Goal: Transaction & Acquisition: Download file/media

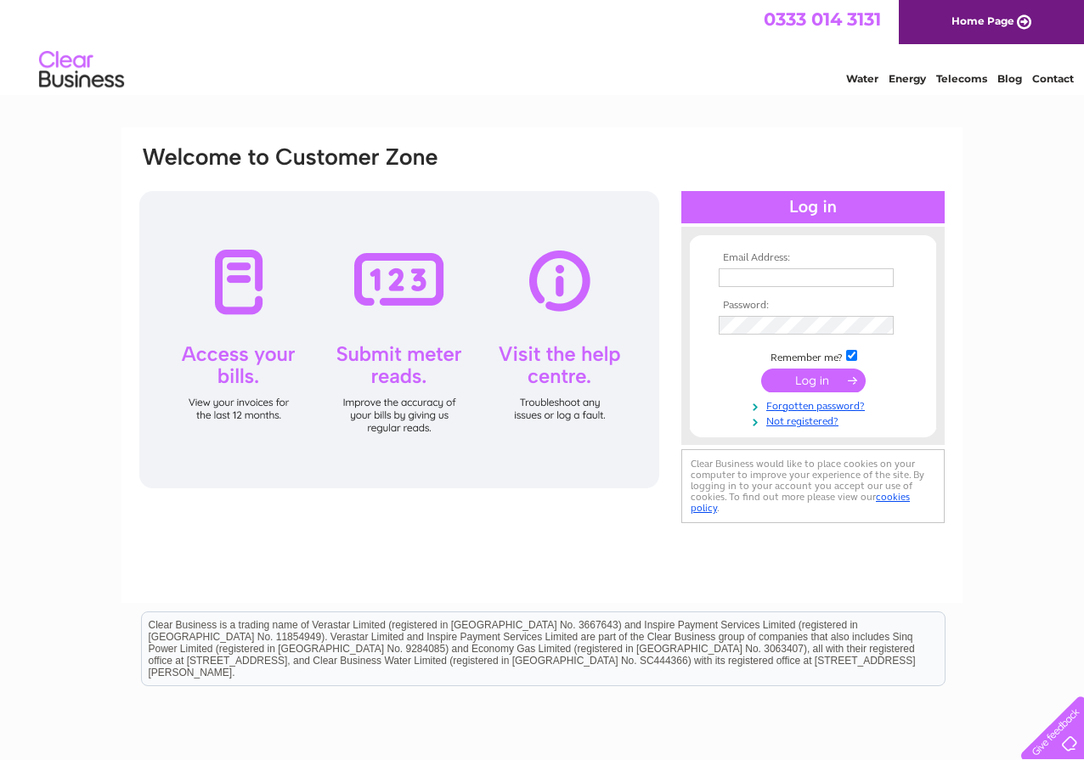
type input "[EMAIL_ADDRESS][DOMAIN_NAME]"
click at [805, 380] on input "submit" at bounding box center [813, 381] width 105 height 24
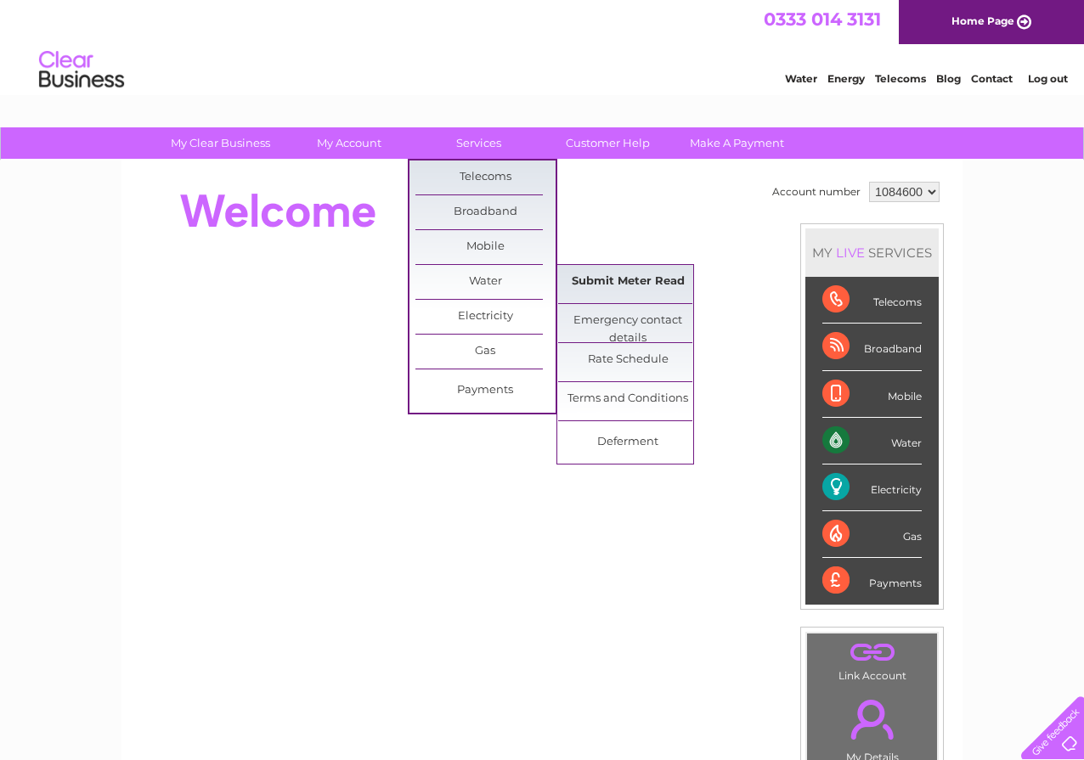
click at [601, 280] on link "Submit Meter Read" at bounding box center [628, 282] width 140 height 34
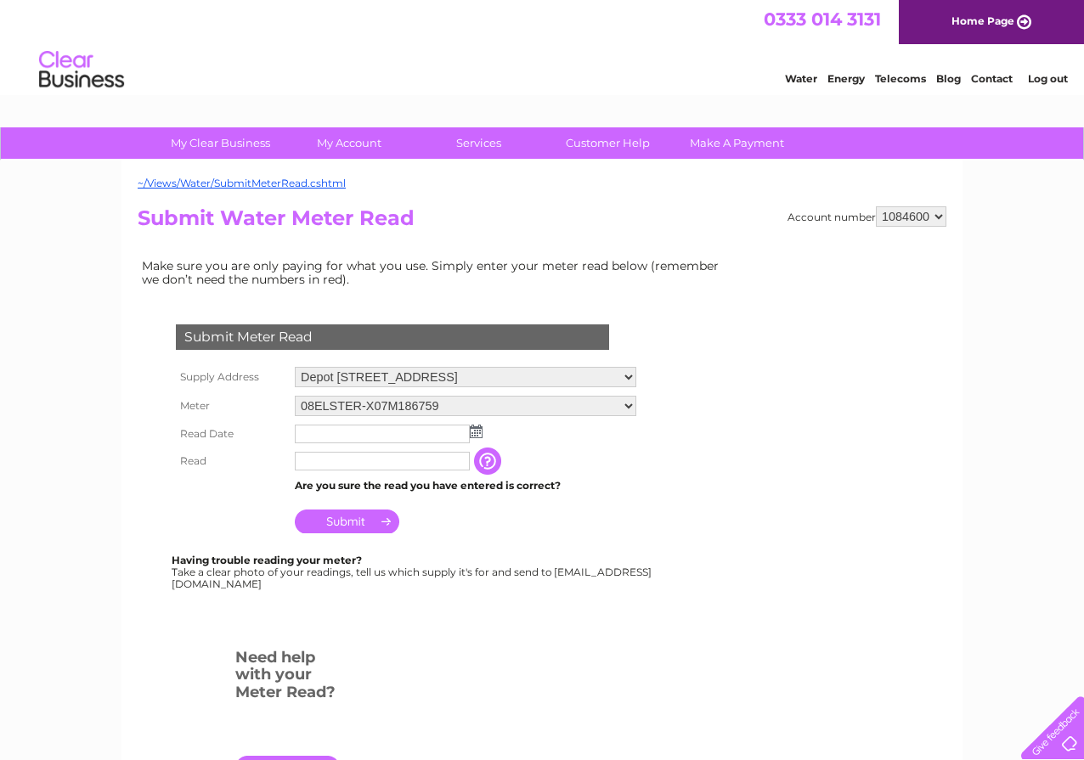
click at [476, 433] on img at bounding box center [476, 432] width 13 height 14
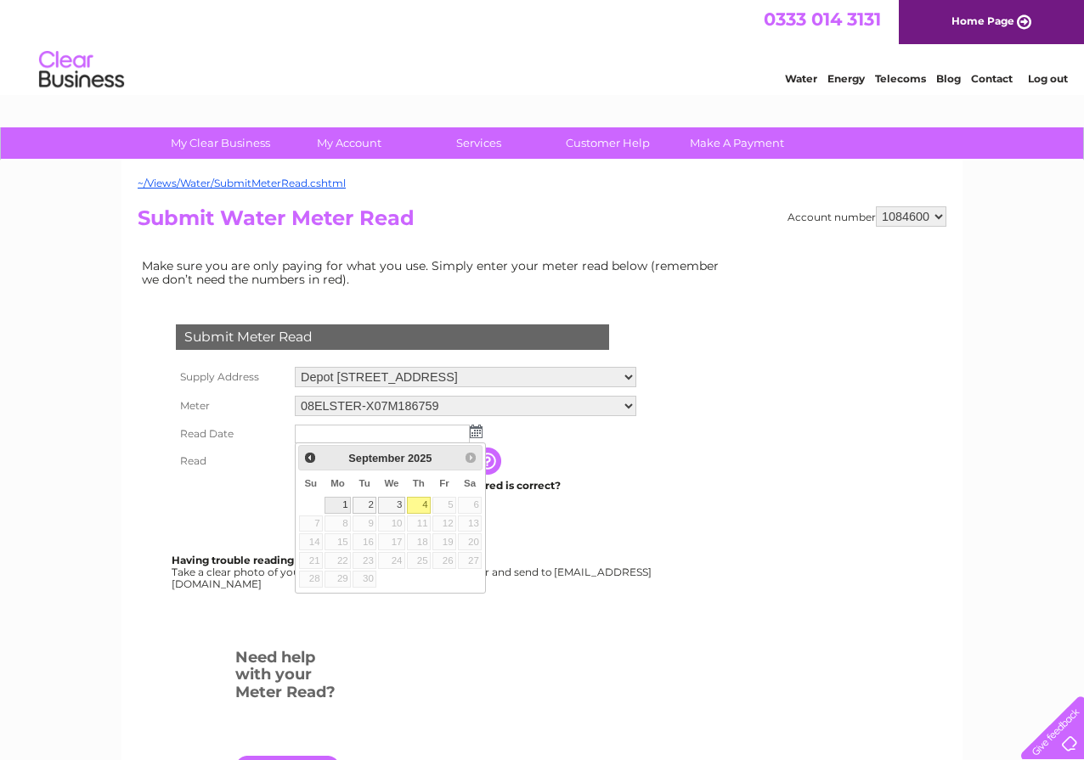
click at [336, 509] on link "1" at bounding box center [338, 505] width 26 height 17
type input "2025/09/01"
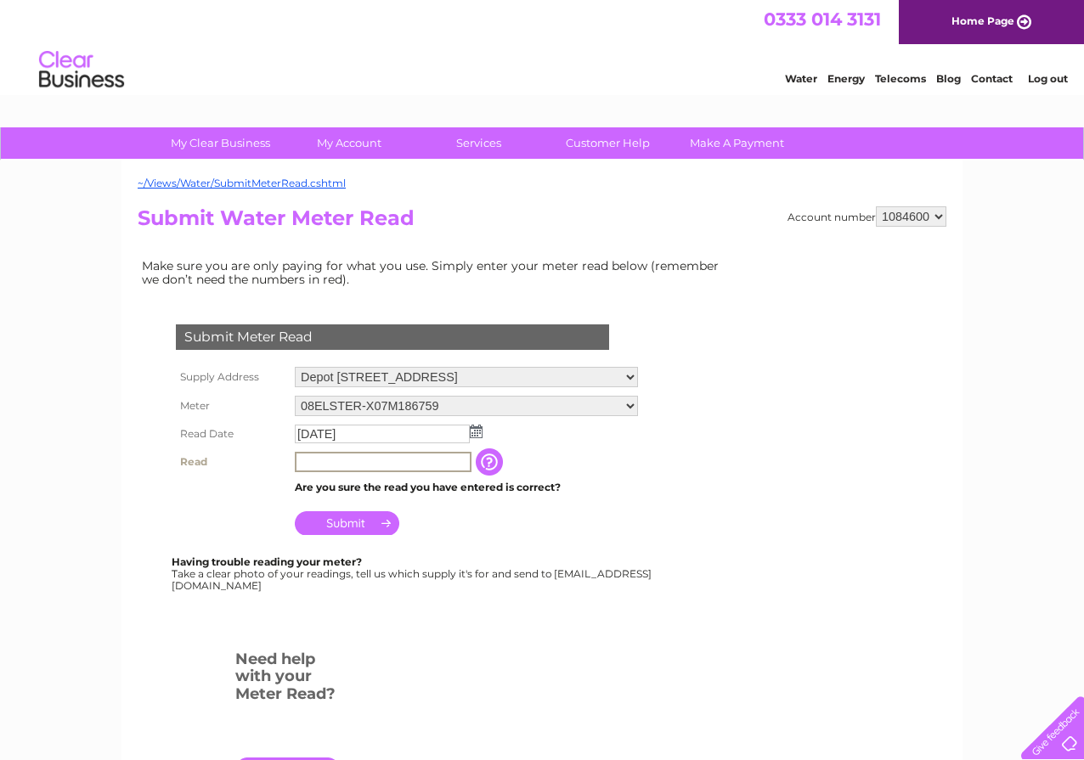
click at [342, 461] on input "text" at bounding box center [383, 462] width 177 height 20
drag, startPoint x: 311, startPoint y: 459, endPoint x: 338, endPoint y: 458, distance: 27.2
click at [338, 458] on input "5120" at bounding box center [383, 462] width 177 height 20
type input "5145"
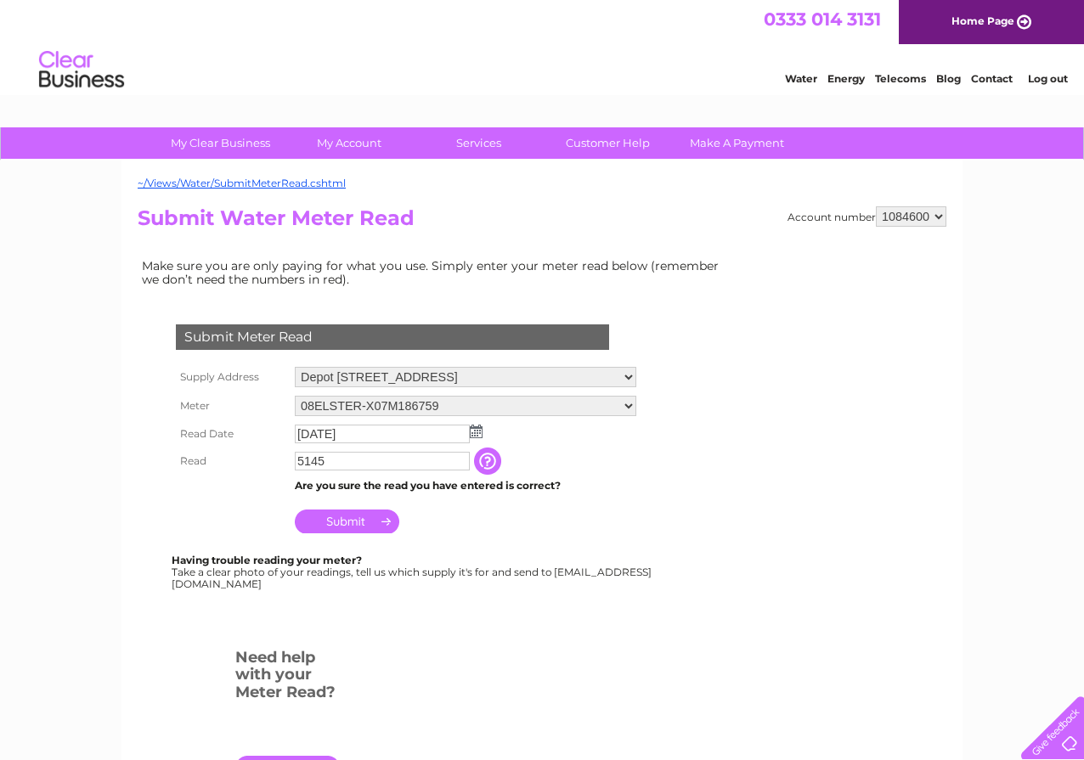
click at [357, 519] on input "Submit" at bounding box center [347, 522] width 105 height 24
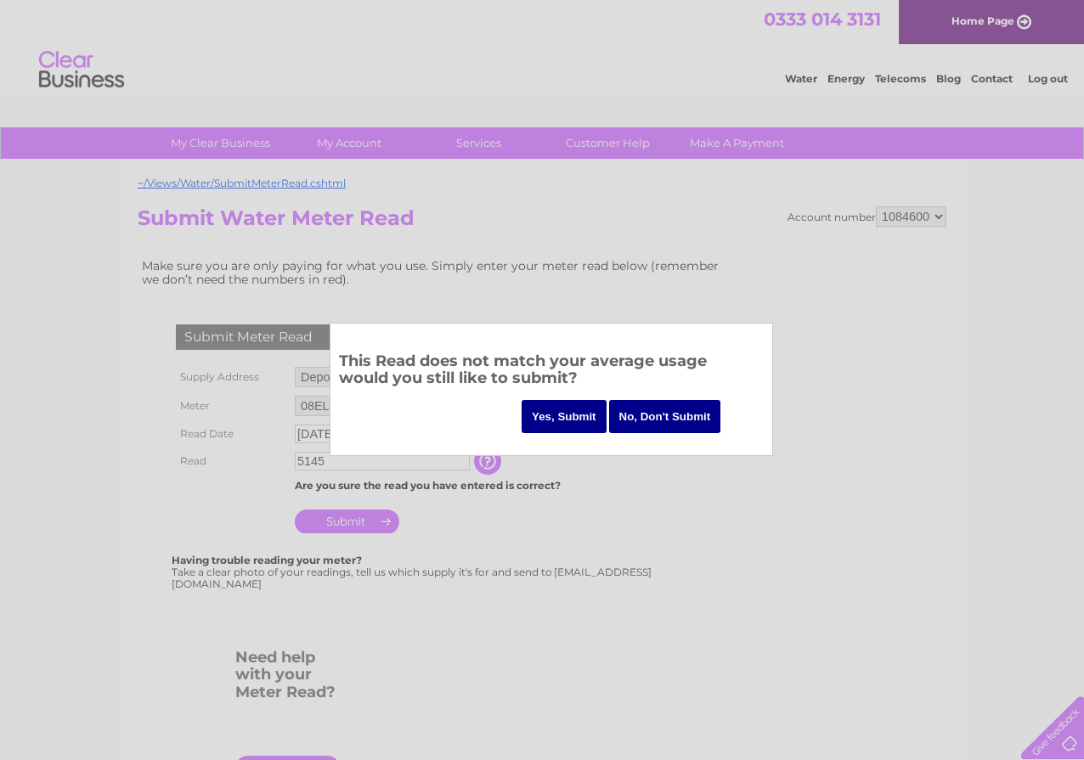
click at [570, 414] on input "Yes, Submit" at bounding box center [564, 416] width 85 height 33
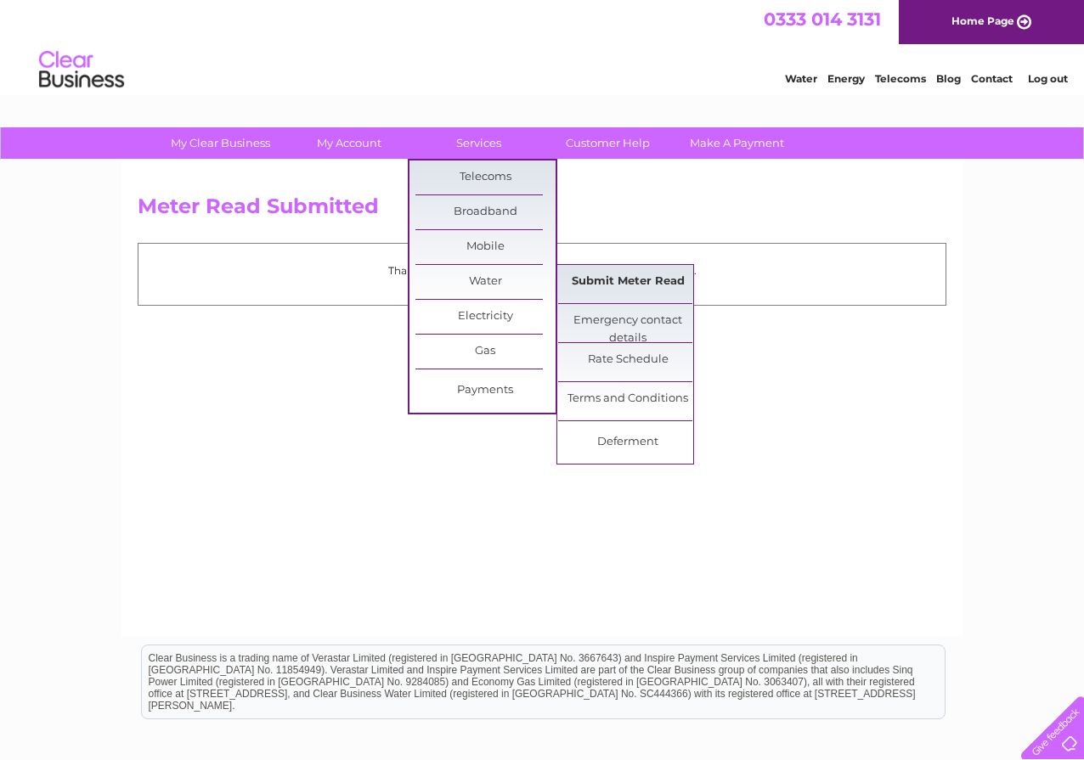
click at [605, 278] on link "Submit Meter Read" at bounding box center [628, 282] width 140 height 34
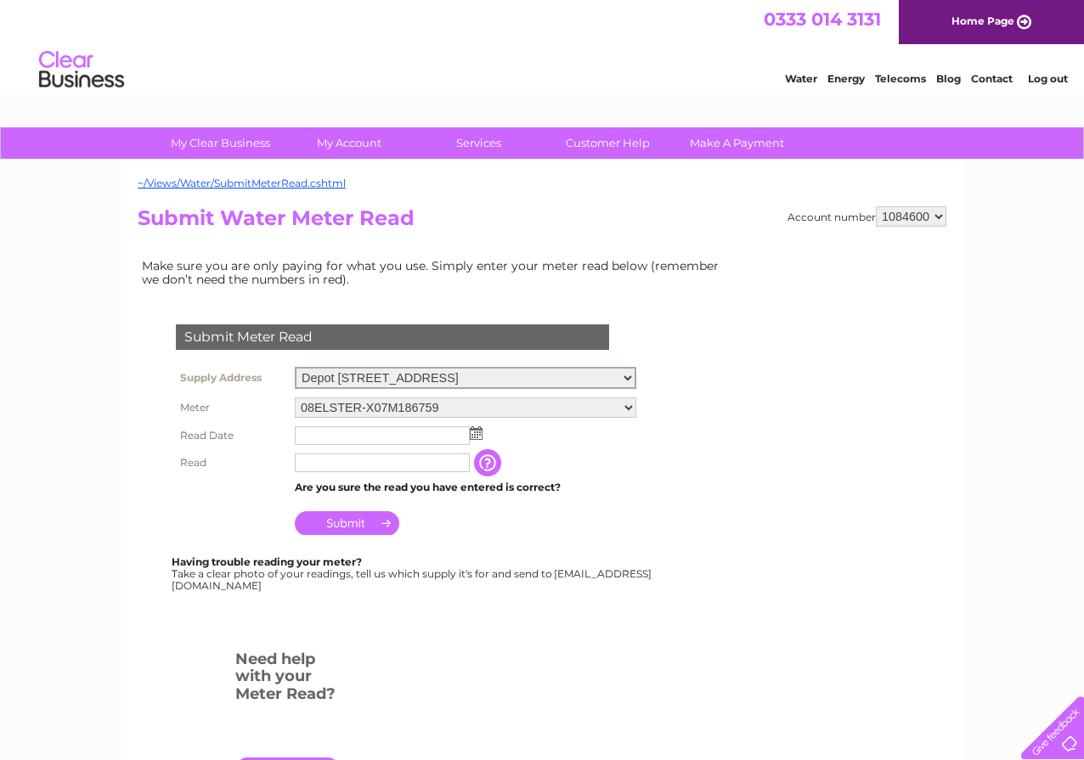
click at [636, 373] on select "Depot [STREET_ADDRESS]" at bounding box center [466, 378] width 342 height 22
select select "561602"
click at [295, 367] on select "Depot [STREET_ADDRESS]" at bounding box center [466, 378] width 342 height 22
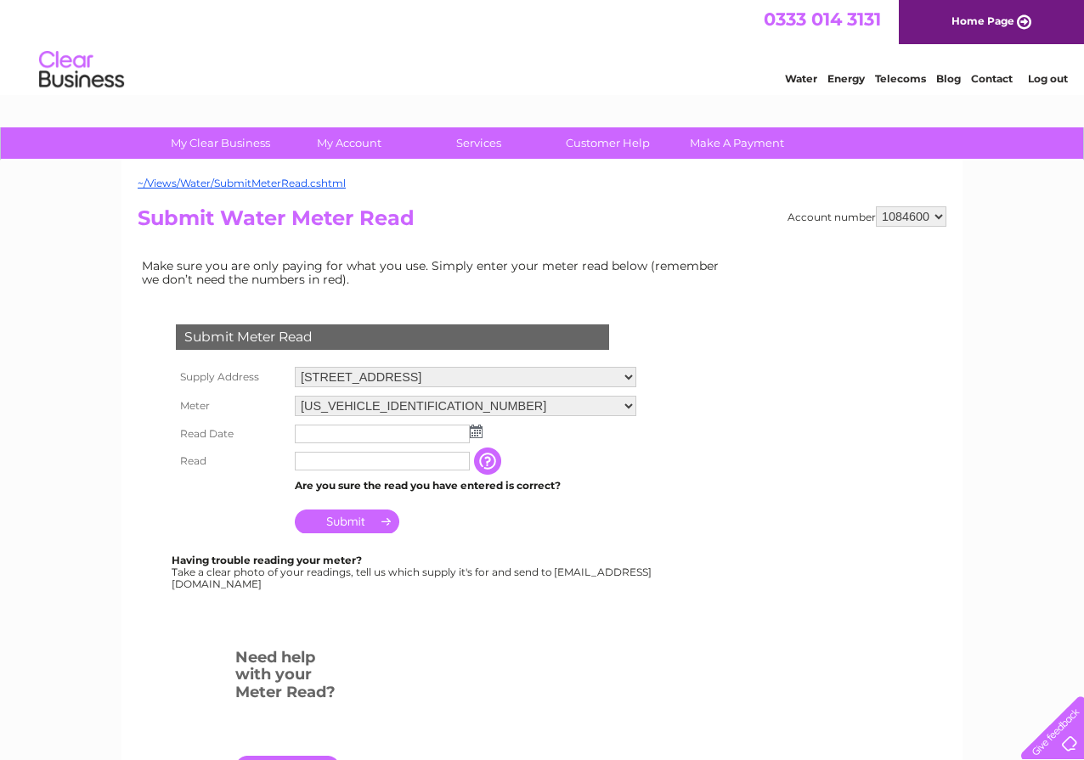
click at [476, 432] on img at bounding box center [476, 432] width 13 height 14
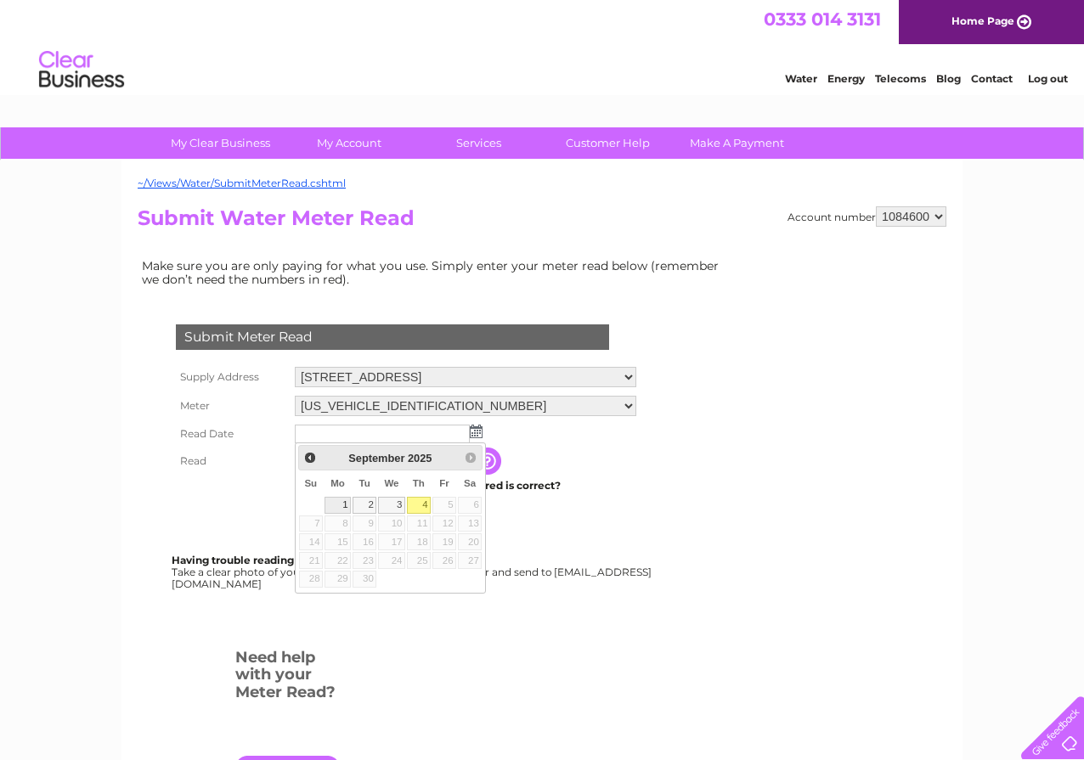
click at [340, 500] on link "1" at bounding box center [338, 505] width 26 height 17
type input "2025/09/01"
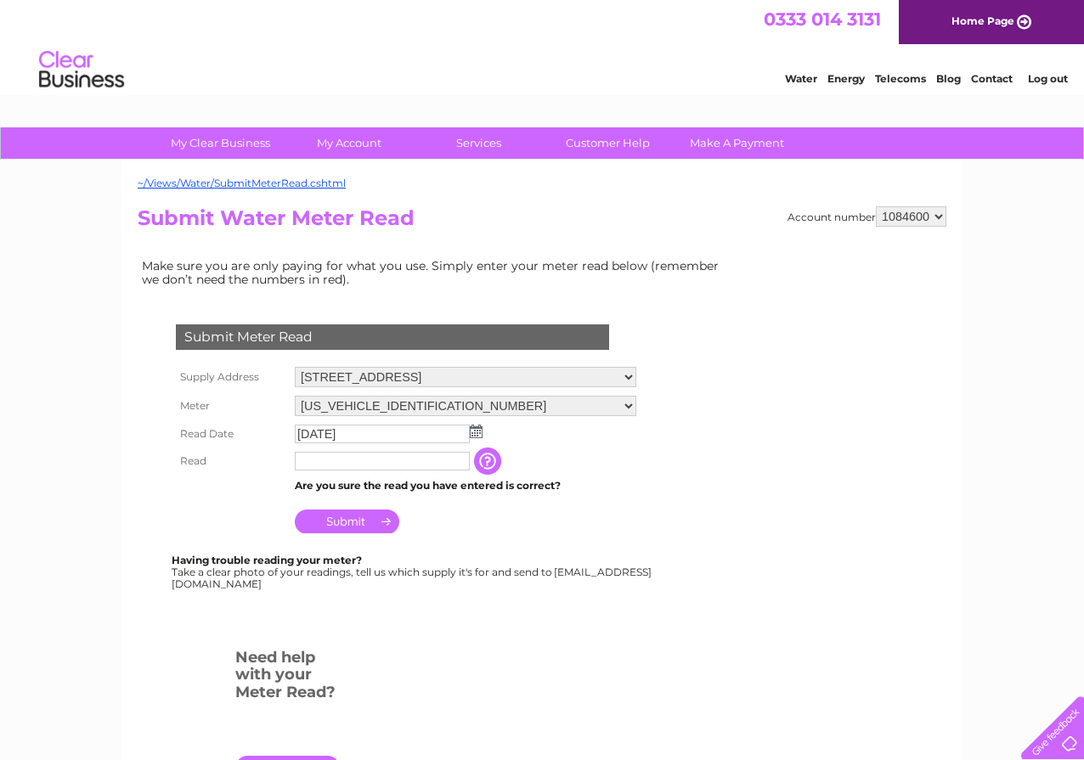
click at [356, 463] on input "text" at bounding box center [382, 461] width 175 height 19
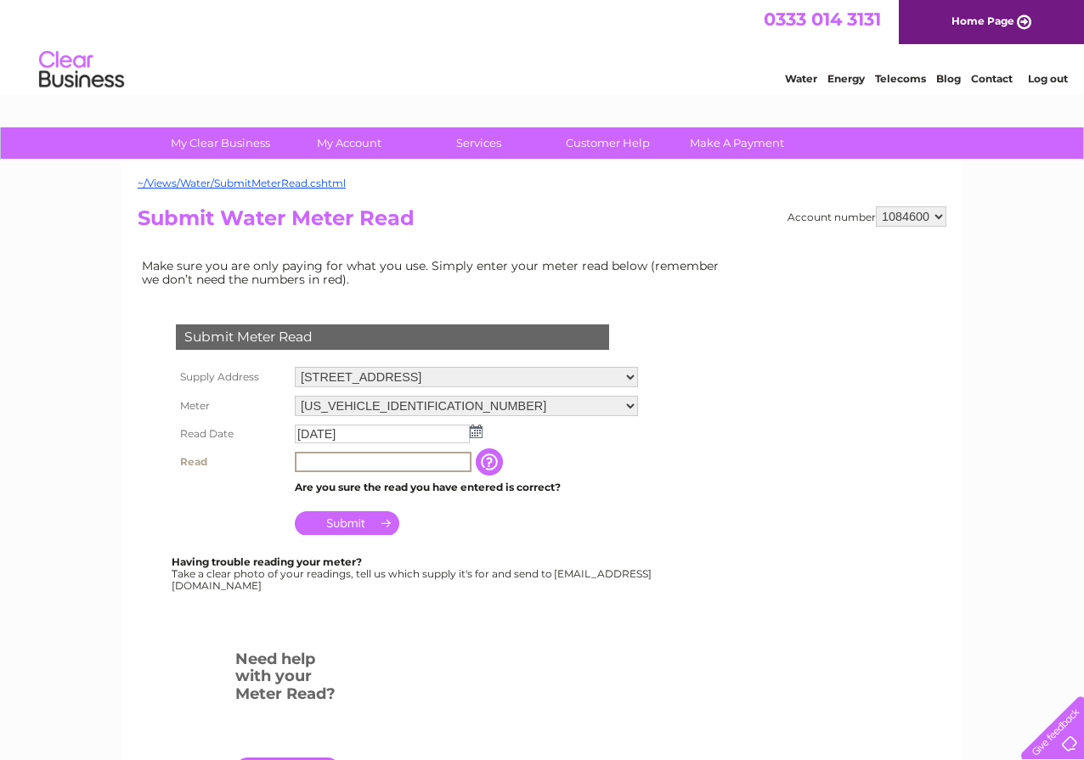
type input "00220"
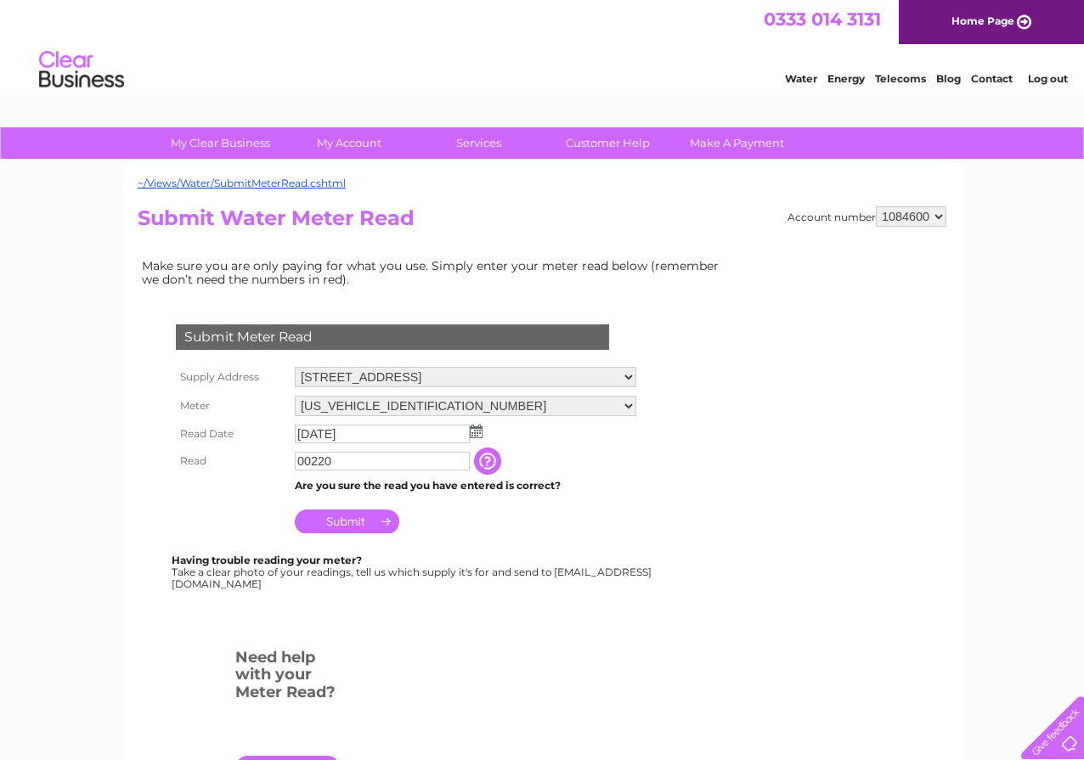
click at [364, 523] on input "Submit" at bounding box center [347, 522] width 105 height 24
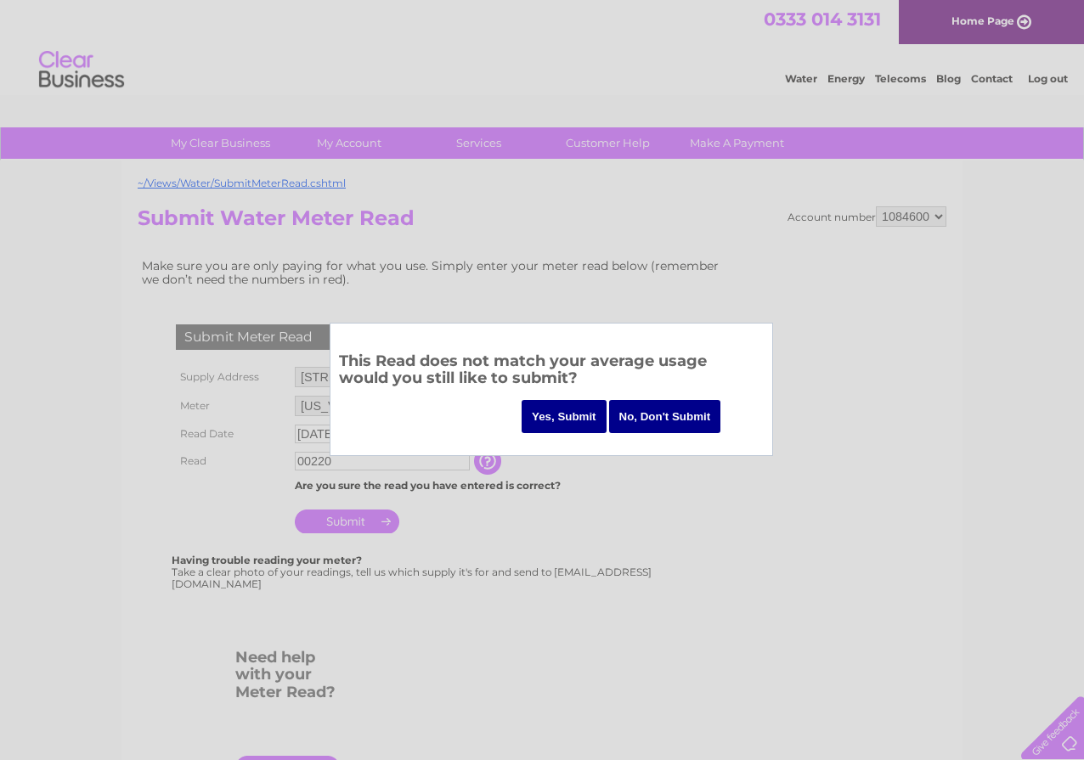
click at [562, 421] on input "Yes, Submit" at bounding box center [564, 416] width 85 height 33
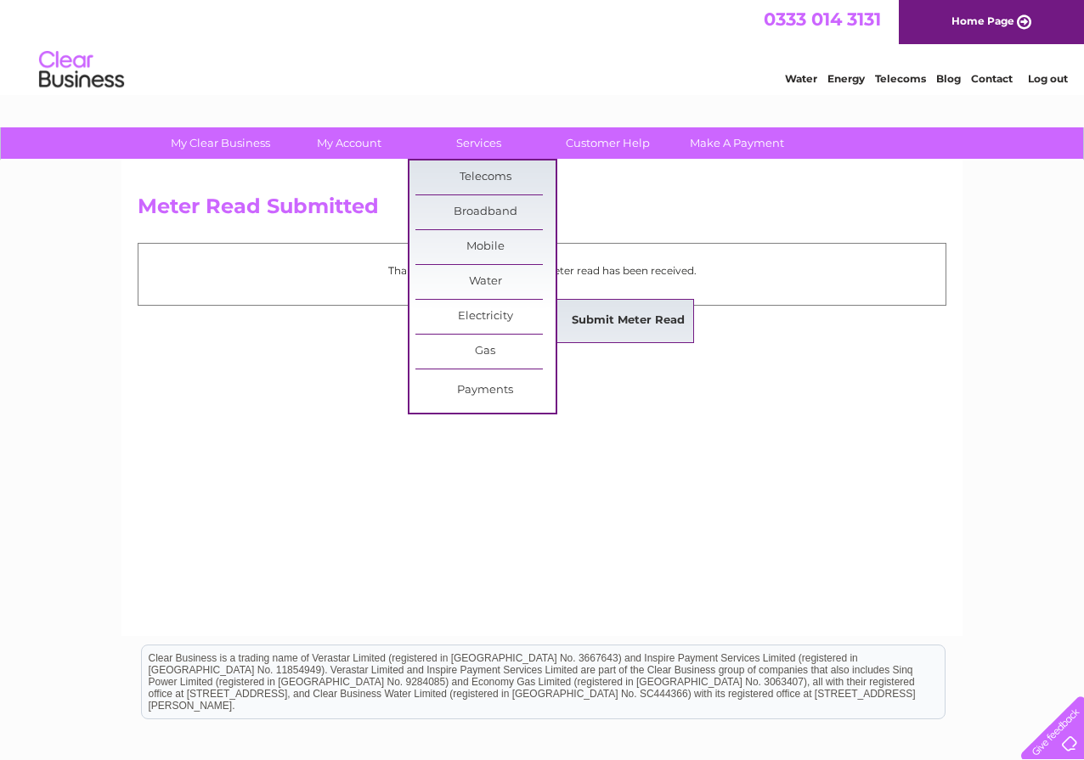
click at [616, 319] on link "Submit Meter Read" at bounding box center [628, 321] width 140 height 34
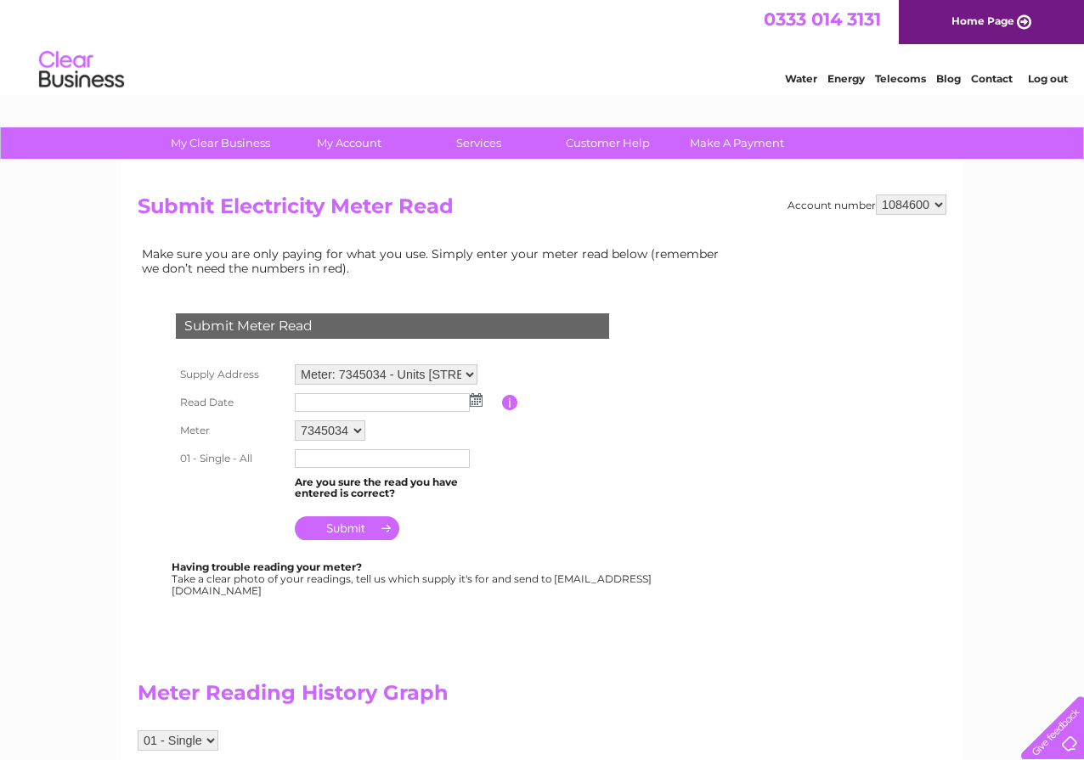
click at [476, 397] on img at bounding box center [476, 400] width 13 height 14
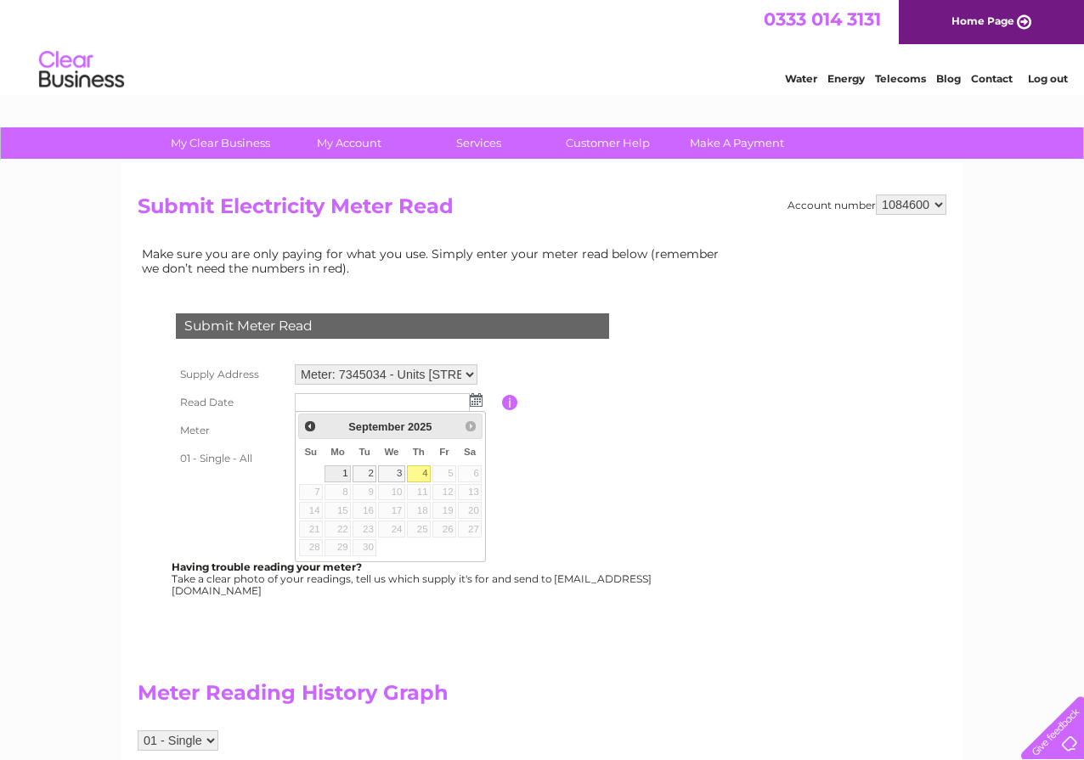
click at [337, 471] on link "1" at bounding box center [338, 474] width 26 height 17
type input "[DATE]"
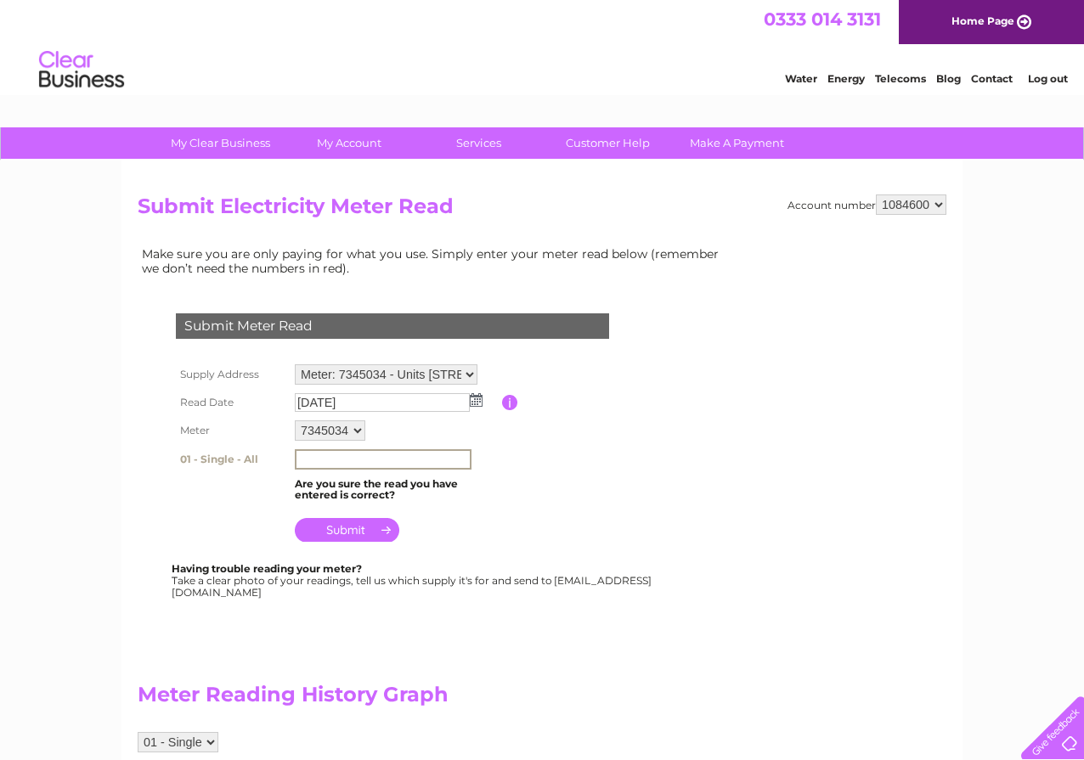
click at [340, 459] on input "text" at bounding box center [383, 459] width 177 height 20
drag, startPoint x: 302, startPoint y: 457, endPoint x: 350, endPoint y: 455, distance: 47.6
click at [350, 455] on input "73826" at bounding box center [383, 459] width 177 height 20
type input "74060"
click at [360, 528] on input "submit" at bounding box center [347, 529] width 105 height 24
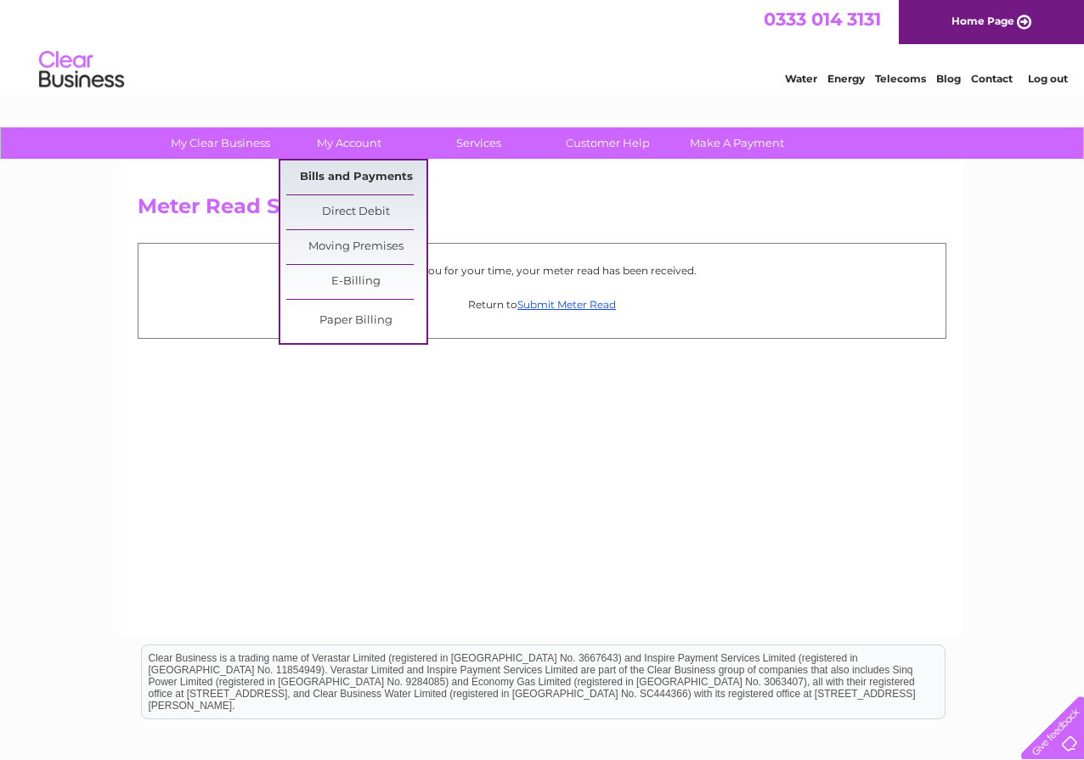
click at [355, 176] on link "Bills and Payments" at bounding box center [356, 178] width 140 height 34
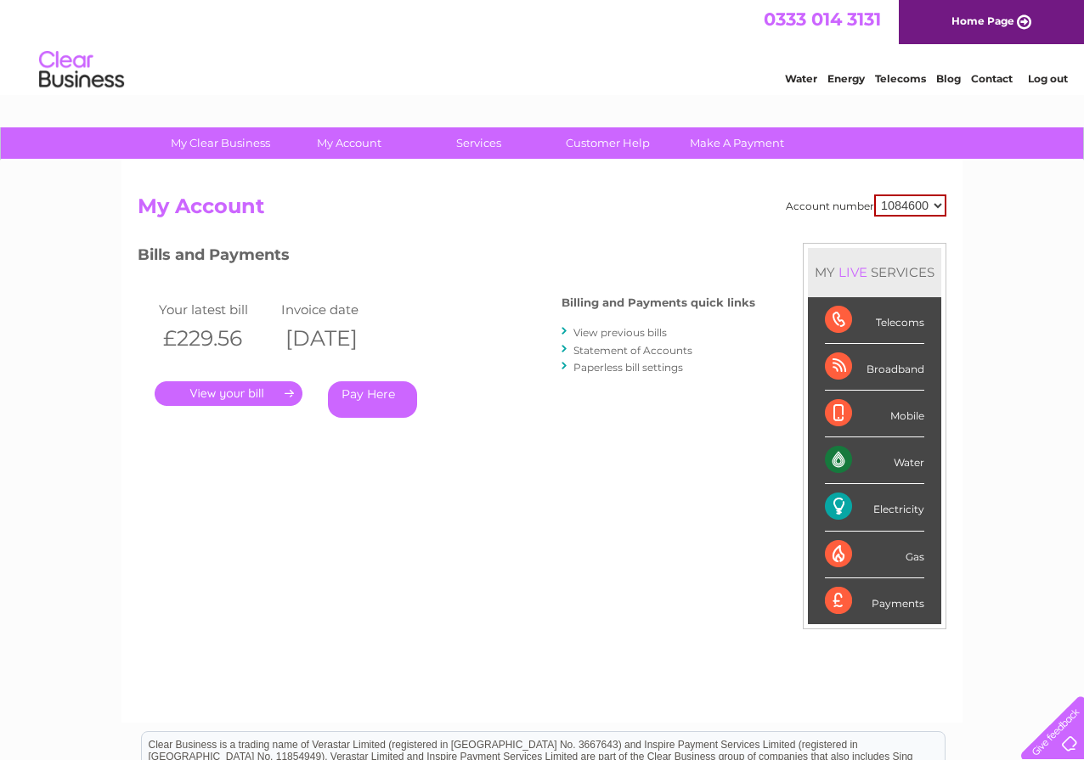
click at [632, 333] on link "View previous bills" at bounding box center [620, 332] width 93 height 13
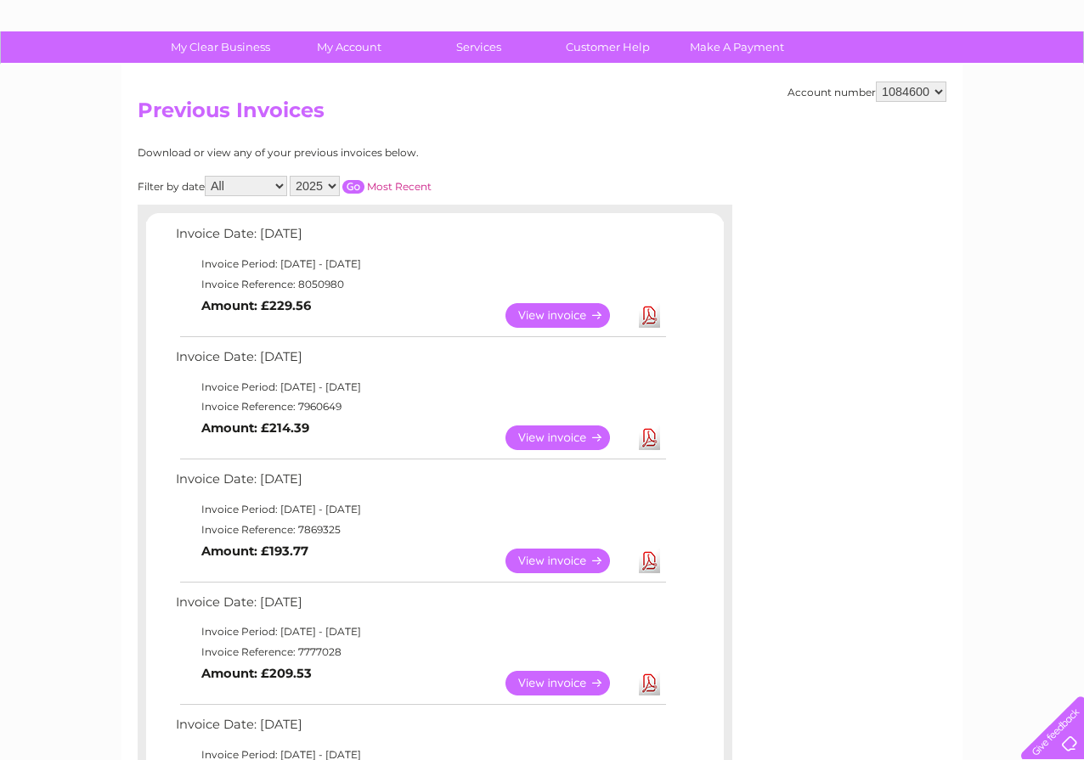
scroll to position [85, 0]
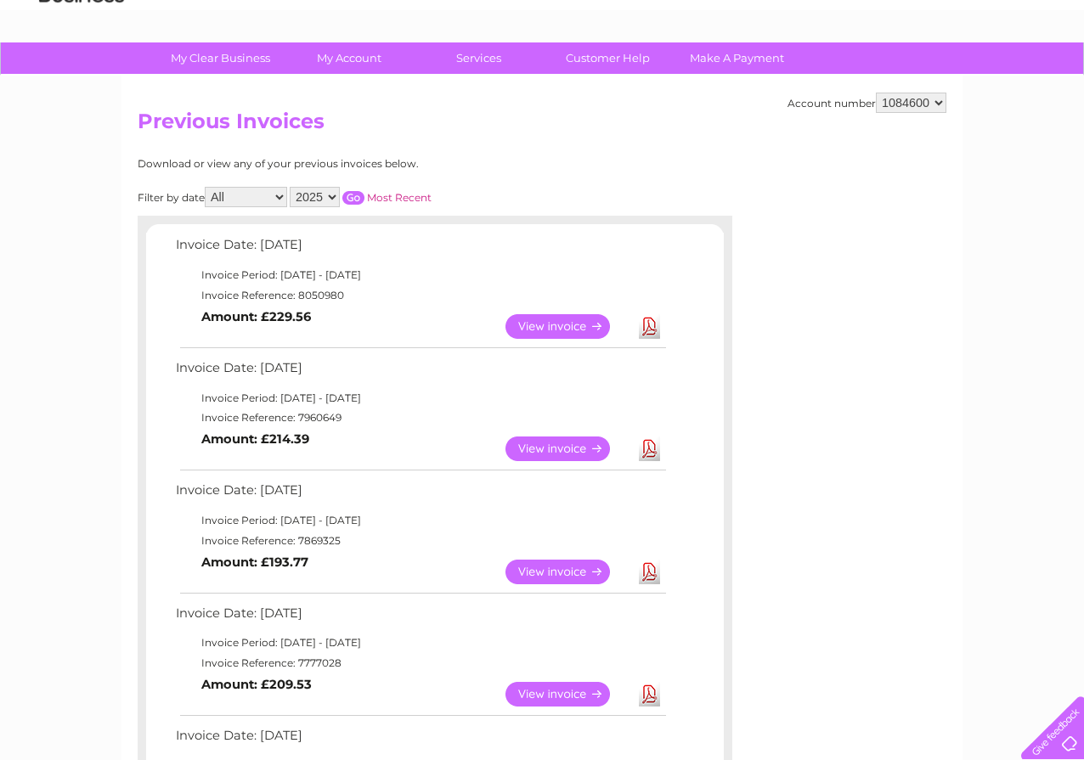
click at [650, 324] on link "Download" at bounding box center [649, 326] width 21 height 25
click at [646, 449] on link "Download" at bounding box center [649, 449] width 21 height 25
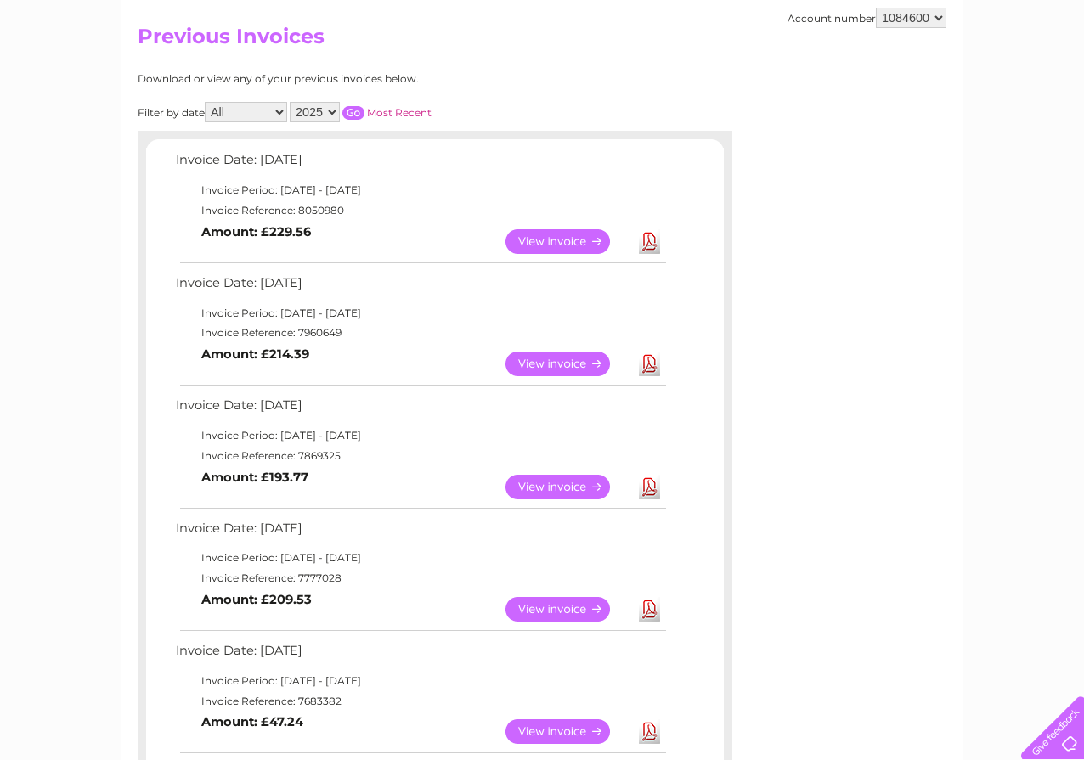
scroll to position [255, 0]
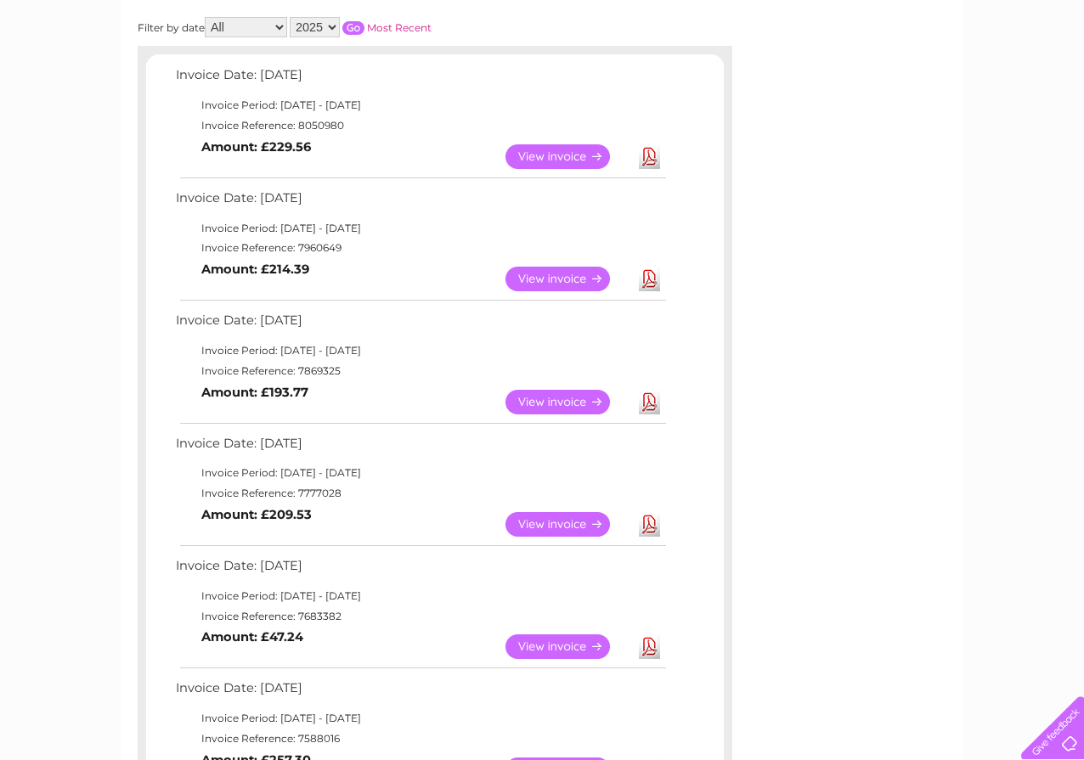
click at [649, 404] on link "Download" at bounding box center [649, 402] width 21 height 25
click at [649, 527] on link "Download" at bounding box center [649, 524] width 21 height 25
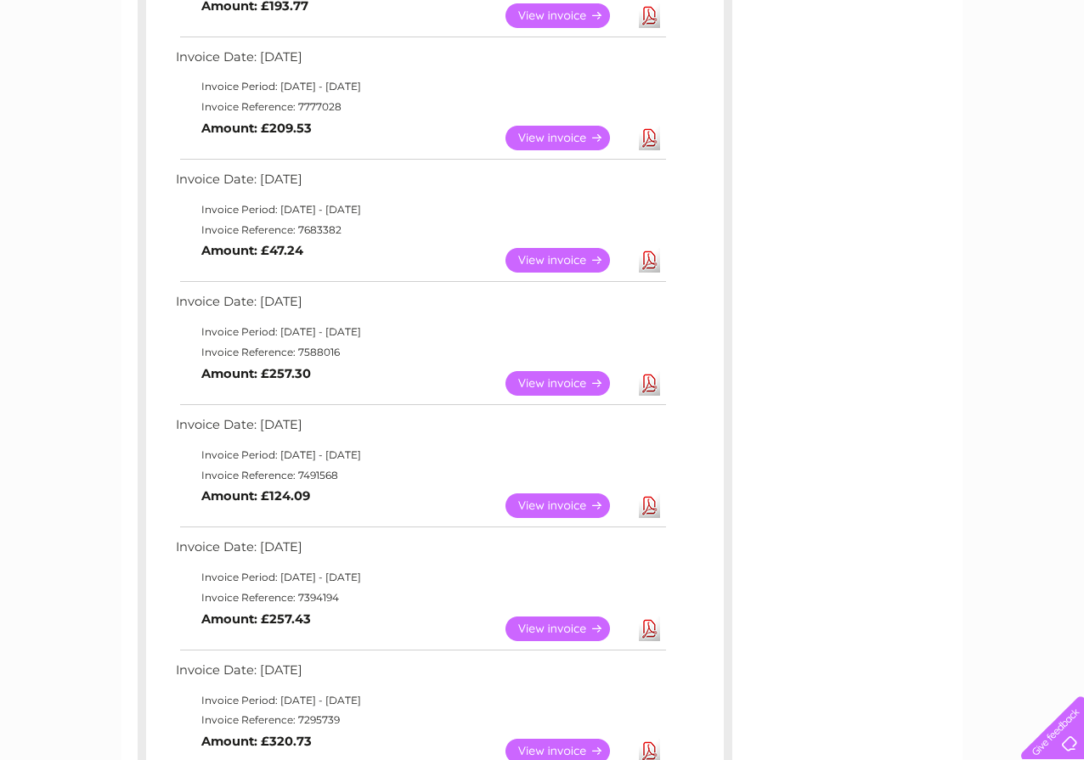
scroll to position [680, 0]
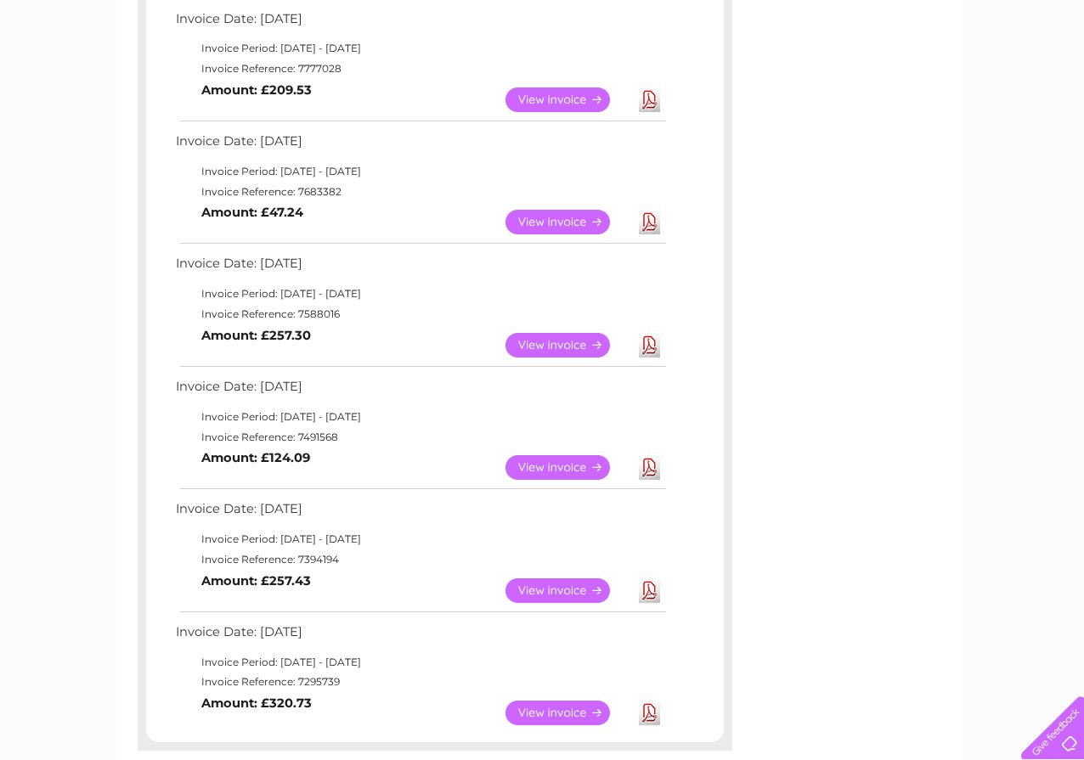
click at [651, 221] on link "Download" at bounding box center [649, 222] width 21 height 25
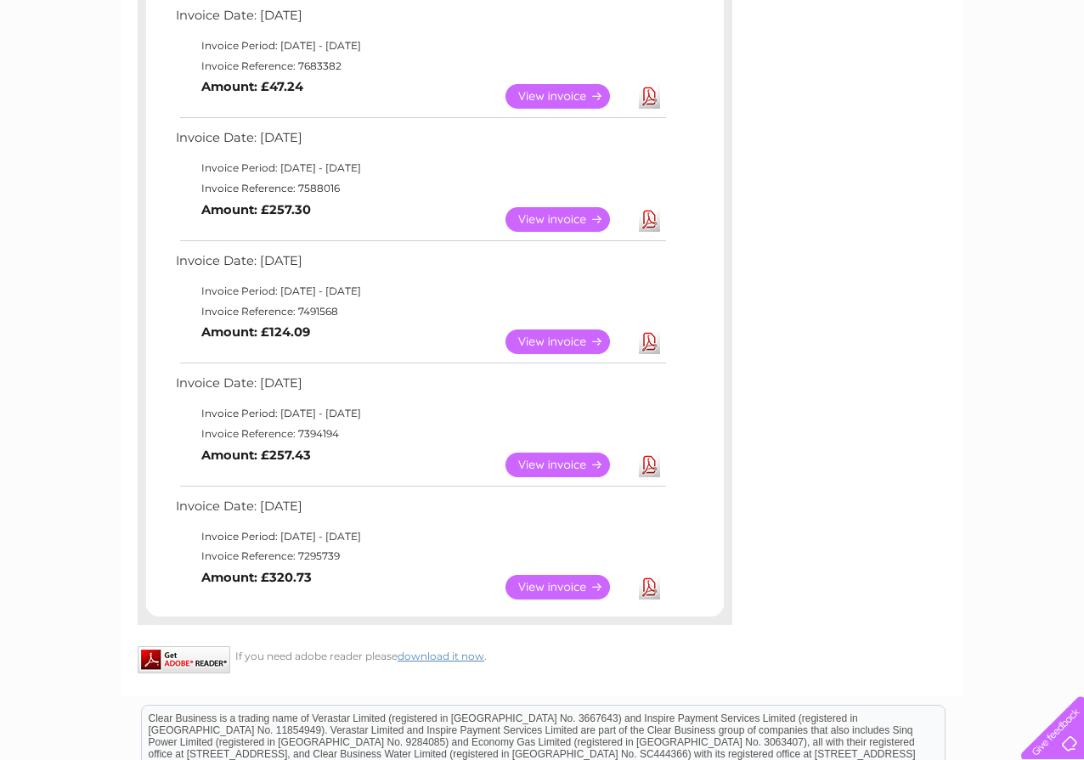
scroll to position [850, 0]
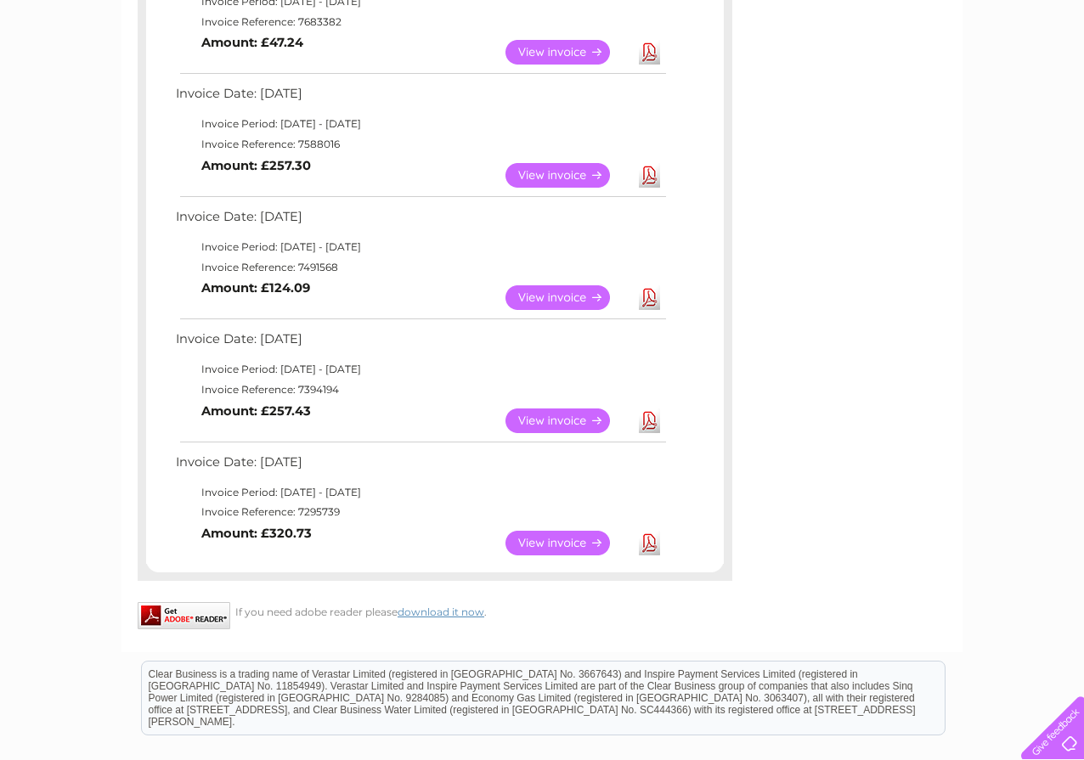
click at [649, 178] on link "Download" at bounding box center [649, 175] width 21 height 25
click at [647, 296] on link "Download" at bounding box center [649, 297] width 21 height 25
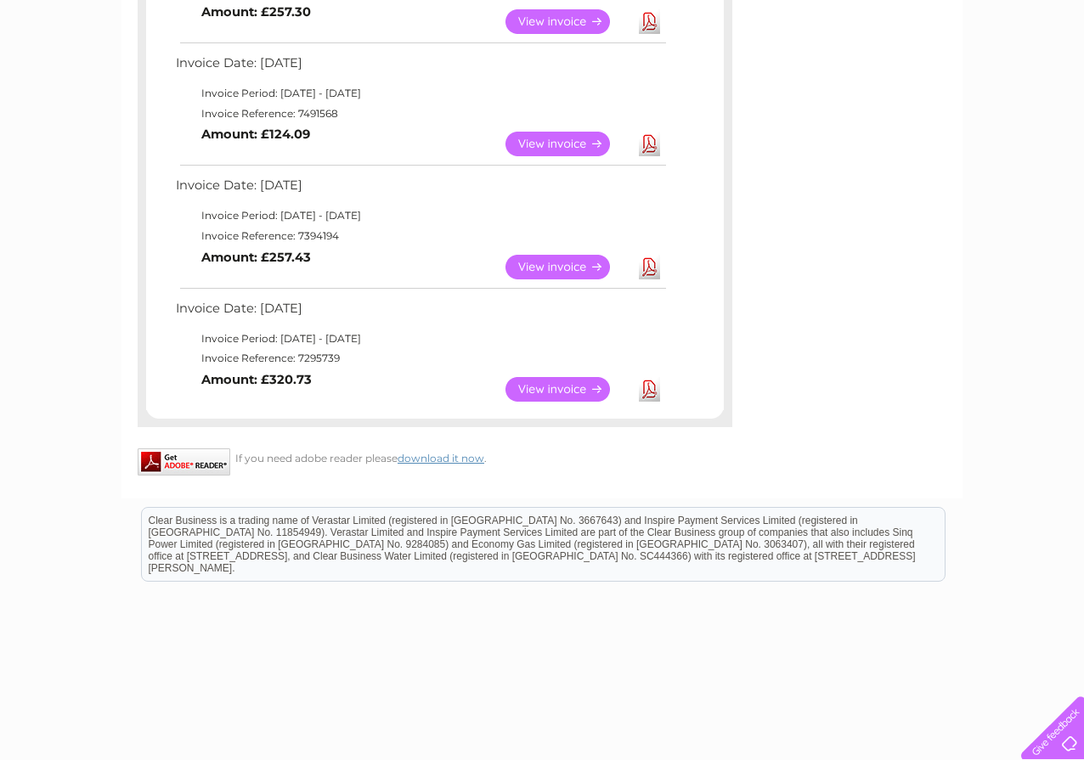
scroll to position [1020, 0]
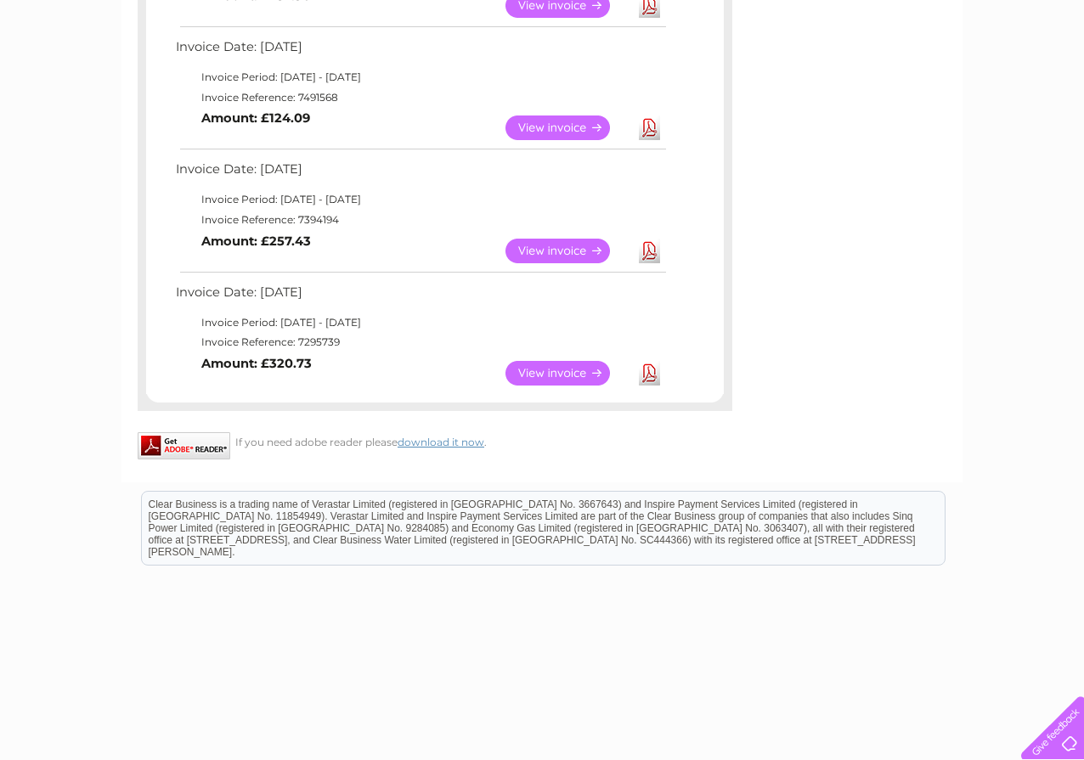
click at [649, 251] on link "Download" at bounding box center [649, 251] width 21 height 25
click at [649, 373] on link "Download" at bounding box center [649, 373] width 21 height 25
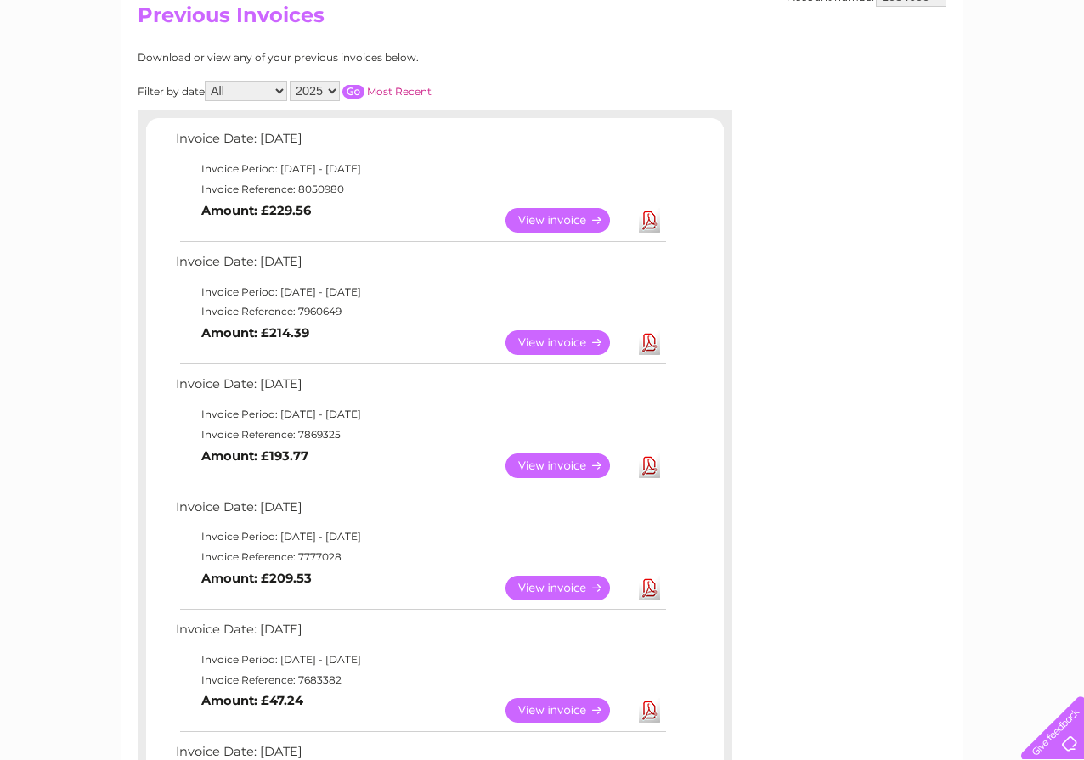
scroll to position [194, 0]
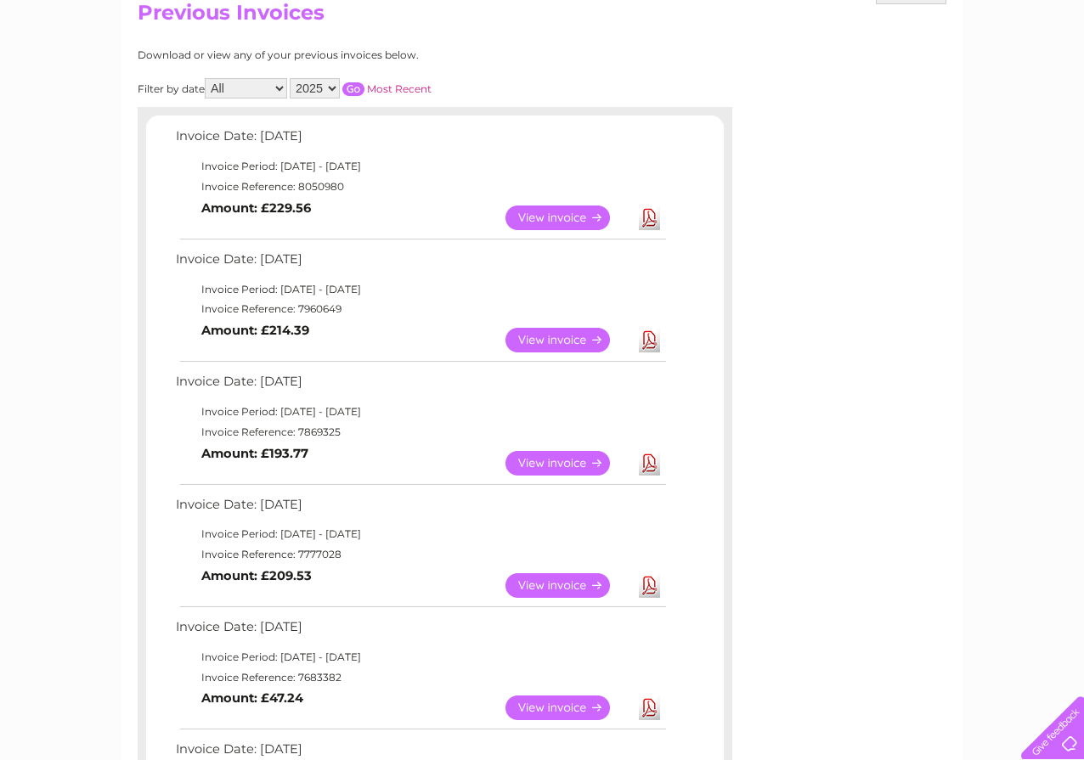
click at [333, 85] on select "2025 2024 2023 2022" at bounding box center [315, 88] width 50 height 20
click at [291, 78] on select "2025 2024 2023 2022" at bounding box center [315, 88] width 50 height 20
click at [353, 84] on input "button" at bounding box center [353, 89] width 22 height 14
click at [649, 217] on link "Download" at bounding box center [649, 218] width 21 height 25
click at [650, 336] on link "Download" at bounding box center [649, 340] width 21 height 25
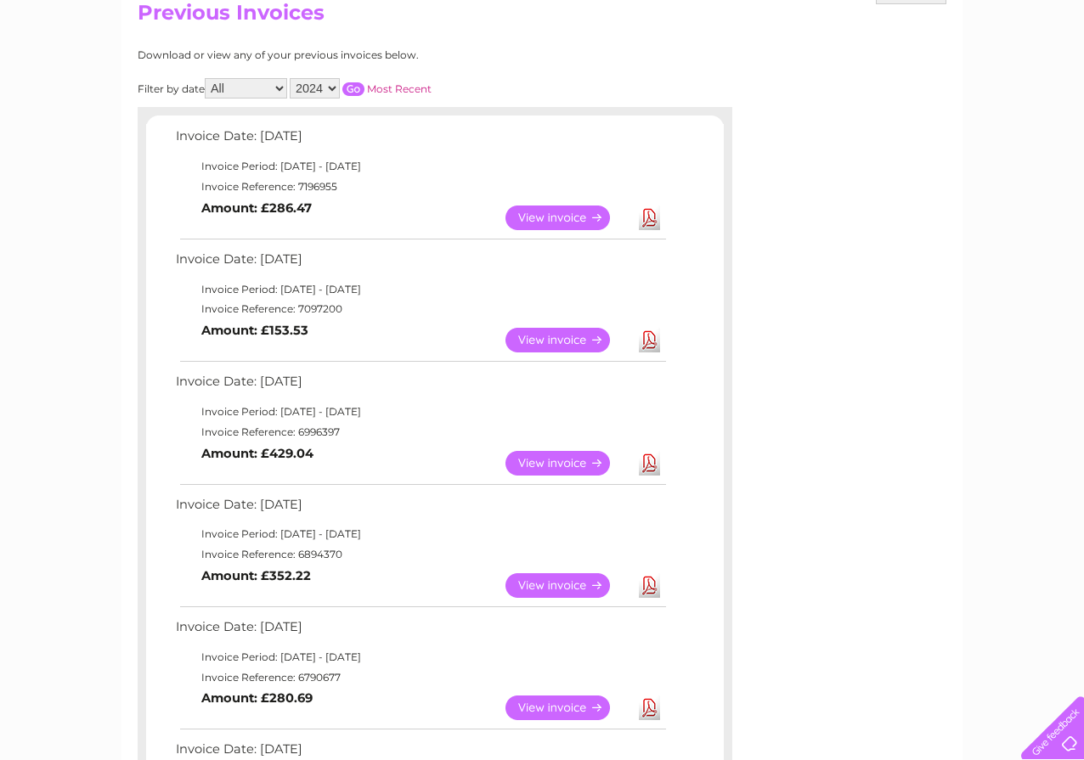
click at [647, 461] on link "Download" at bounding box center [649, 463] width 21 height 25
click at [647, 584] on link "Download" at bounding box center [649, 586] width 21 height 25
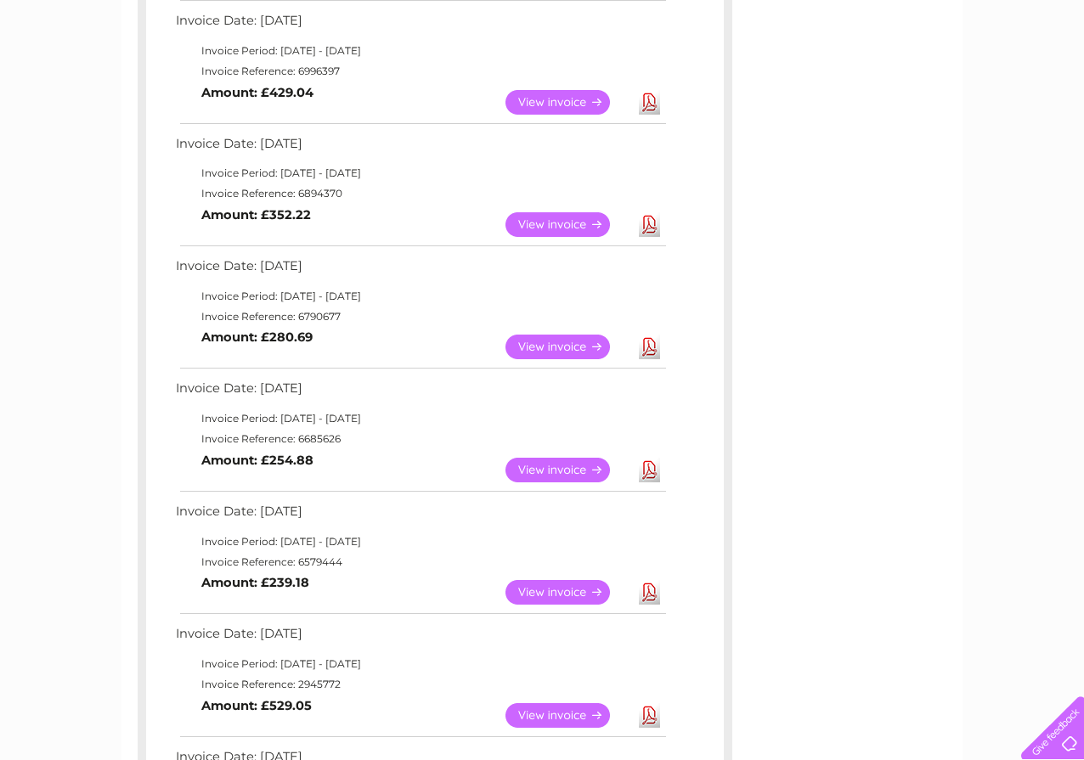
scroll to position [619, 0]
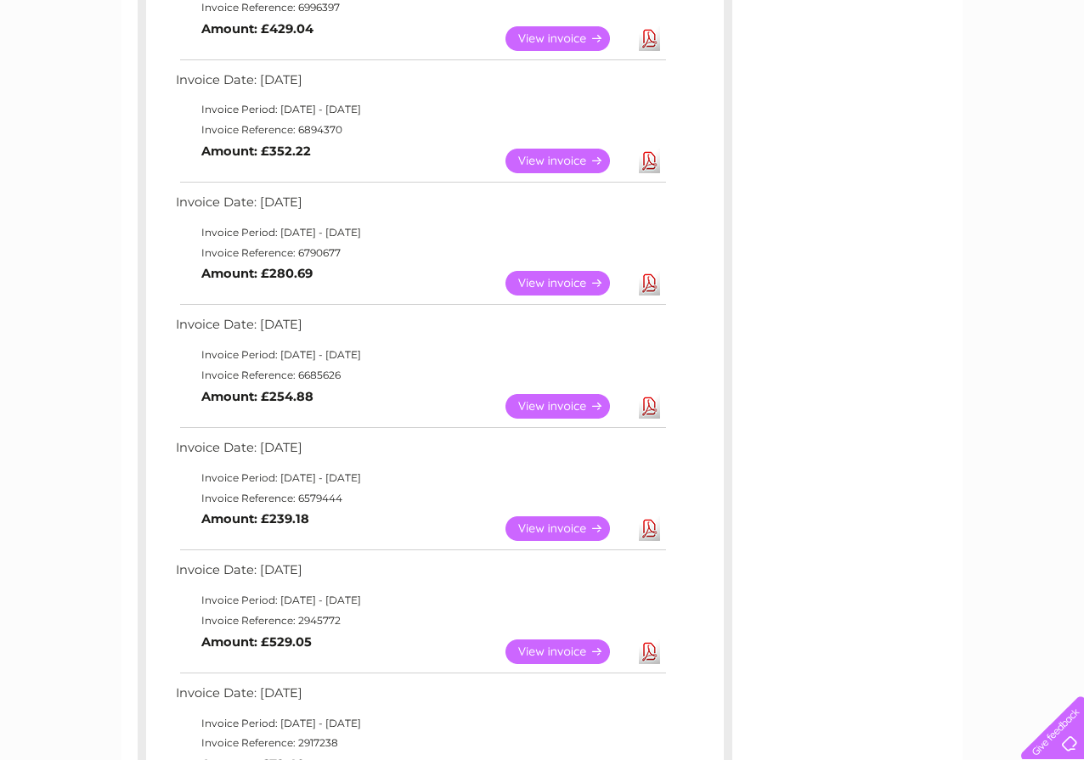
click at [652, 281] on link "Download" at bounding box center [649, 283] width 21 height 25
click at [650, 410] on link "Download" at bounding box center [649, 406] width 21 height 25
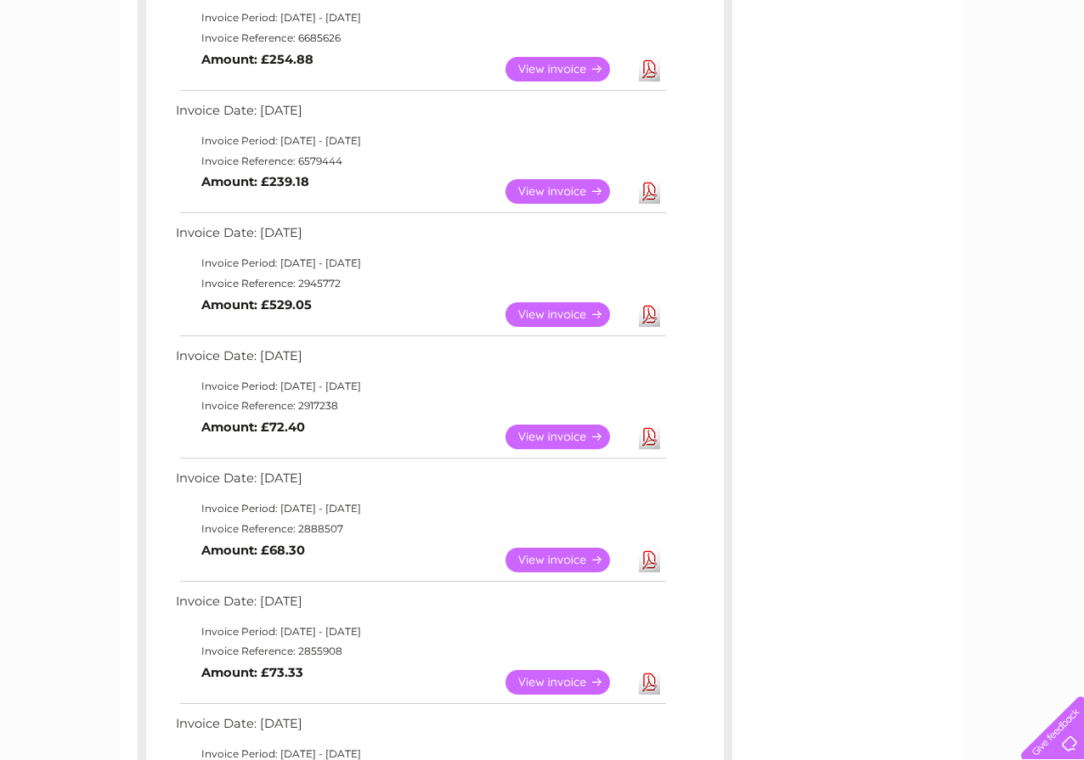
scroll to position [958, 0]
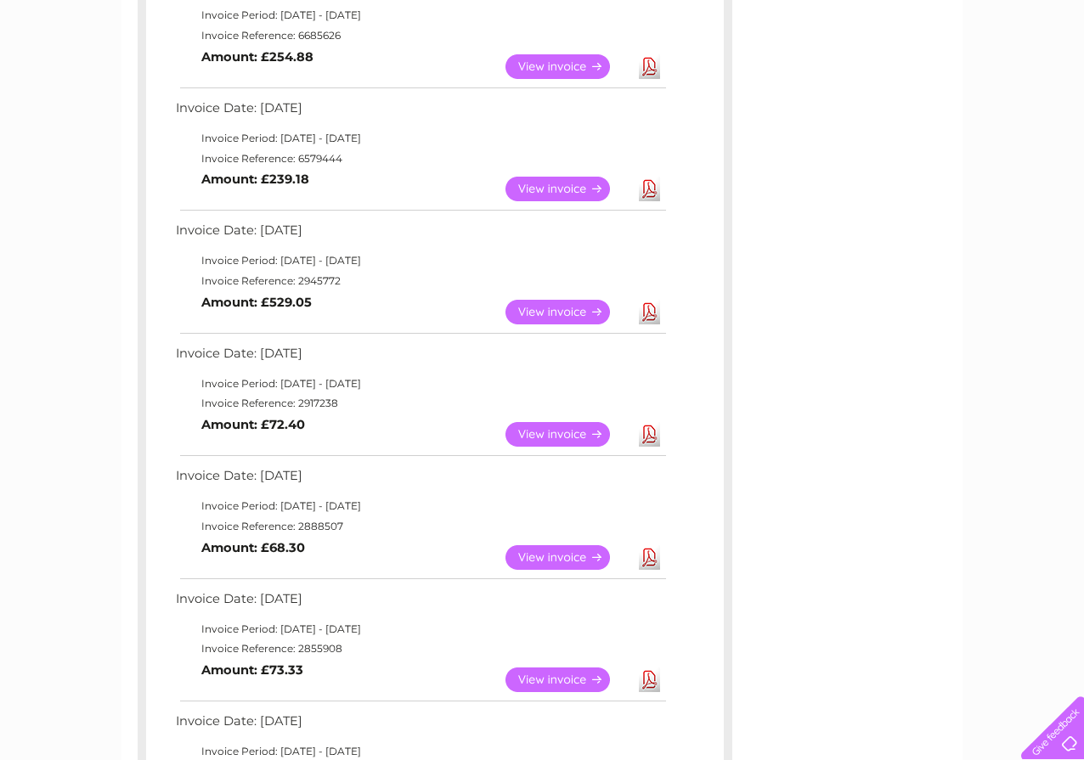
click at [649, 188] on link "Download" at bounding box center [649, 189] width 21 height 25
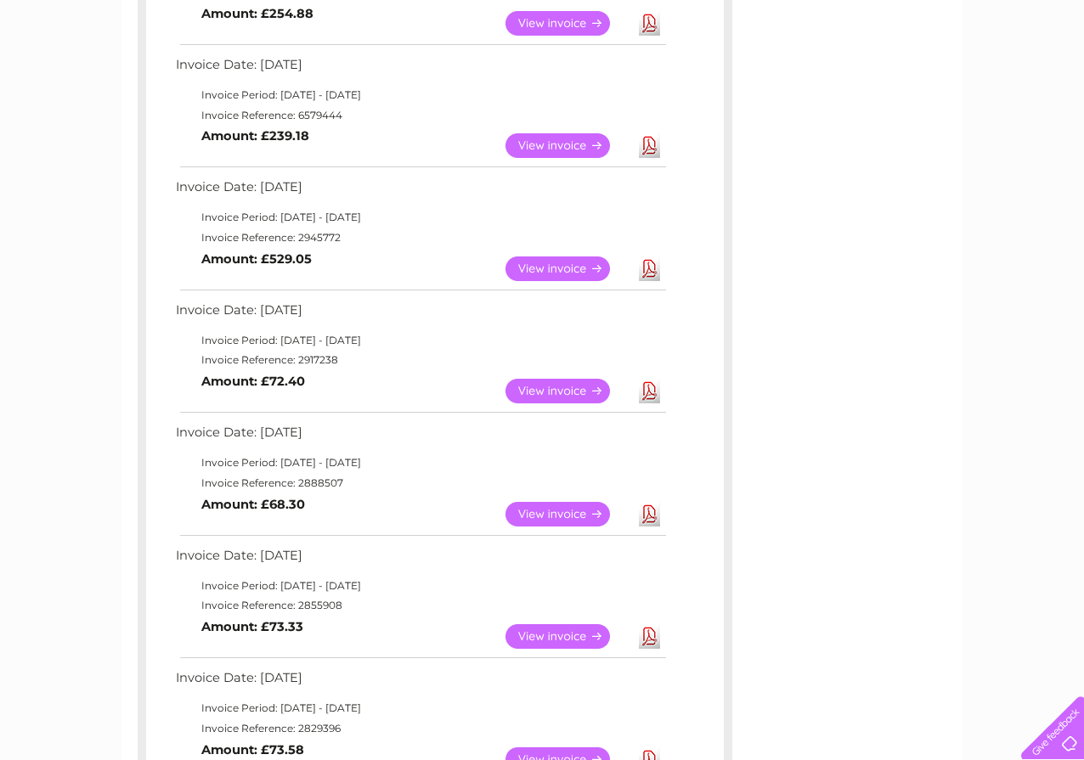
scroll to position [1043, 0]
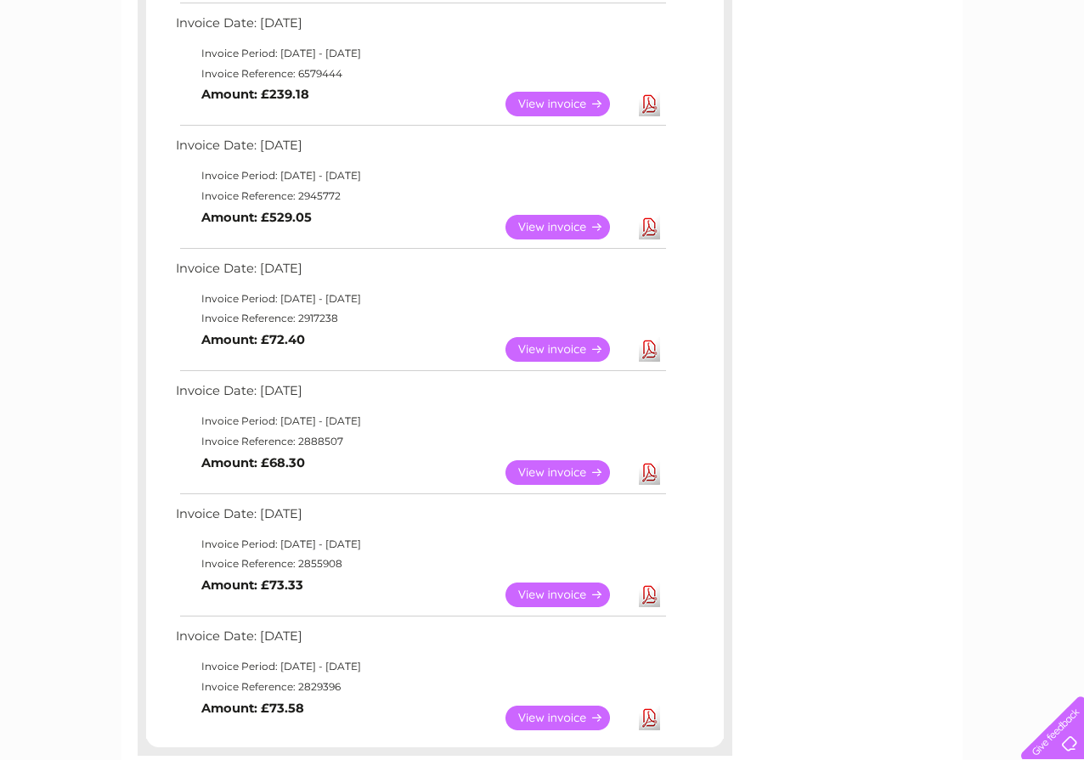
click at [649, 222] on link "Download" at bounding box center [649, 227] width 21 height 25
click at [650, 344] on link "Download" at bounding box center [649, 349] width 21 height 25
click at [645, 472] on link "Download" at bounding box center [649, 473] width 21 height 25
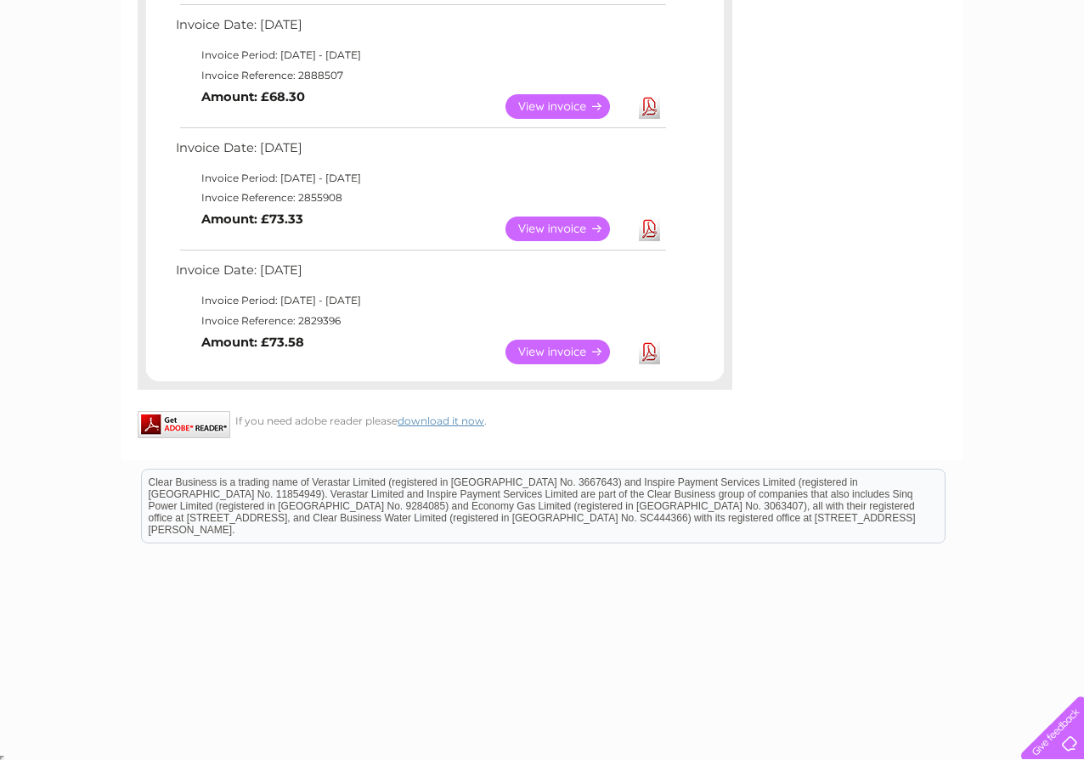
scroll to position [1411, 0]
click at [649, 223] on link "Download" at bounding box center [649, 227] width 21 height 25
click at [647, 345] on link "Download" at bounding box center [649, 350] width 21 height 25
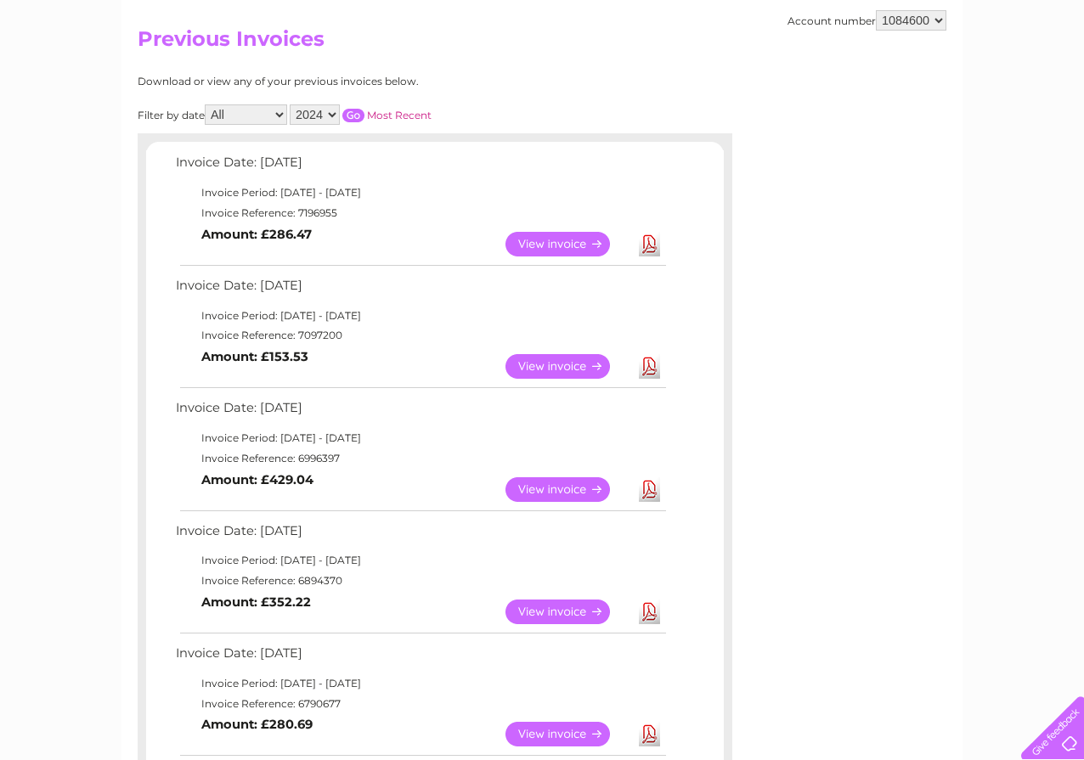
scroll to position [137, 0]
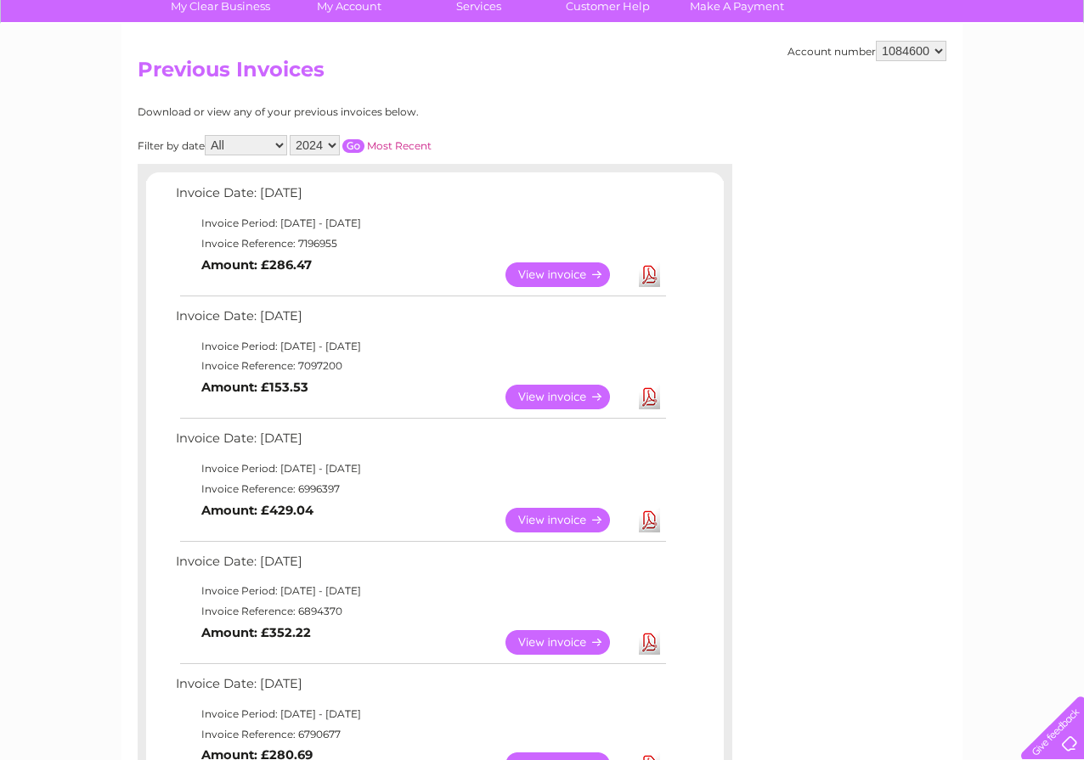
click at [333, 143] on select "2025 2024 2023 2022" at bounding box center [315, 145] width 50 height 20
click at [291, 135] on select "2025 2024 2023 2022" at bounding box center [315, 145] width 50 height 20
click at [357, 142] on input "button" at bounding box center [353, 146] width 22 height 14
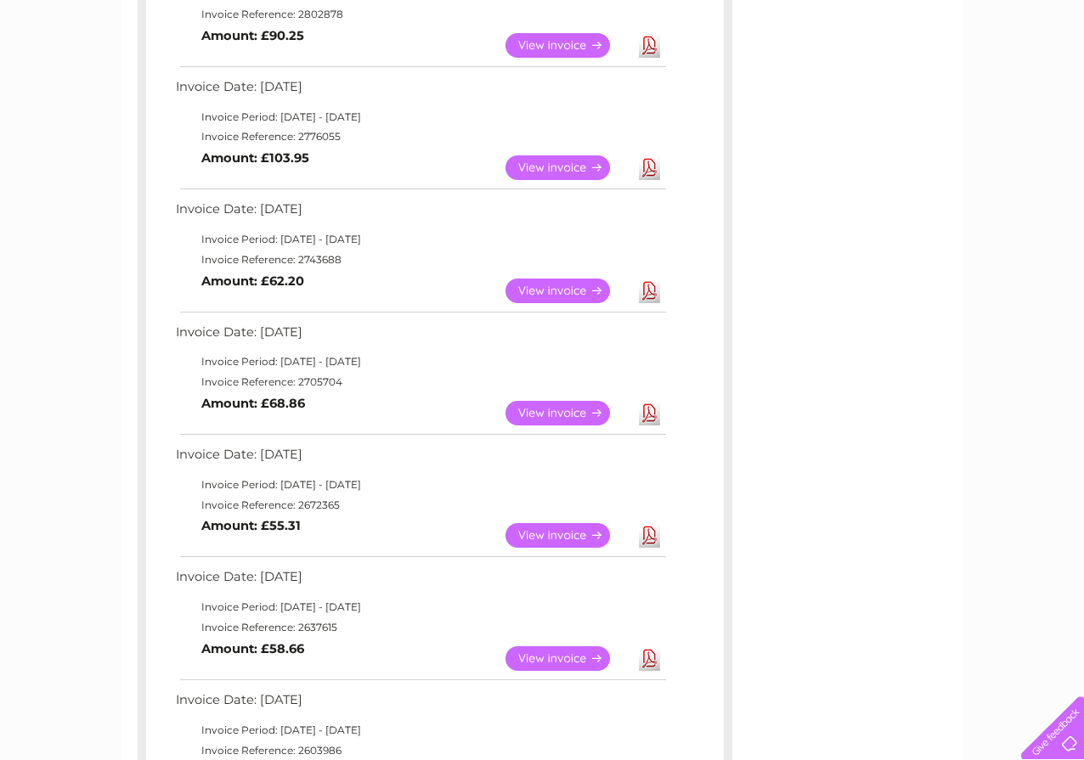
scroll to position [392, 0]
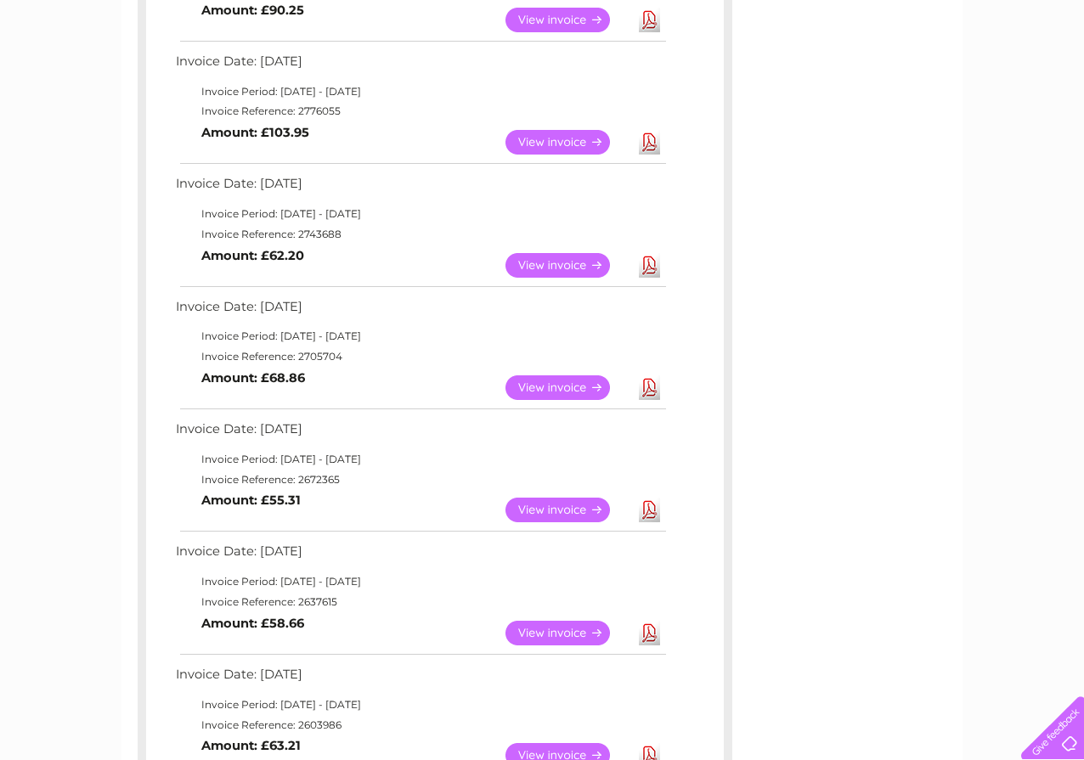
click at [648, 18] on link "Download" at bounding box center [649, 20] width 21 height 25
click at [650, 142] on link "Download" at bounding box center [649, 142] width 21 height 25
click at [651, 264] on link "Download" at bounding box center [649, 265] width 21 height 25
click at [645, 387] on link "Download" at bounding box center [649, 388] width 21 height 25
click at [648, 508] on link "Download" at bounding box center [649, 510] width 21 height 25
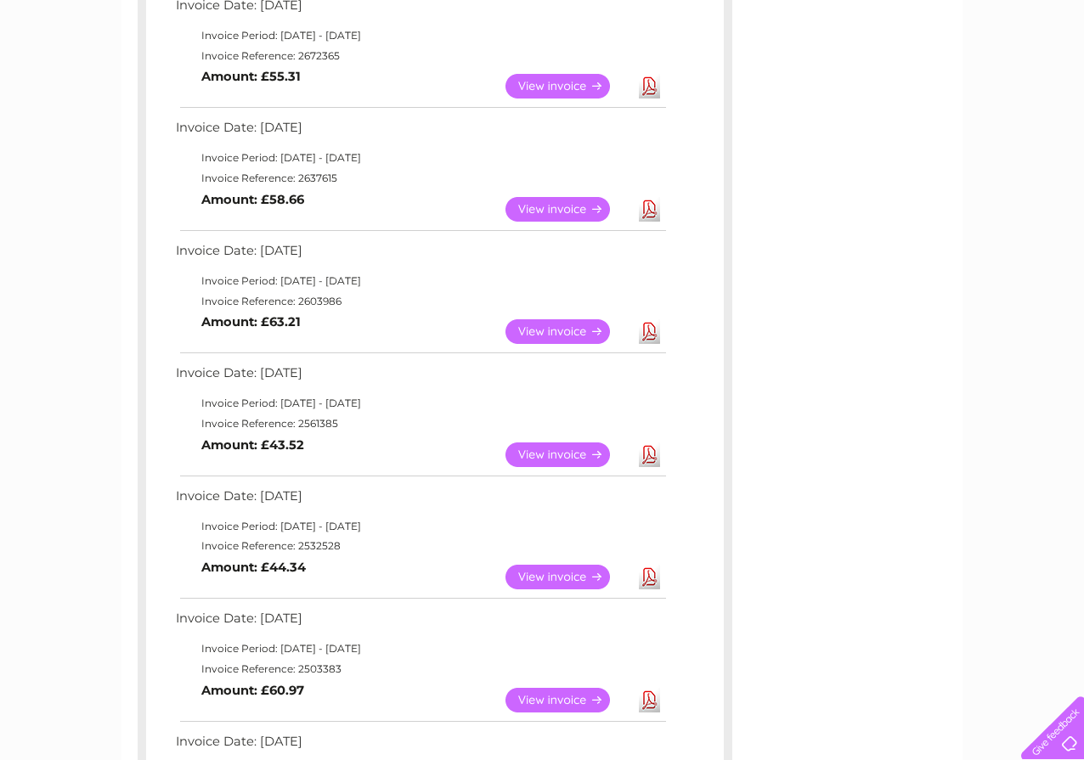
scroll to position [817, 0]
click at [647, 206] on link "Download" at bounding box center [649, 208] width 21 height 25
click at [647, 329] on link "Download" at bounding box center [649, 331] width 21 height 25
click at [649, 449] on link "Download" at bounding box center [649, 454] width 21 height 25
click at [649, 574] on link "Download" at bounding box center [649, 576] width 21 height 25
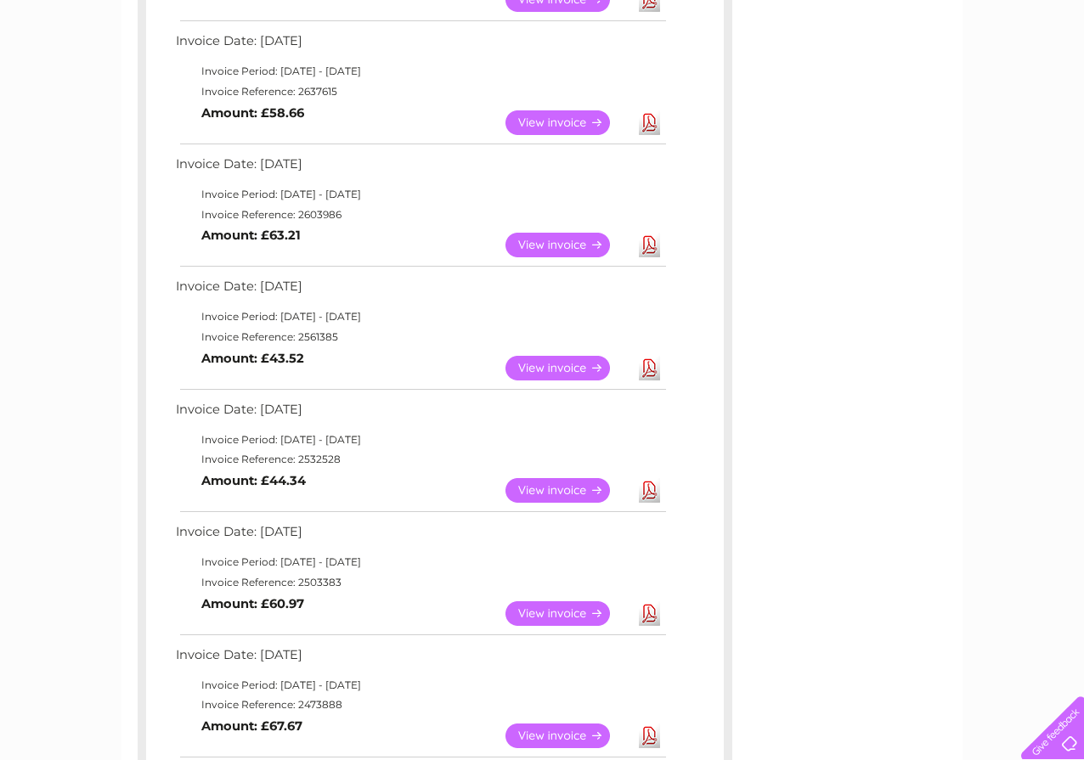
scroll to position [1241, 0]
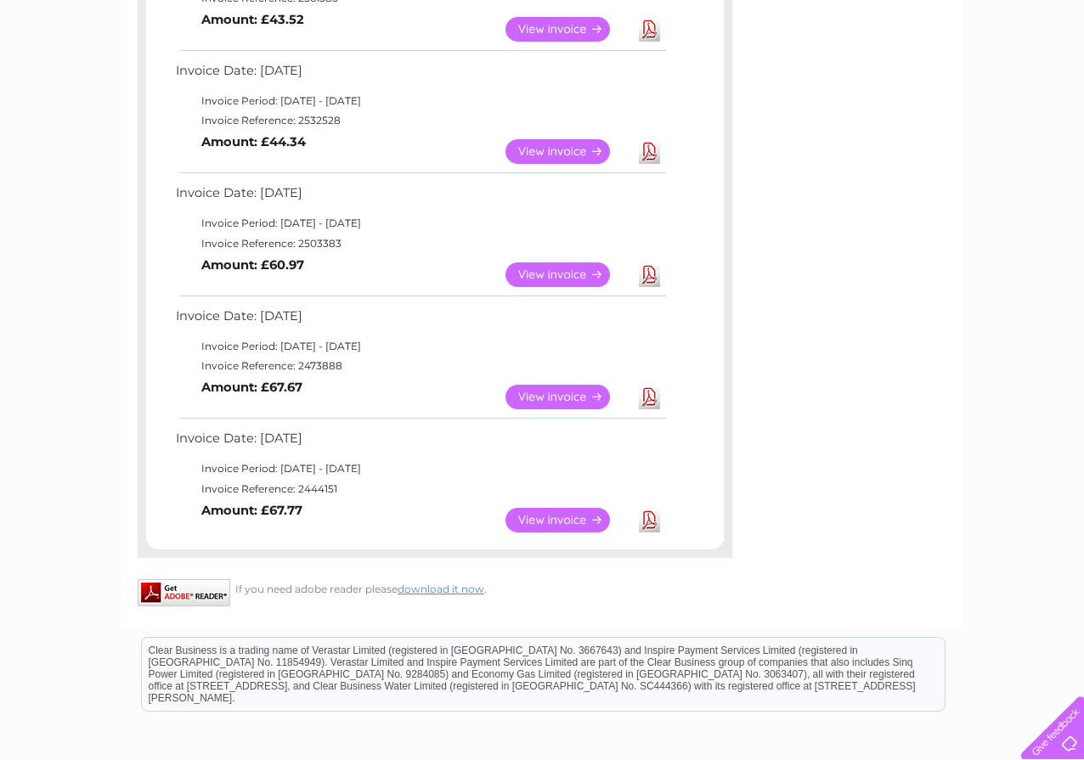
click at [647, 272] on link "Download" at bounding box center [649, 275] width 21 height 25
click at [648, 393] on link "Download" at bounding box center [649, 397] width 21 height 25
click at [650, 519] on link "Download" at bounding box center [649, 520] width 21 height 25
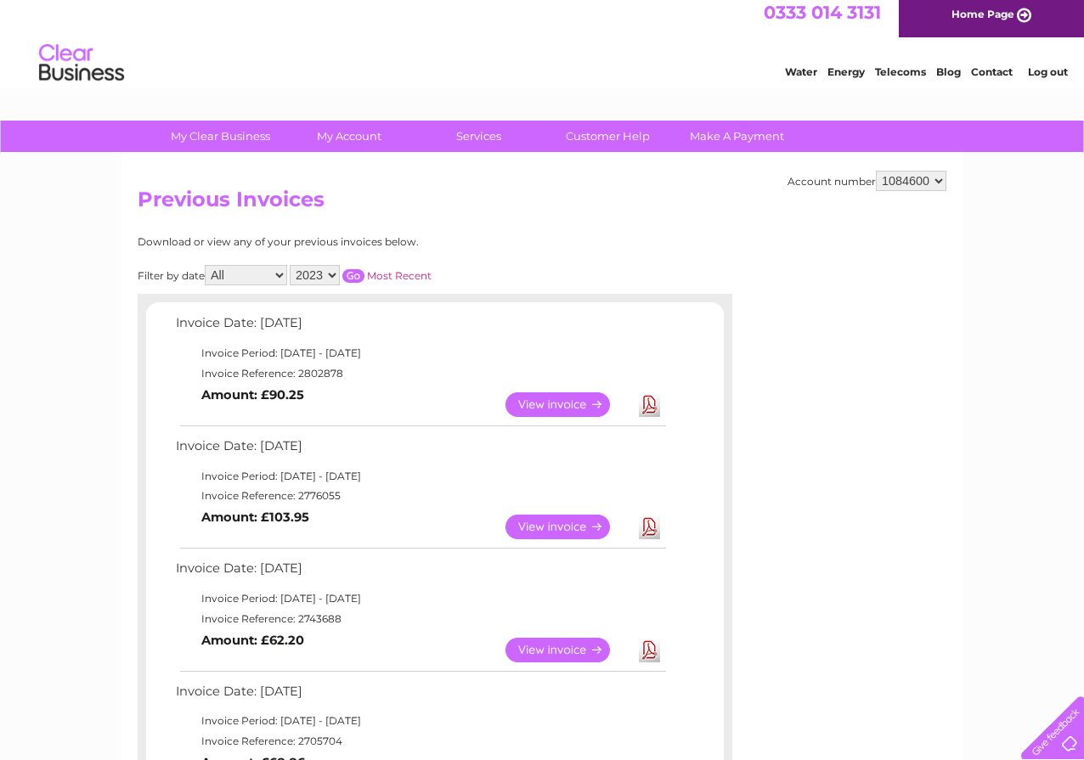
scroll to position [0, 0]
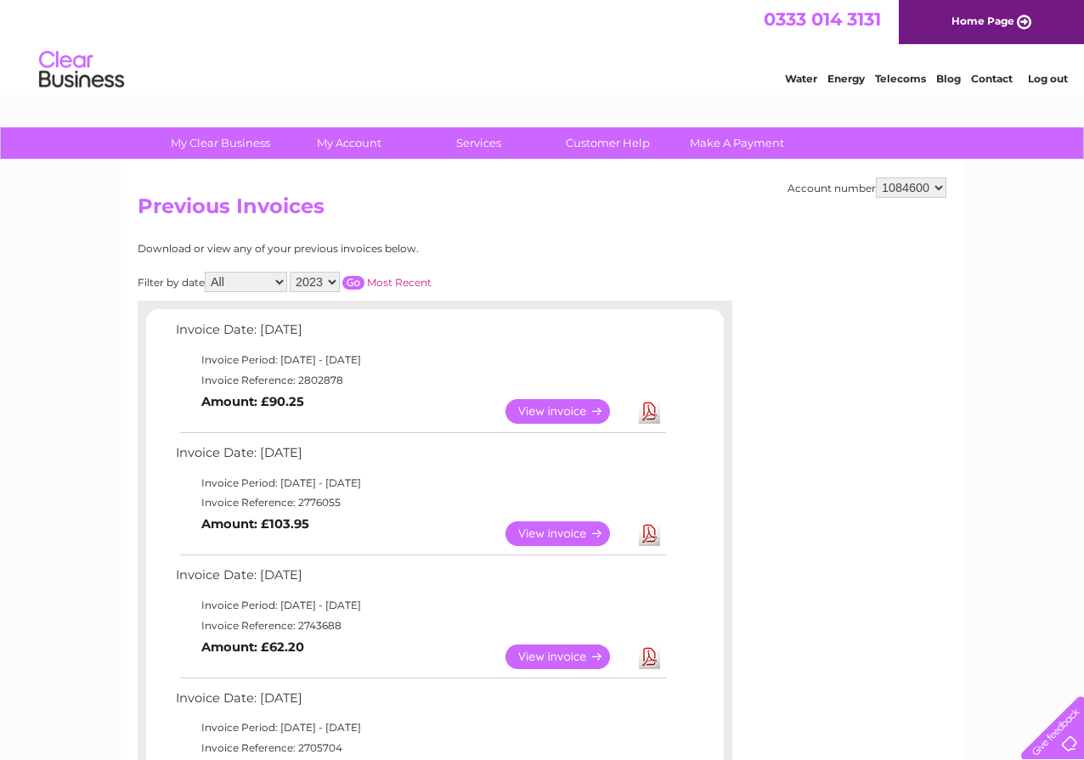
click at [333, 279] on select "2025 2024 2023 2022" at bounding box center [315, 282] width 50 height 20
click at [291, 272] on select "2025 2024 2023 2022" at bounding box center [315, 282] width 50 height 20
click at [353, 277] on input "button" at bounding box center [353, 283] width 22 height 14
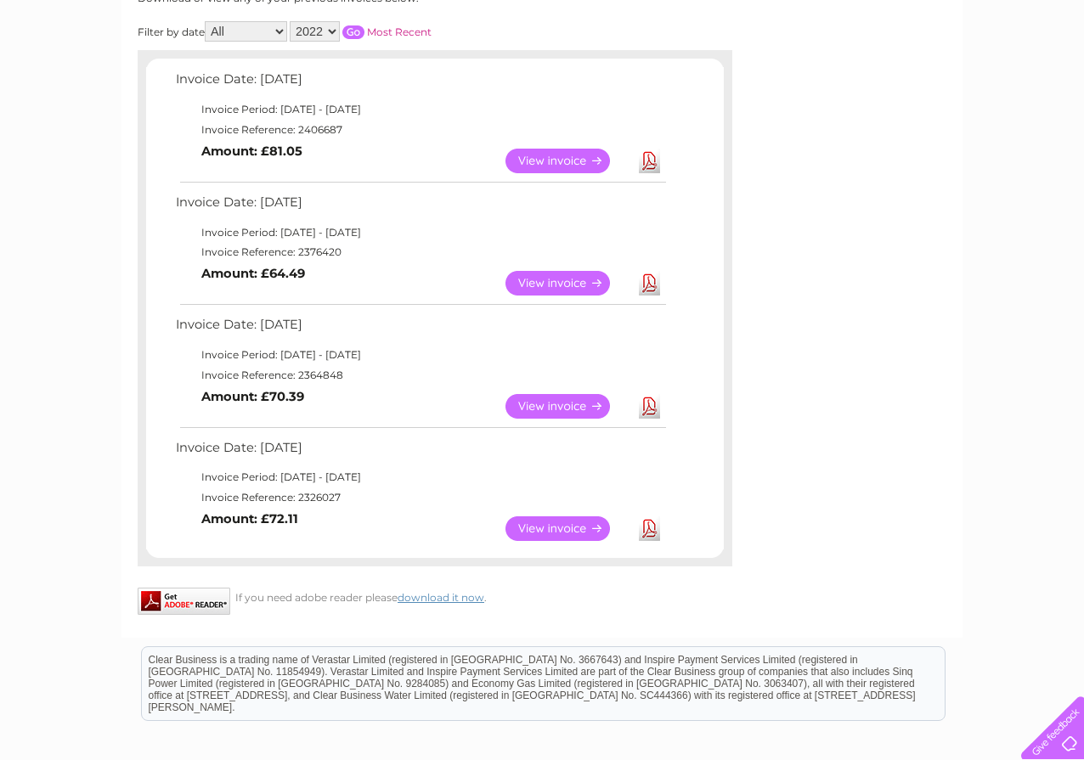
scroll to position [255, 0]
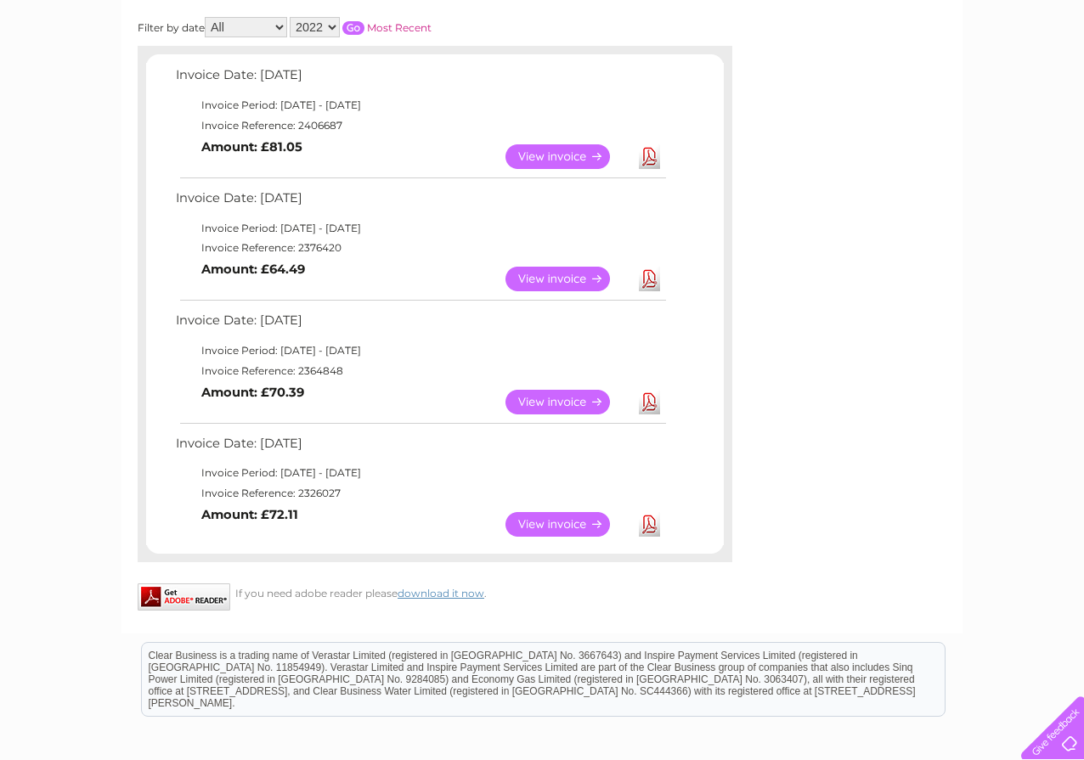
click at [651, 157] on link "Download" at bounding box center [649, 156] width 21 height 25
click at [651, 278] on link "Download" at bounding box center [649, 279] width 21 height 25
click at [648, 401] on link "Download" at bounding box center [649, 402] width 21 height 25
click at [648, 519] on link "Download" at bounding box center [649, 524] width 21 height 25
click at [167, 496] on div "Invoice Date: [DATE] Invoice Period: [DATE] - [DATE] Invoice Reference: 2406687…" at bounding box center [435, 305] width 578 height 482
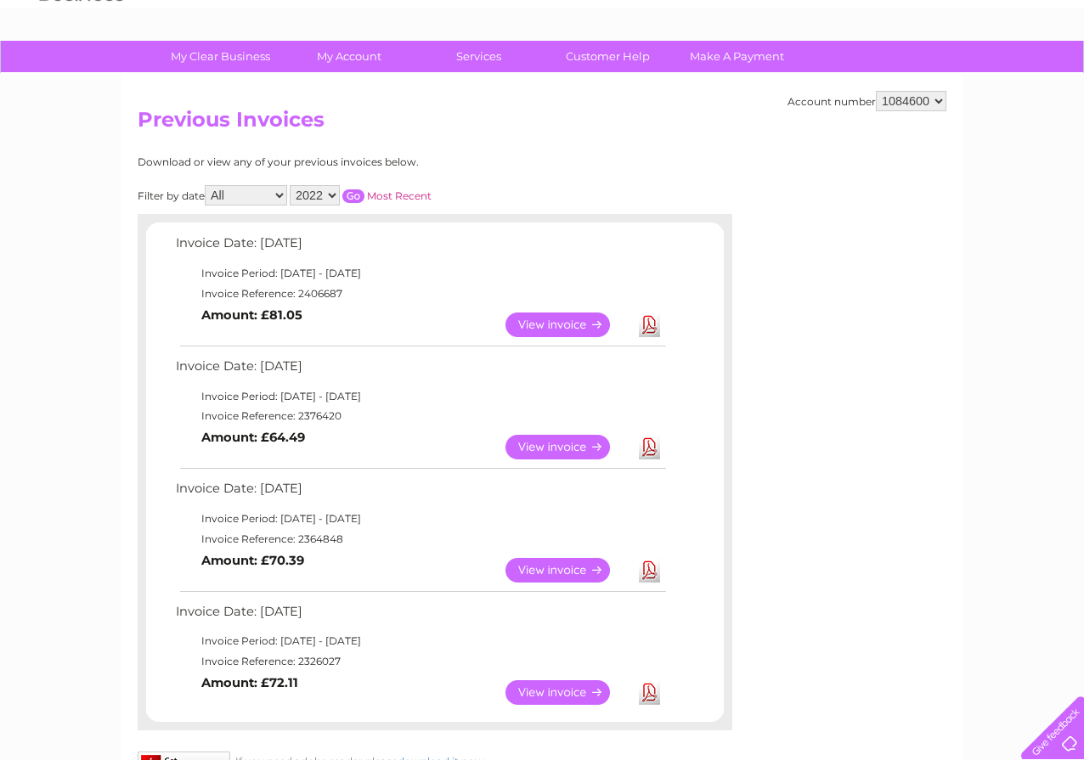
scroll to position [85, 0]
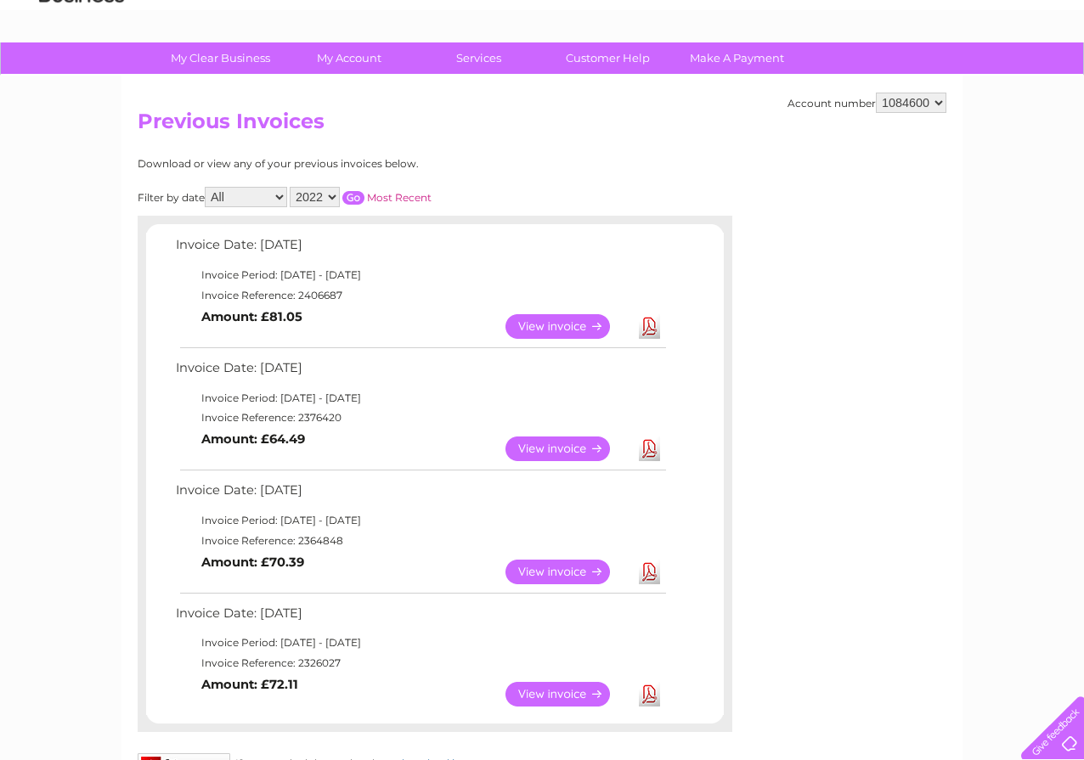
click at [332, 195] on select "2025 2024 2023 2022" at bounding box center [315, 197] width 50 height 20
click at [291, 187] on select "2025 2024 2023 2022" at bounding box center [315, 197] width 50 height 20
click at [351, 195] on input "button" at bounding box center [353, 198] width 22 height 14
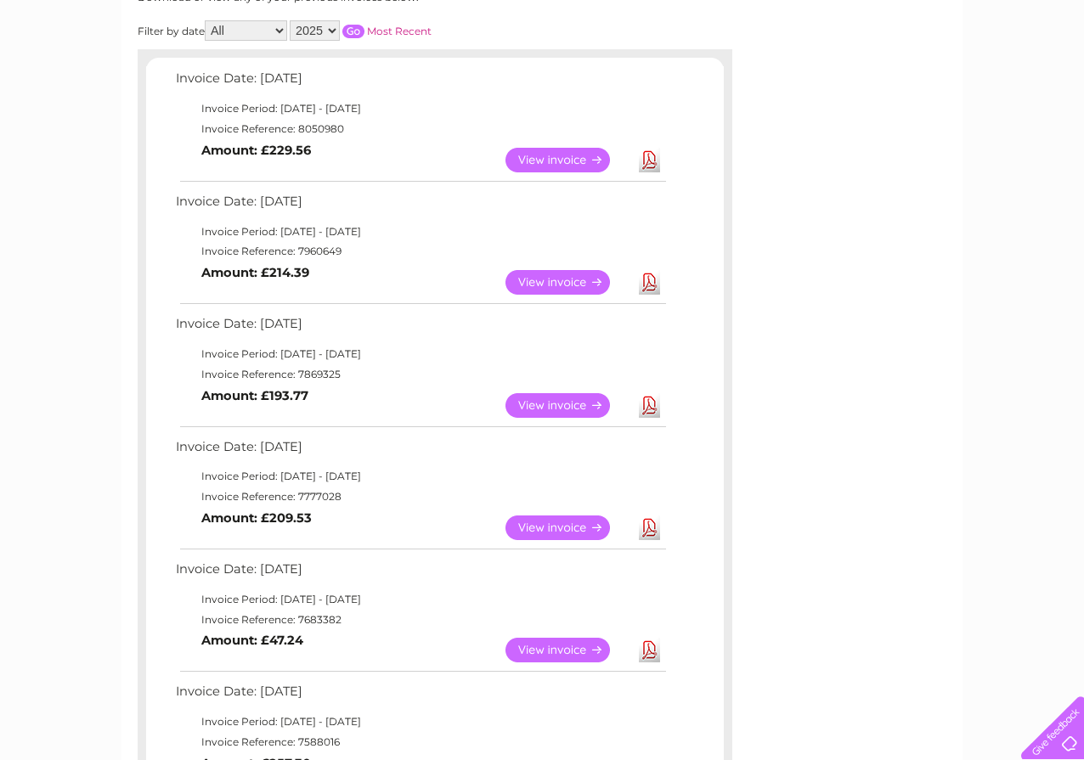
scroll to position [255, 0]
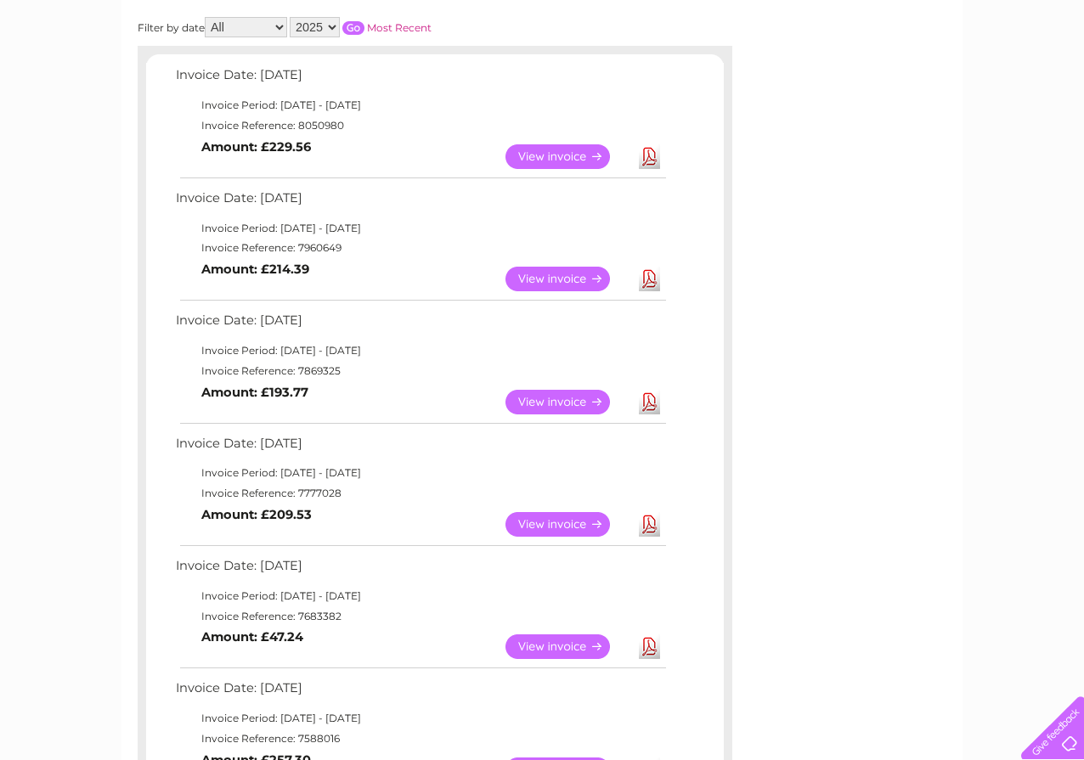
click at [648, 155] on link "Download" at bounding box center [649, 156] width 21 height 25
click at [649, 275] on link "Download" at bounding box center [649, 279] width 21 height 25
click at [651, 404] on link "Download" at bounding box center [649, 402] width 21 height 25
click at [647, 522] on link "Download" at bounding box center [649, 524] width 21 height 25
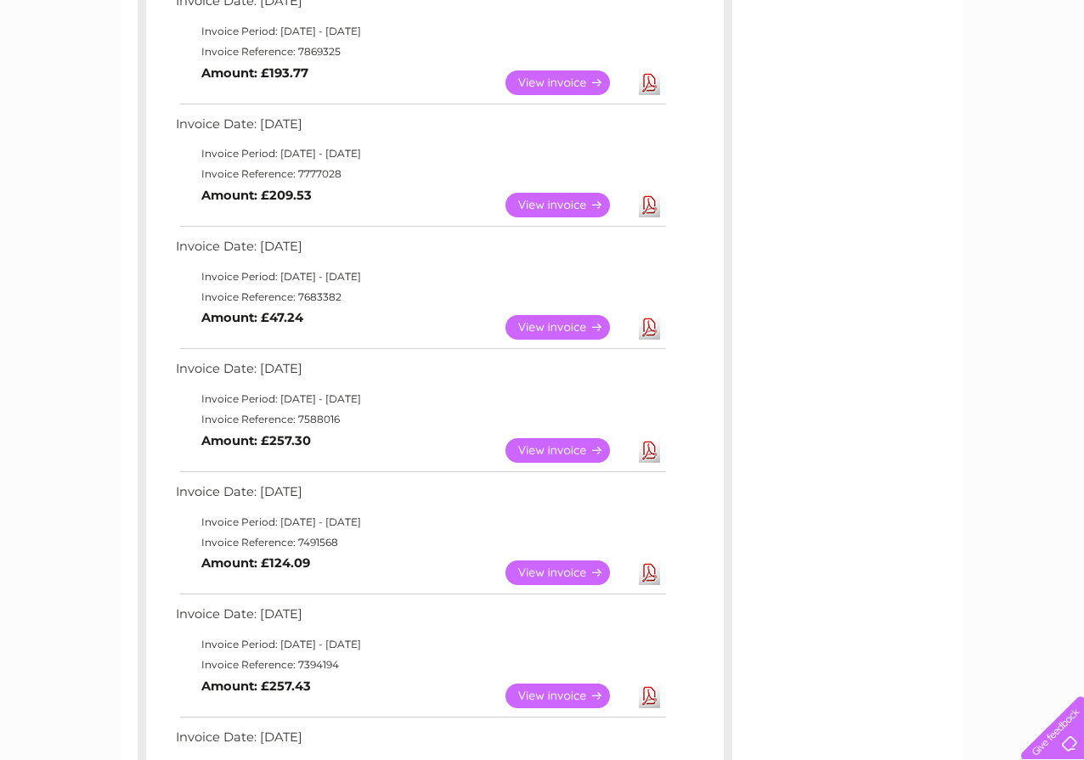
scroll to position [595, 0]
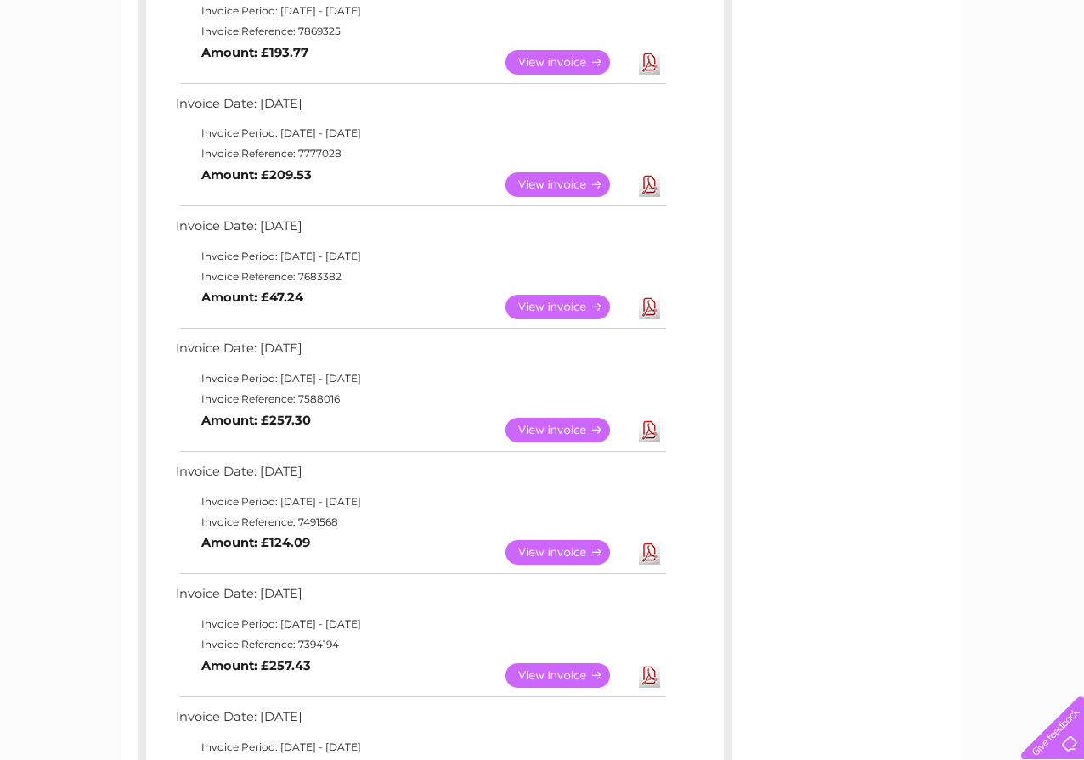
click at [650, 306] on link "Download" at bounding box center [649, 307] width 21 height 25
click at [647, 427] on link "Download" at bounding box center [649, 430] width 21 height 25
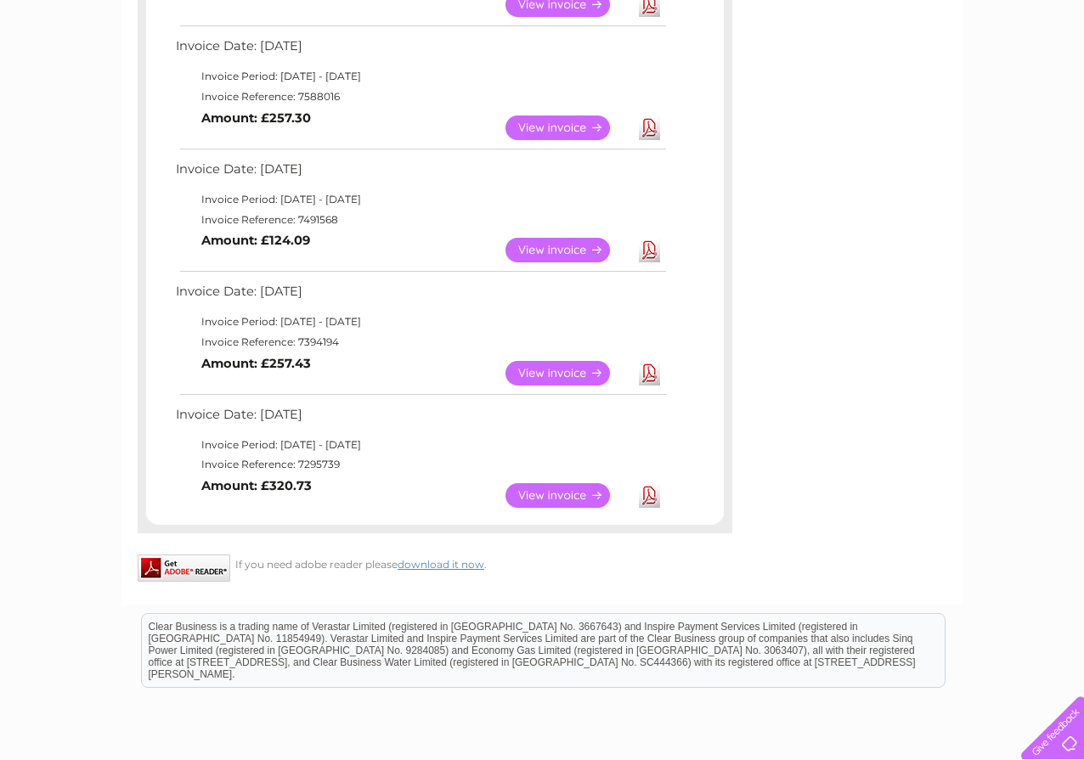
scroll to position [935, 0]
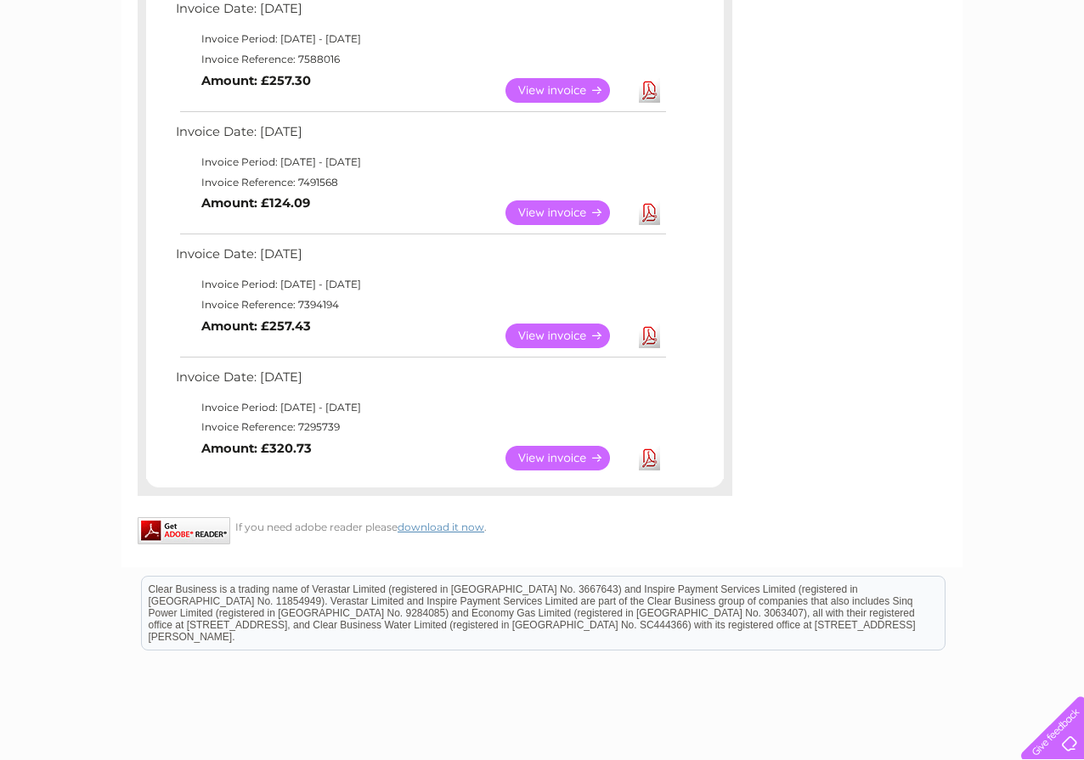
click at [650, 211] on link "Download" at bounding box center [649, 213] width 21 height 25
click at [648, 337] on link "Download" at bounding box center [649, 336] width 21 height 25
click at [647, 461] on link "Download" at bounding box center [649, 458] width 21 height 25
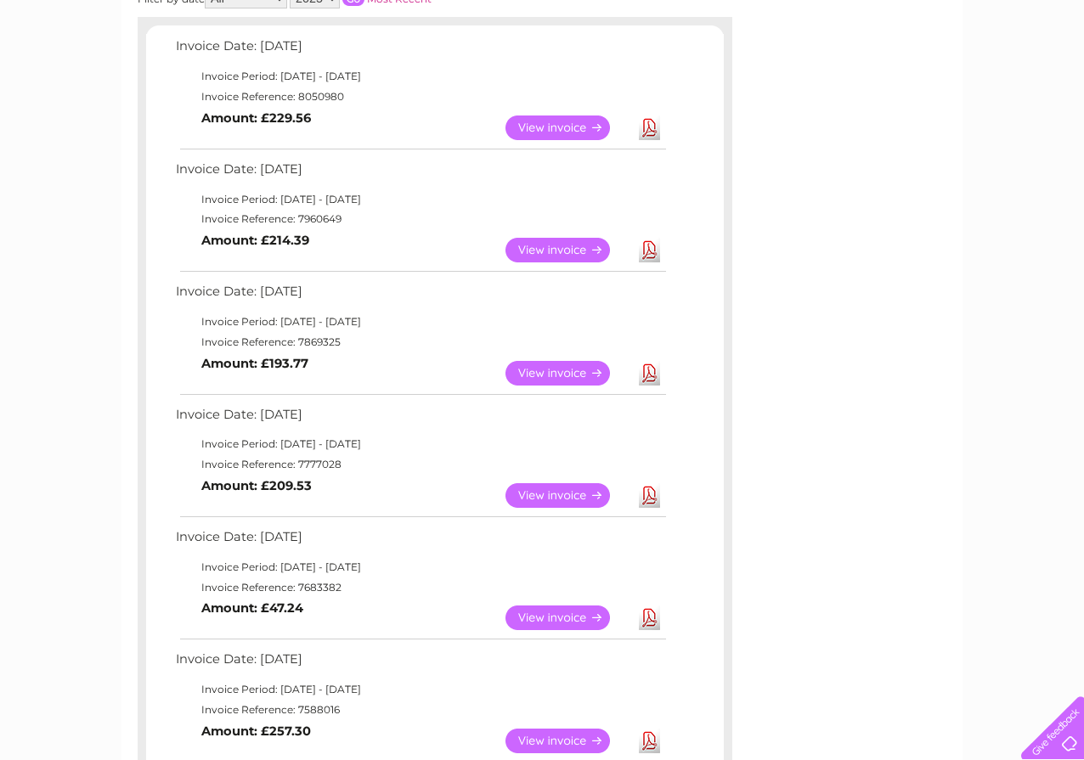
scroll to position [255, 0]
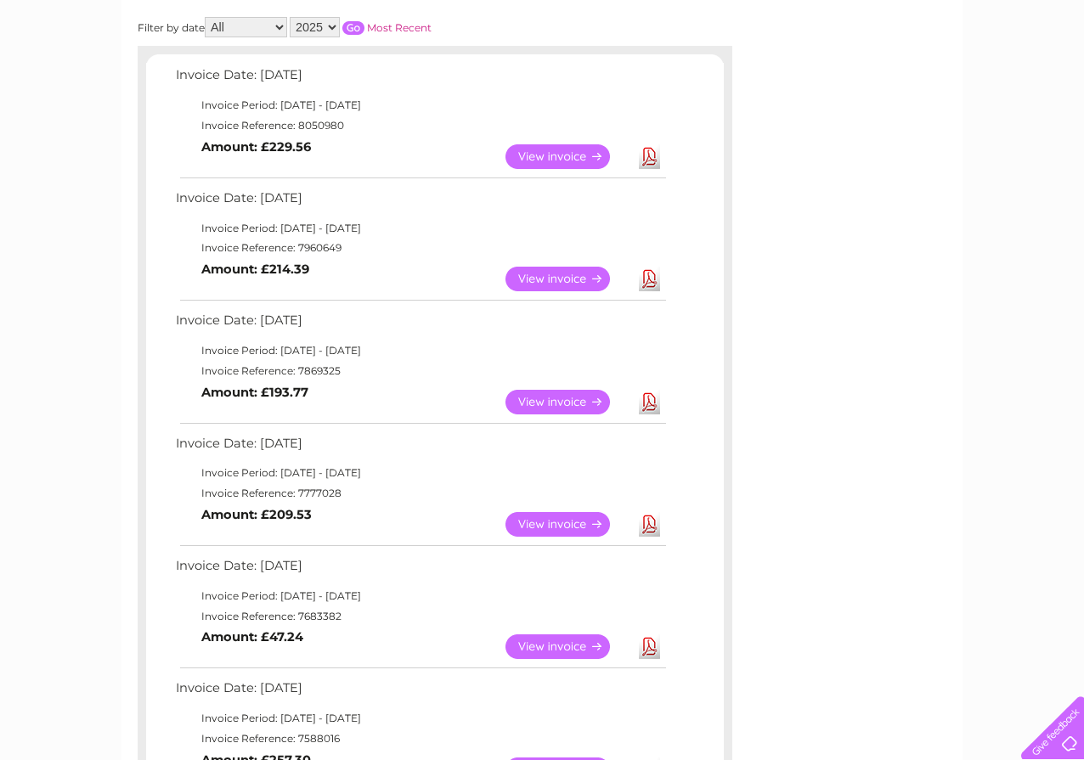
click at [333, 25] on select "2025 2024 2023 2022" at bounding box center [315, 27] width 50 height 20
click at [291, 17] on select "2025 2024 2023 2022" at bounding box center [315, 27] width 50 height 20
click at [356, 24] on input "button" at bounding box center [353, 28] width 22 height 14
click at [653, 154] on link "Download" at bounding box center [649, 156] width 21 height 25
click at [648, 276] on link "Download" at bounding box center [649, 279] width 21 height 25
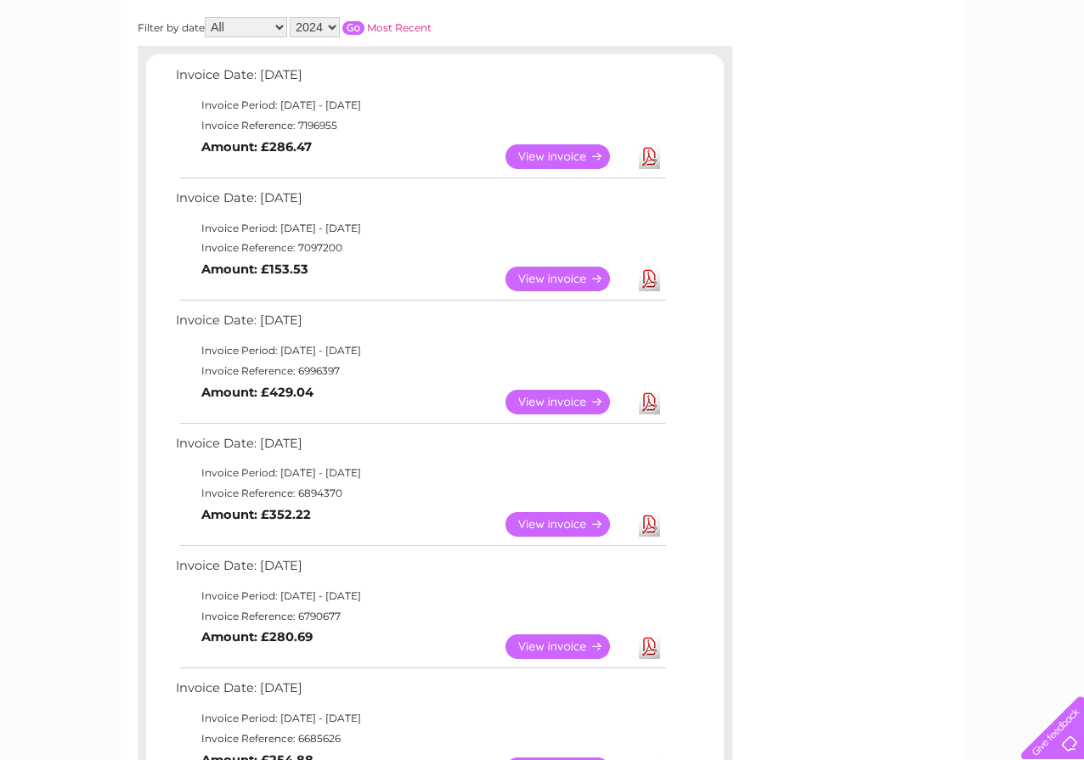
click at [649, 398] on link "Download" at bounding box center [649, 402] width 21 height 25
click at [647, 523] on link "Download" at bounding box center [649, 524] width 21 height 25
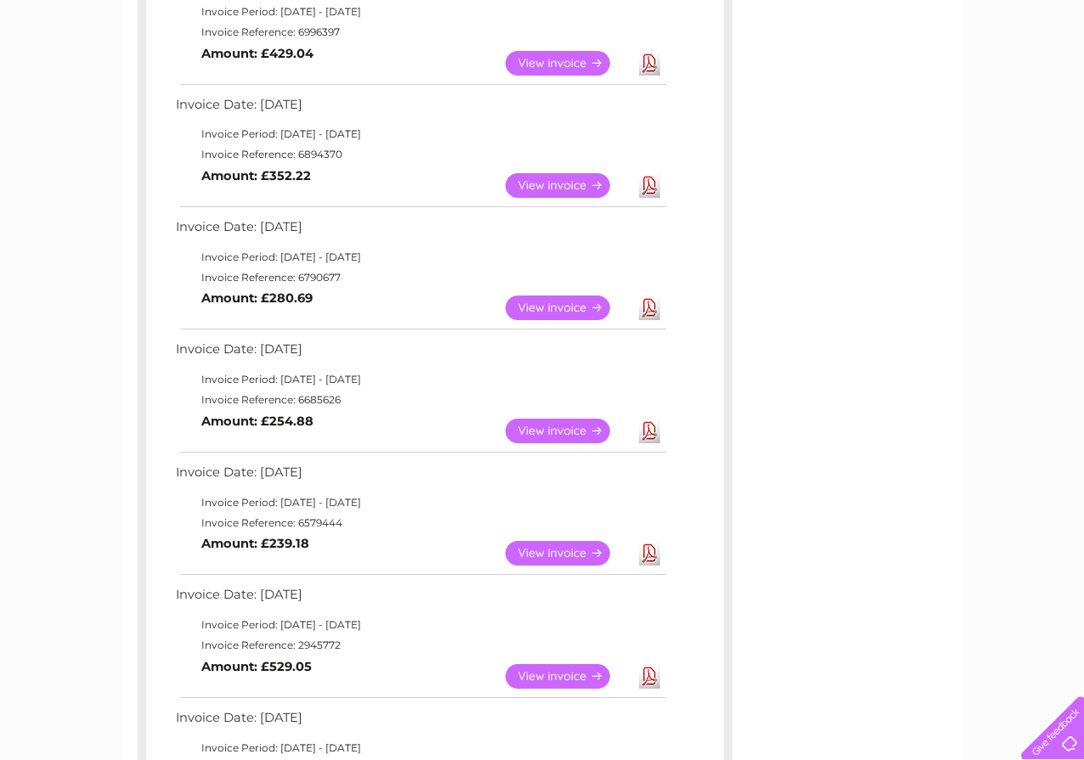
scroll to position [595, 0]
click at [652, 307] on link "Download" at bounding box center [649, 307] width 21 height 25
click at [653, 429] on link "Download" at bounding box center [649, 430] width 21 height 25
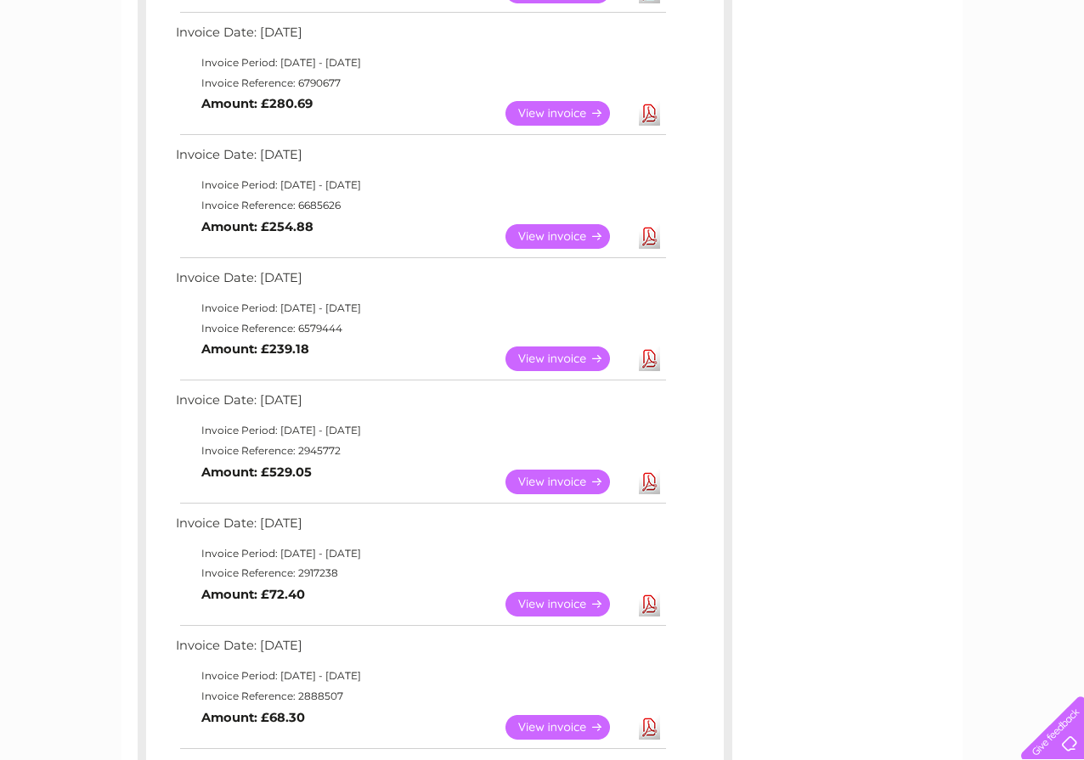
scroll to position [935, 0]
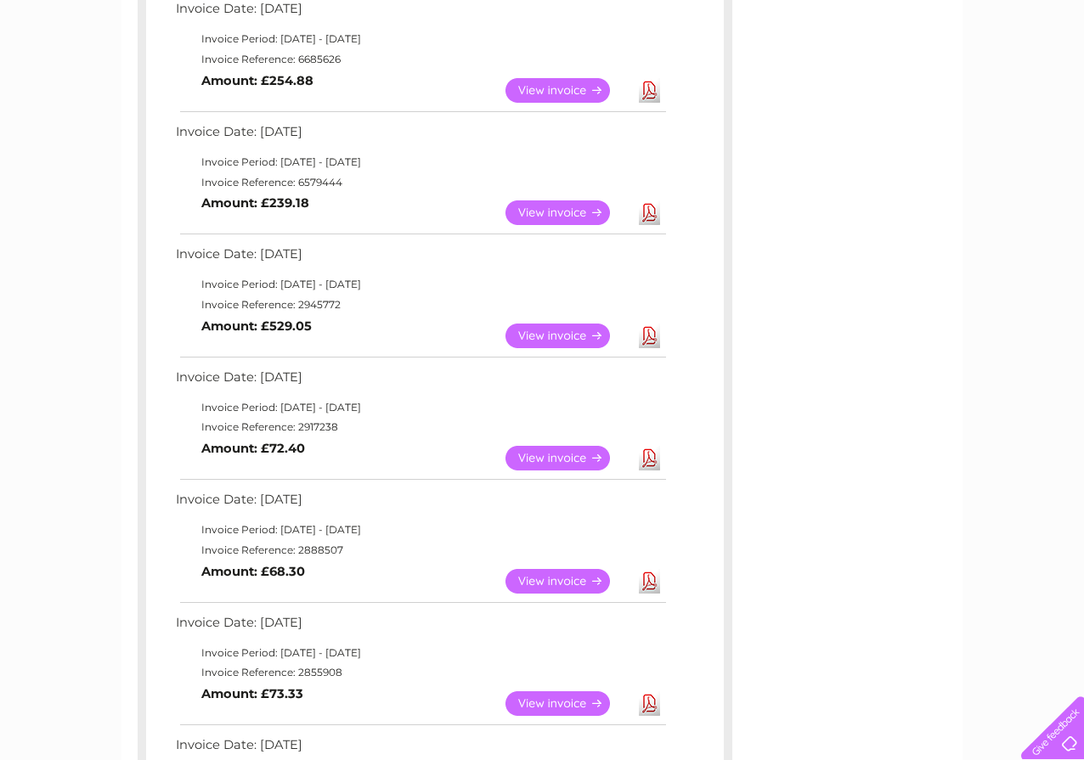
click at [648, 208] on link "Download" at bounding box center [649, 213] width 21 height 25
click at [649, 335] on link "Download" at bounding box center [649, 336] width 21 height 25
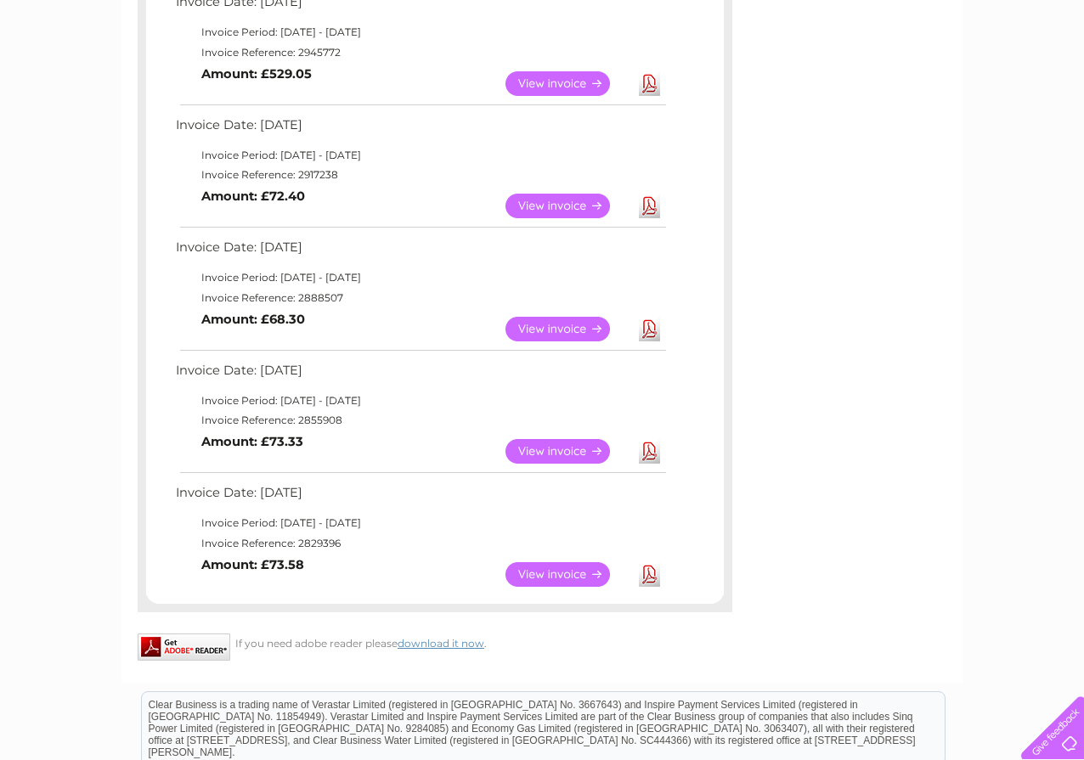
scroll to position [1190, 0]
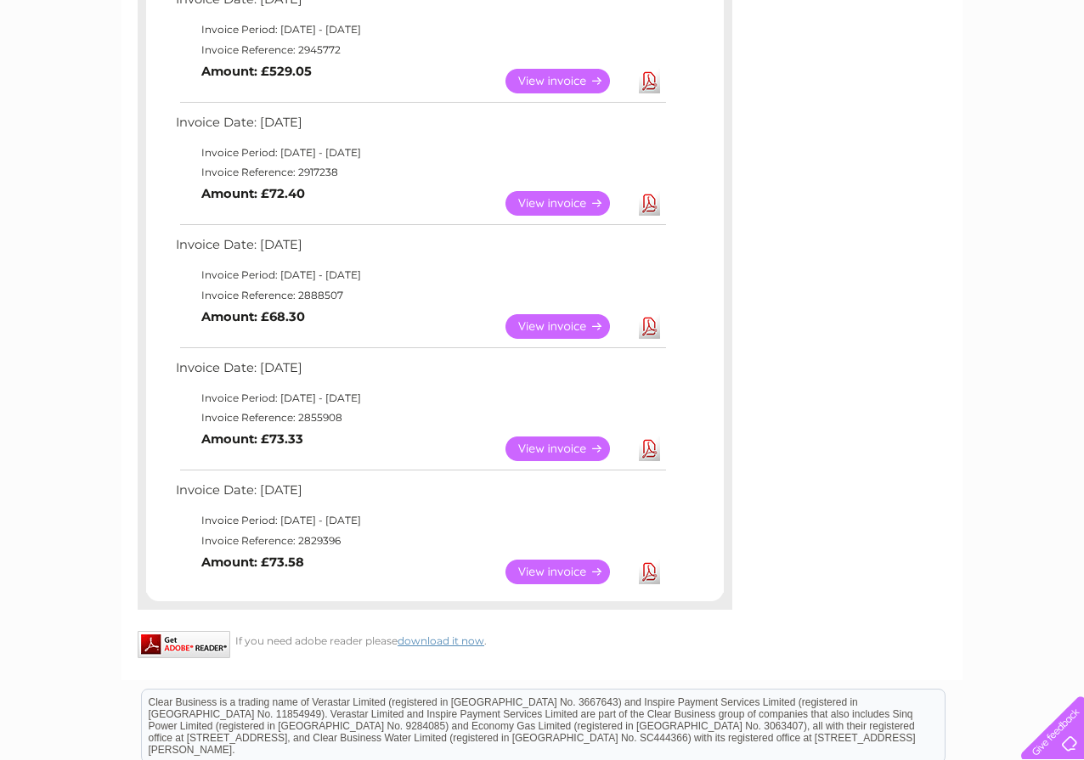
click at [649, 201] on link "Download" at bounding box center [649, 203] width 21 height 25
click at [647, 325] on link "Download" at bounding box center [649, 326] width 21 height 25
click at [644, 447] on link "Download" at bounding box center [649, 449] width 21 height 25
click at [649, 568] on link "Download" at bounding box center [649, 572] width 21 height 25
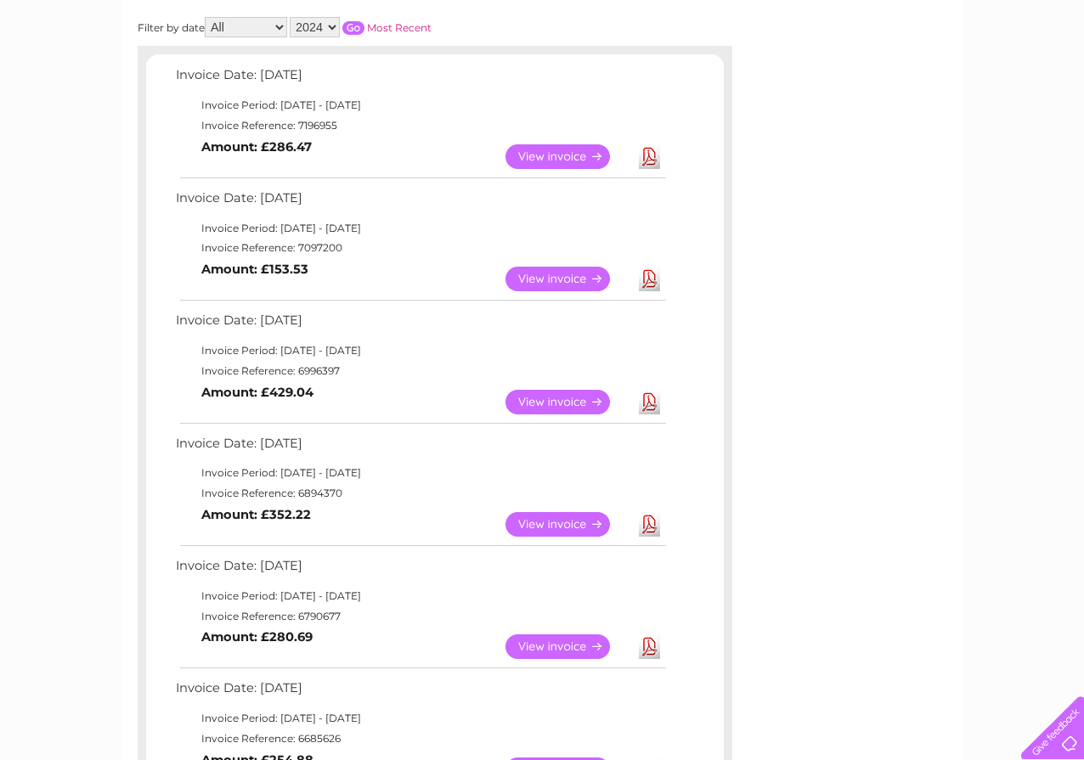
scroll to position [0, 0]
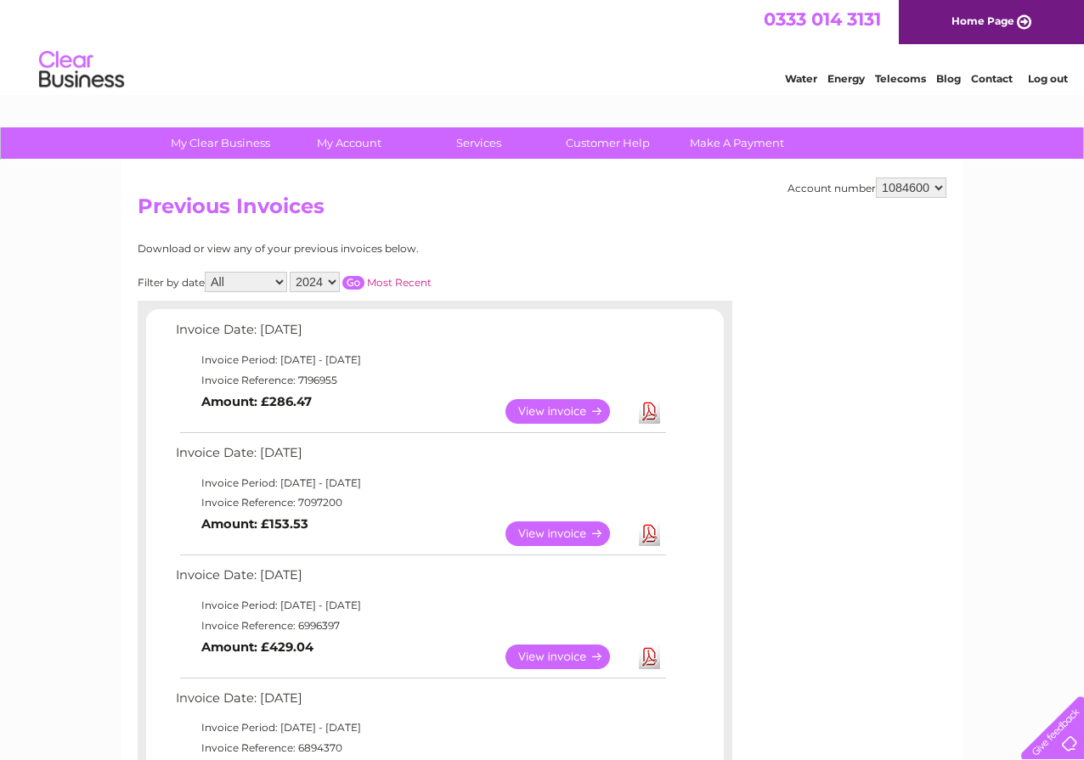
click at [333, 280] on select "2025 2024 2023 2022" at bounding box center [315, 282] width 50 height 20
click at [291, 272] on select "2025 2024 2023 2022" at bounding box center [315, 282] width 50 height 20
click at [354, 280] on input "button" at bounding box center [353, 283] width 22 height 14
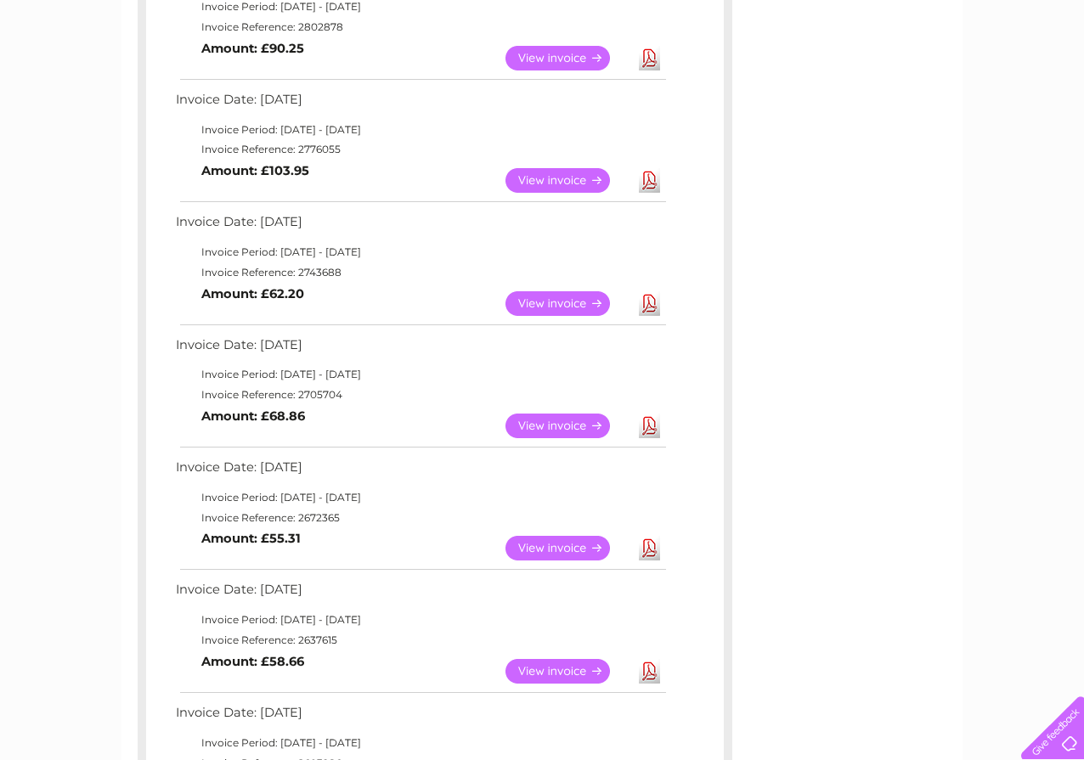
scroll to position [255, 0]
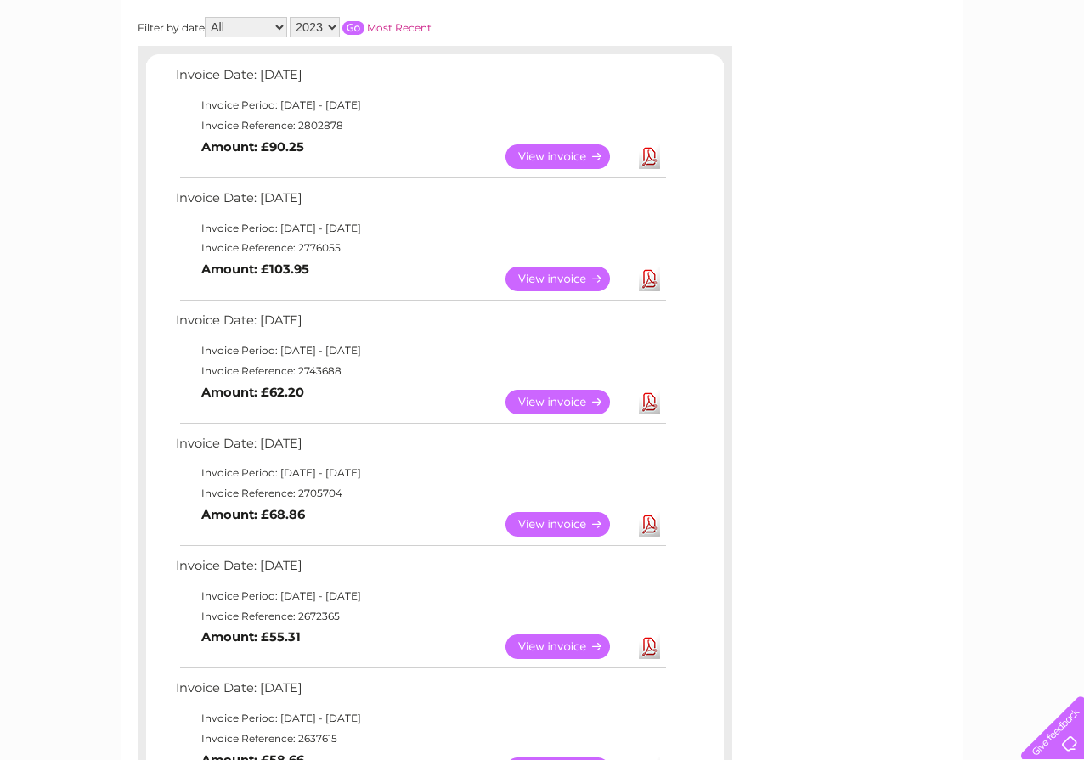
click at [651, 155] on link "Download" at bounding box center [649, 156] width 21 height 25
click at [646, 278] on link "Download" at bounding box center [649, 279] width 21 height 25
click at [652, 400] on link "Download" at bounding box center [649, 402] width 21 height 25
click at [650, 526] on link "Download" at bounding box center [649, 524] width 21 height 25
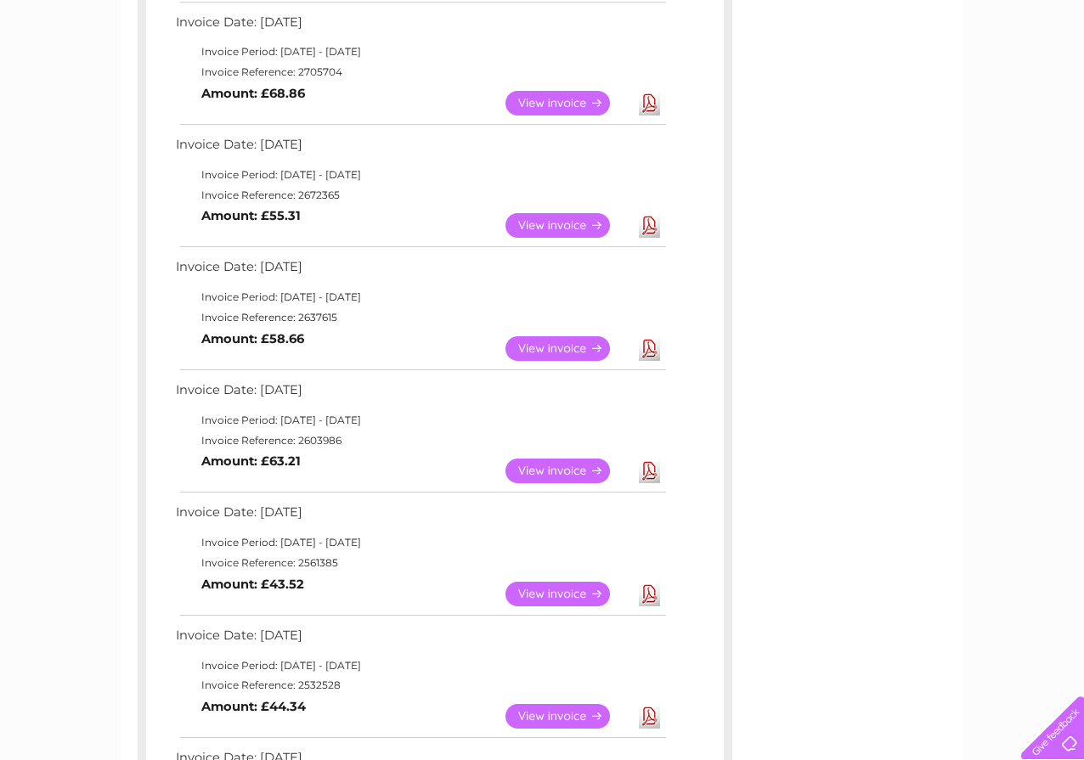
scroll to position [680, 0]
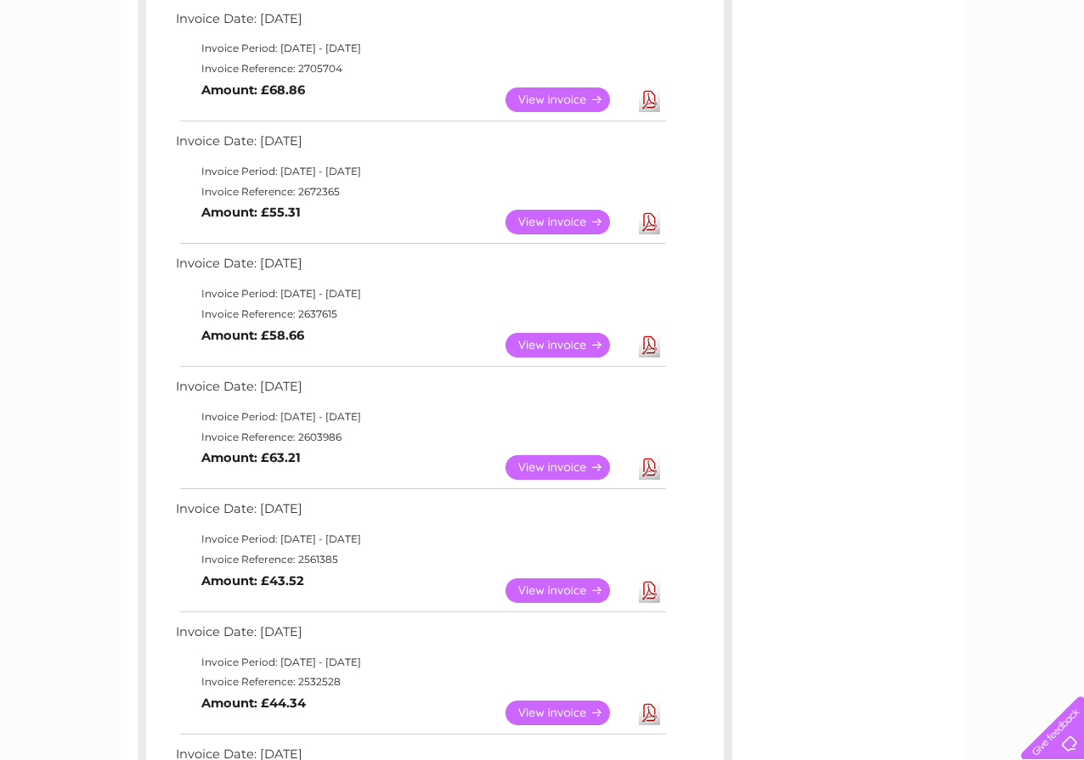
click at [651, 220] on link "Download" at bounding box center [649, 222] width 21 height 25
click at [649, 346] on link "Download" at bounding box center [649, 345] width 21 height 25
click at [650, 461] on link "Download" at bounding box center [649, 467] width 21 height 25
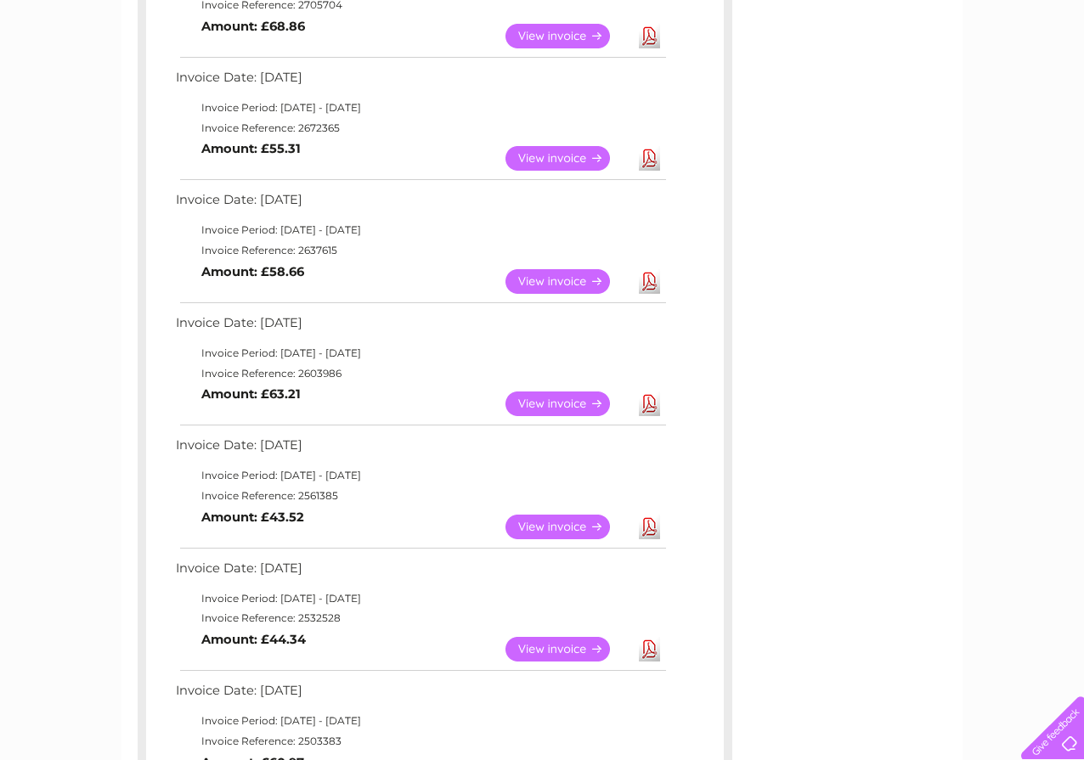
scroll to position [935, 0]
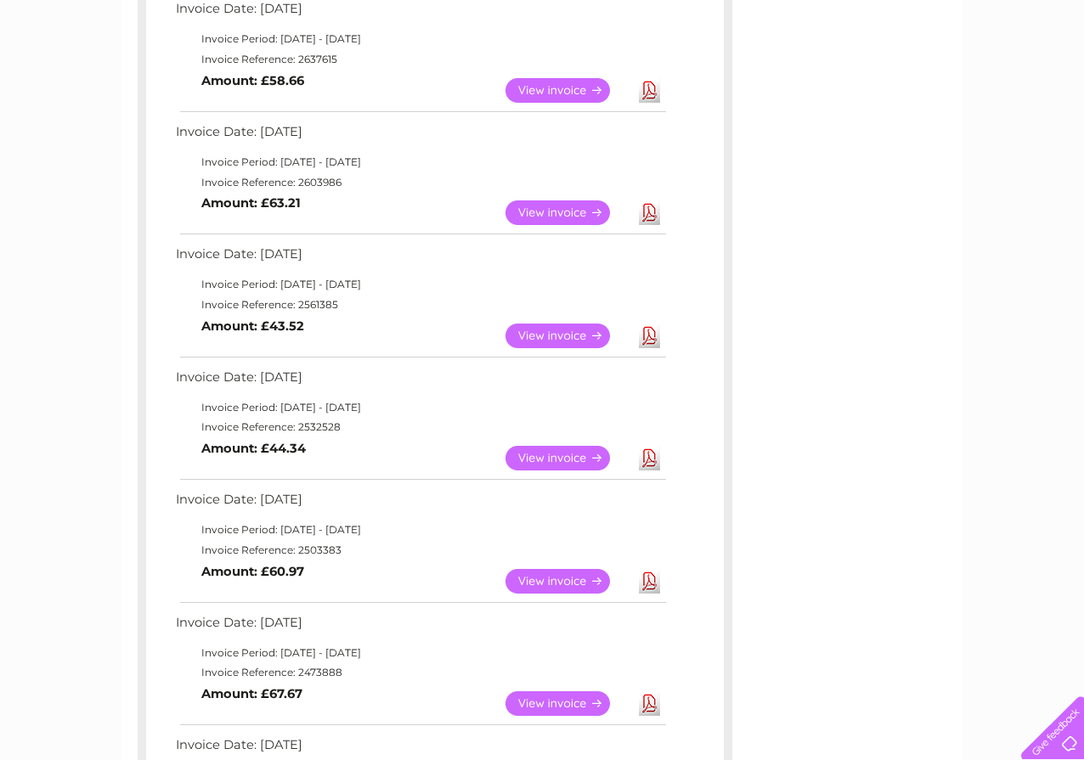
click at [647, 339] on link "Download" at bounding box center [649, 336] width 21 height 25
click at [649, 457] on link "Download" at bounding box center [649, 458] width 21 height 25
click at [649, 579] on link "Download" at bounding box center [649, 581] width 21 height 25
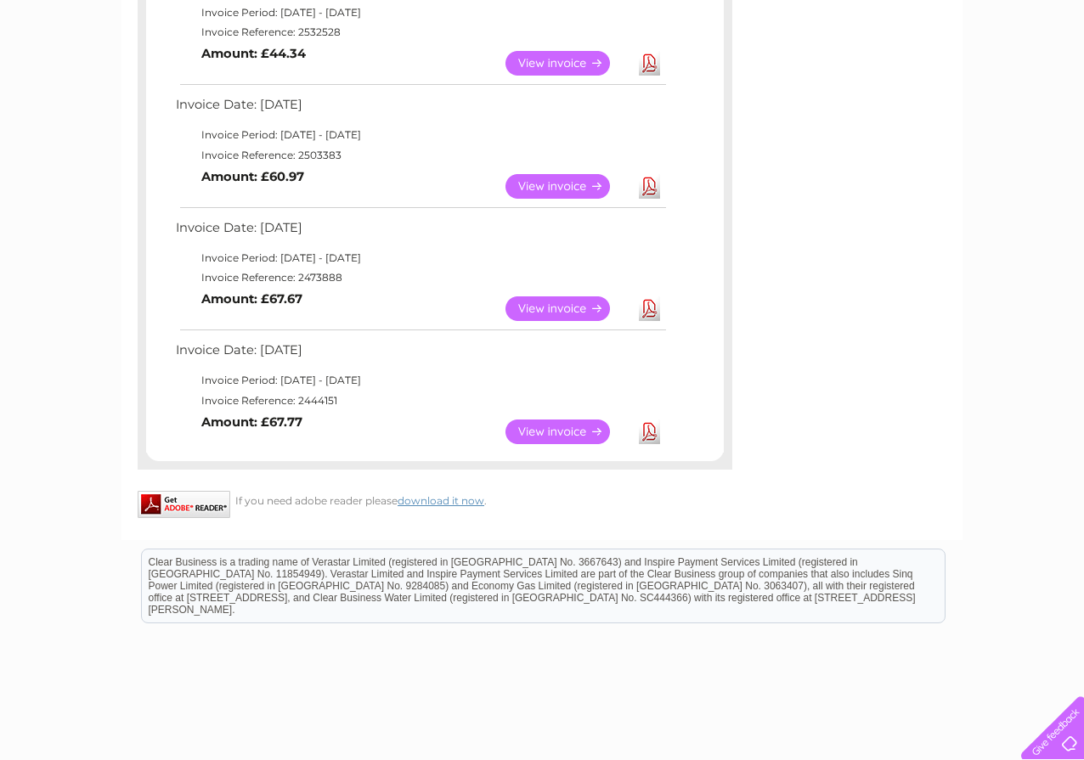
scroll to position [1359, 0]
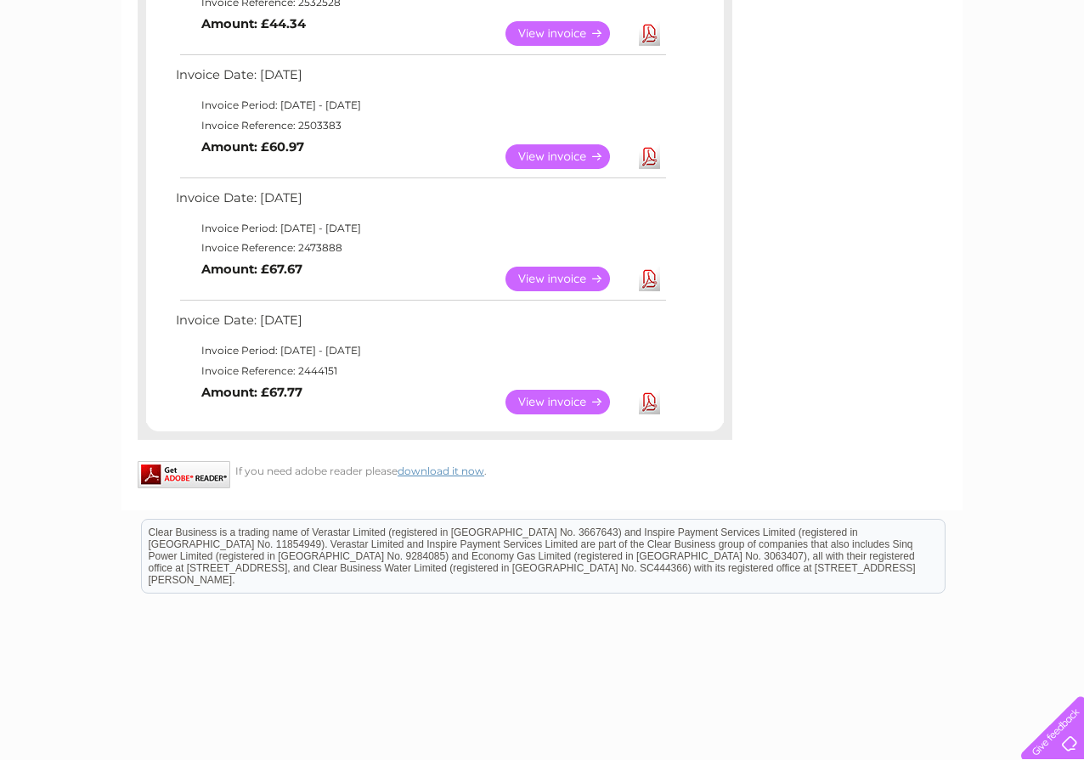
click at [653, 280] on link "Download" at bounding box center [649, 279] width 21 height 25
click at [649, 401] on link "Download" at bounding box center [649, 402] width 21 height 25
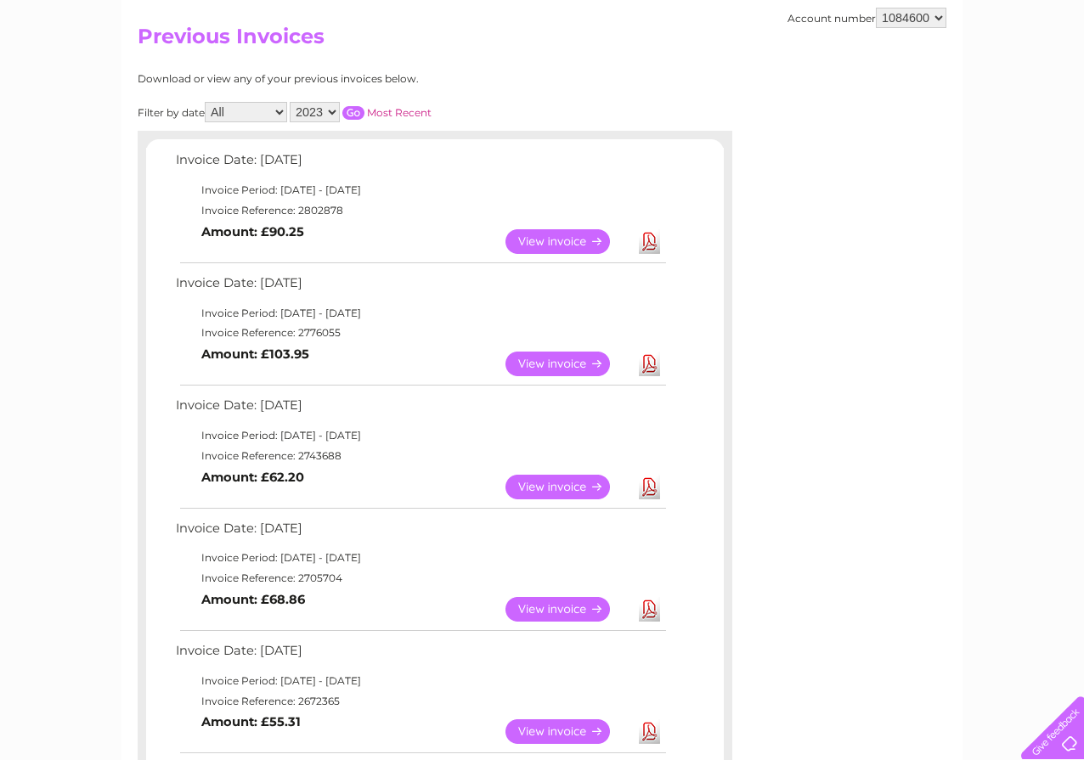
scroll to position [0, 0]
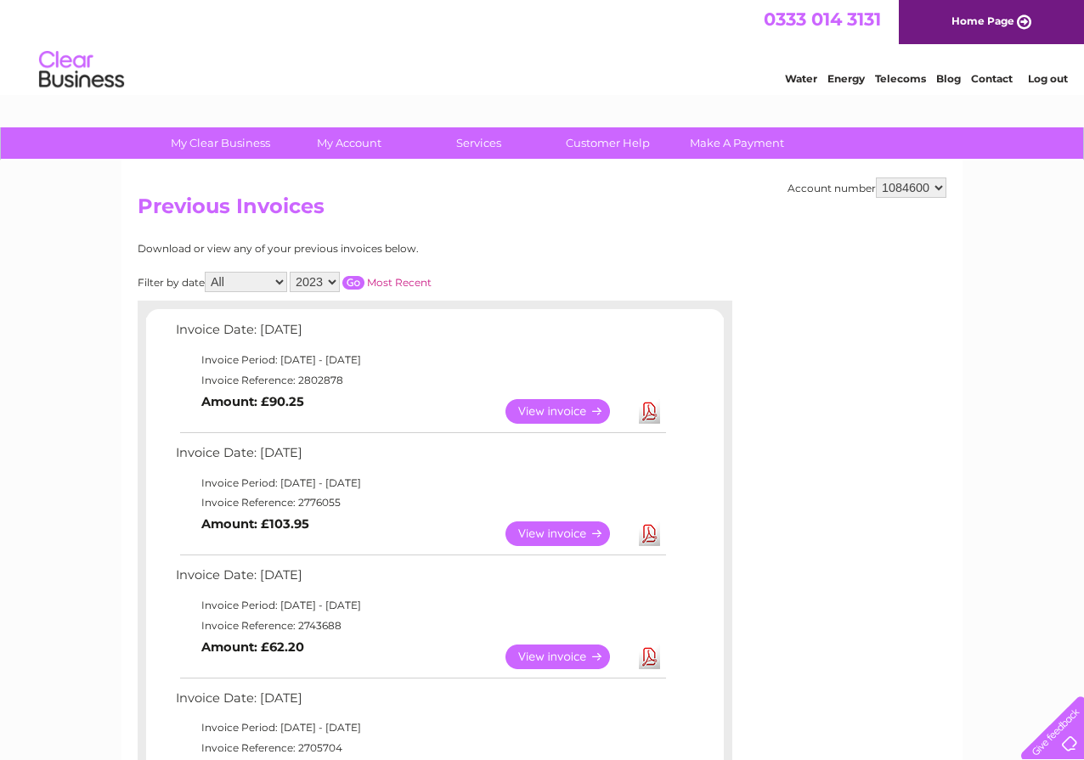
click at [336, 280] on select "2025 2024 2023 2022" at bounding box center [315, 282] width 50 height 20
select select "2022"
click at [291, 272] on select "2025 2024 2023 2022" at bounding box center [315, 282] width 50 height 20
click at [353, 279] on input "button" at bounding box center [353, 283] width 22 height 14
click at [651, 407] on link "Download" at bounding box center [649, 411] width 21 height 25
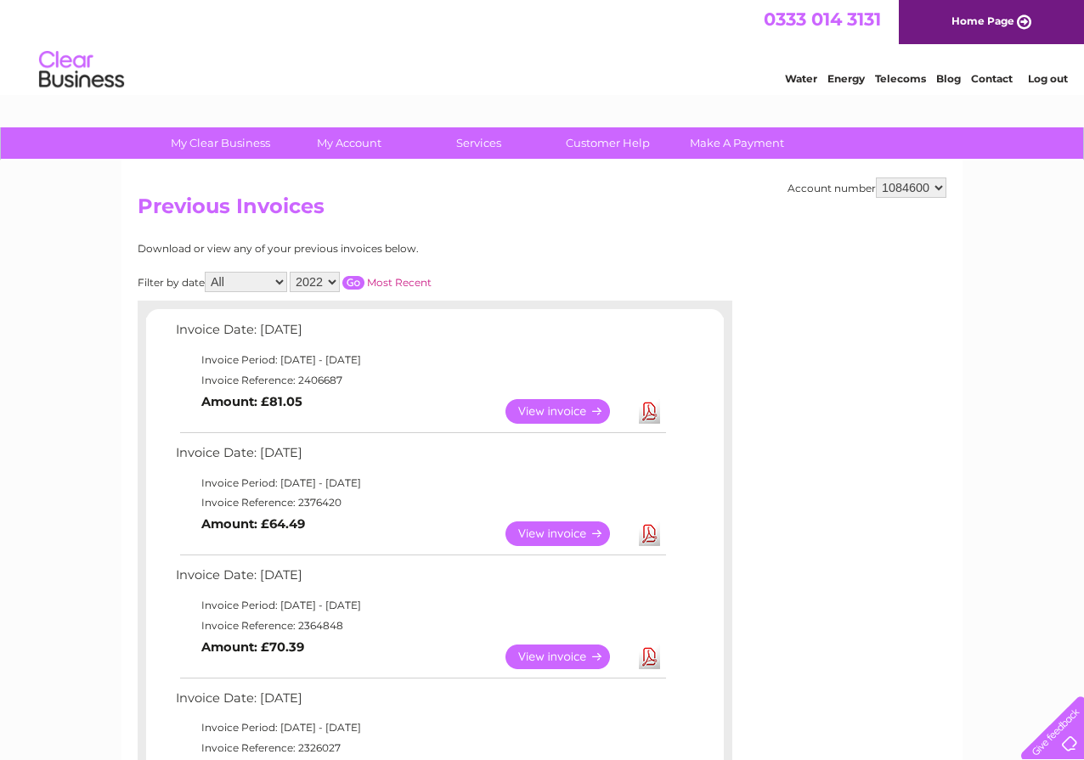
click at [654, 533] on link "Download" at bounding box center [649, 534] width 21 height 25
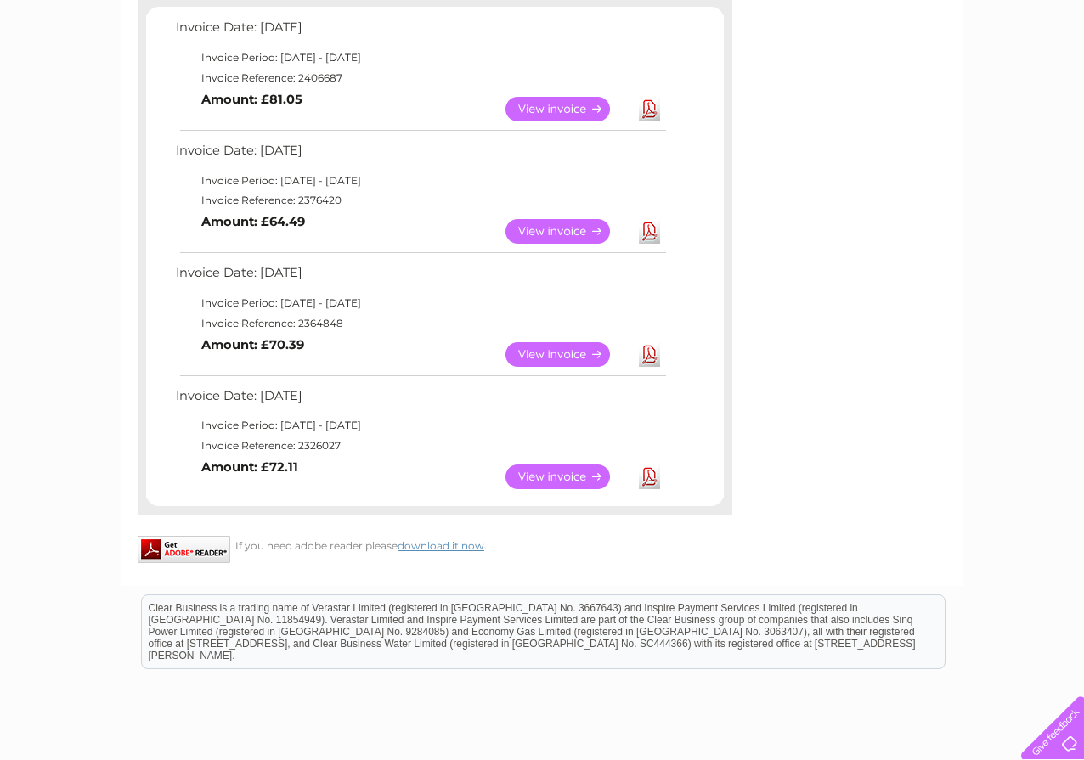
scroll to position [425, 0]
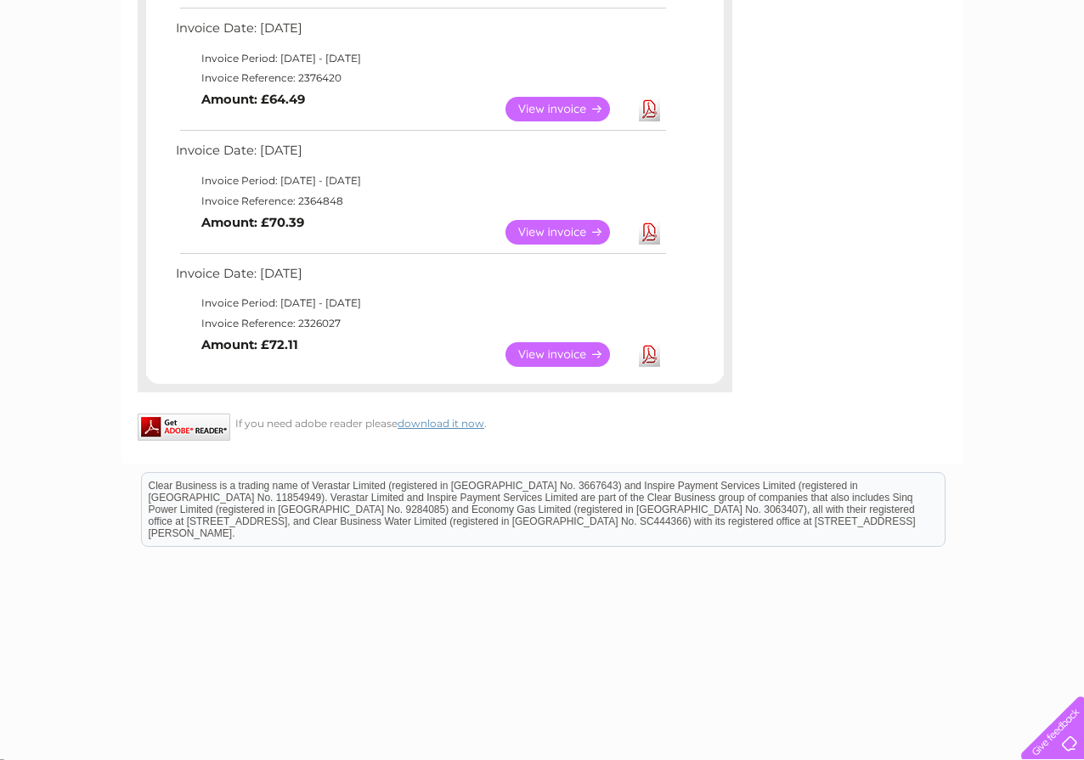
click at [648, 234] on link "Download" at bounding box center [649, 232] width 21 height 25
click at [650, 356] on link "Download" at bounding box center [649, 354] width 21 height 25
